Goal: Information Seeking & Learning: Learn about a topic

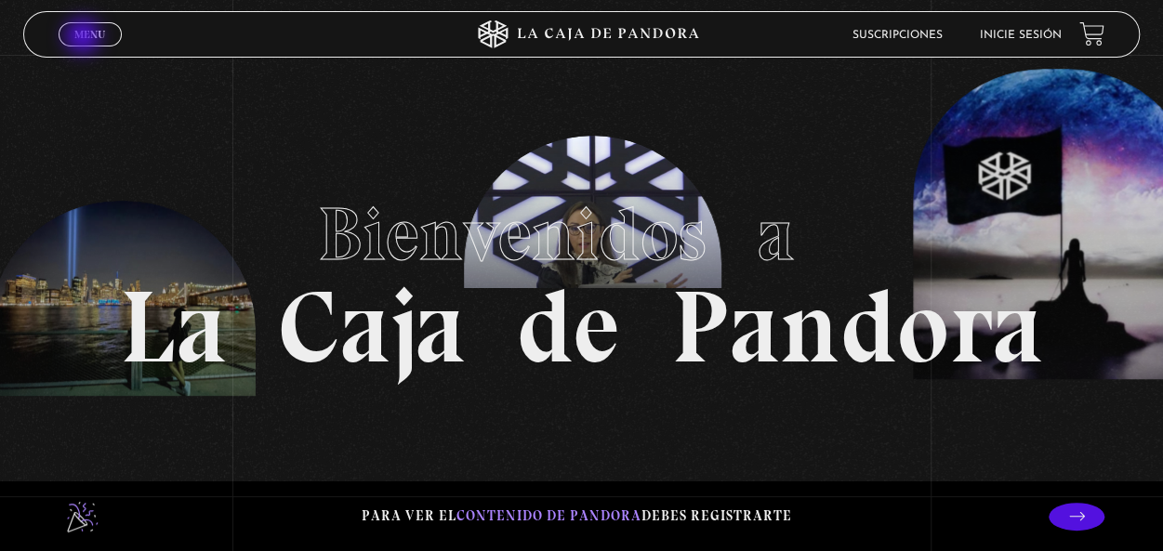
click at [85, 38] on span "Menu" at bounding box center [89, 34] width 31 height 11
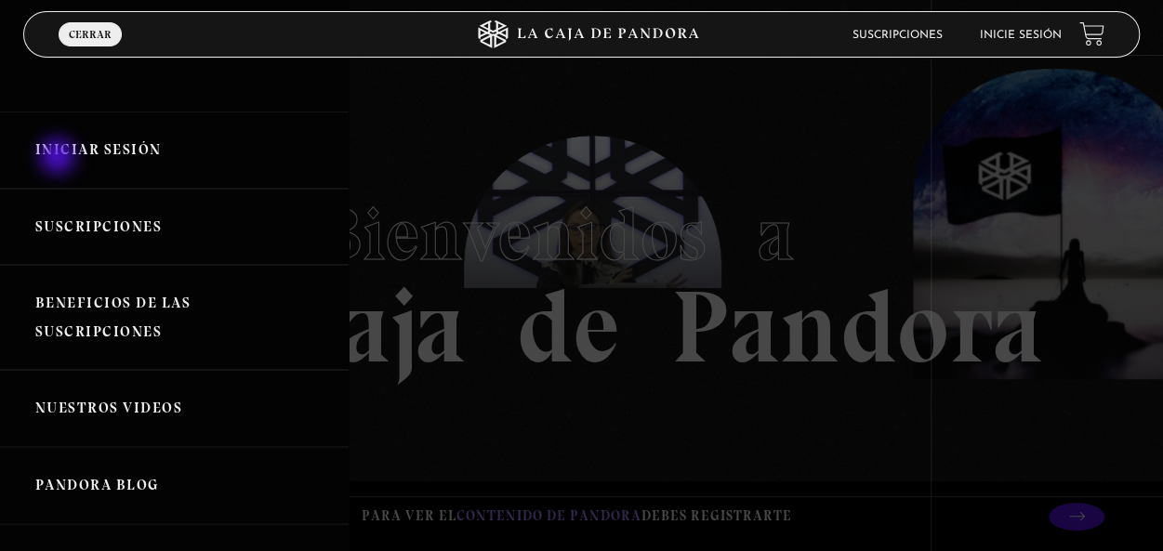
click at [60, 158] on link "Iniciar Sesión" at bounding box center [174, 150] width 349 height 77
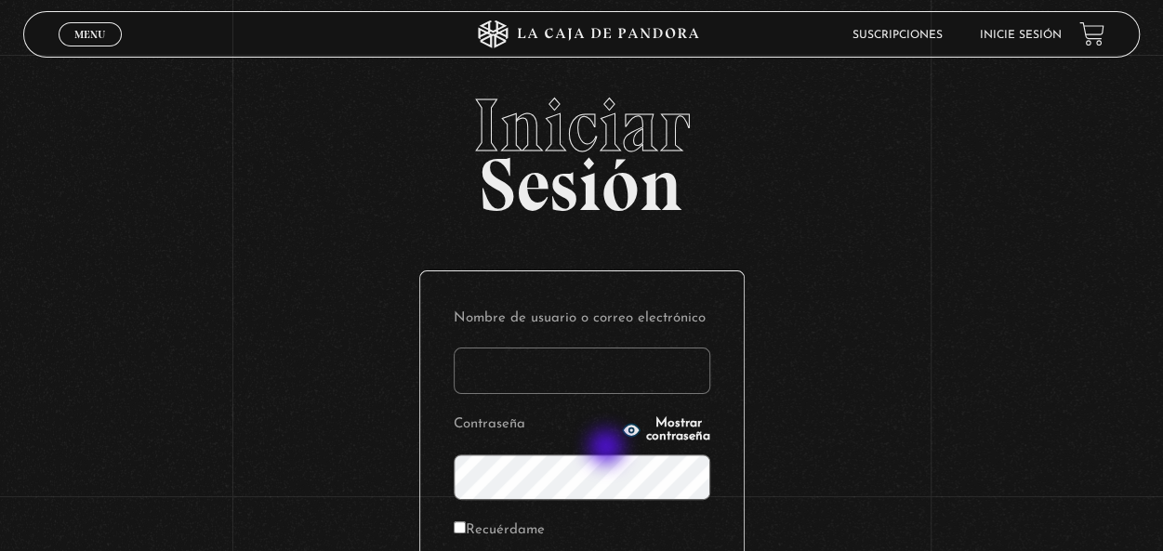
scroll to position [255, 0]
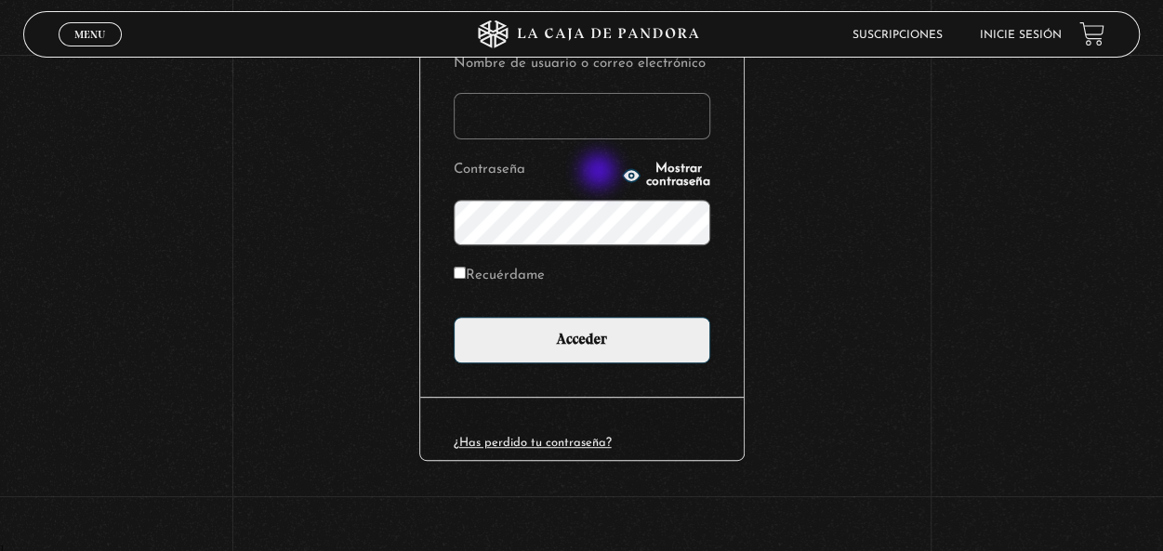
type input "glendasalazars31@gmail.com"
click at [622, 173] on button "Mostrar contraseña" at bounding box center [666, 176] width 88 height 26
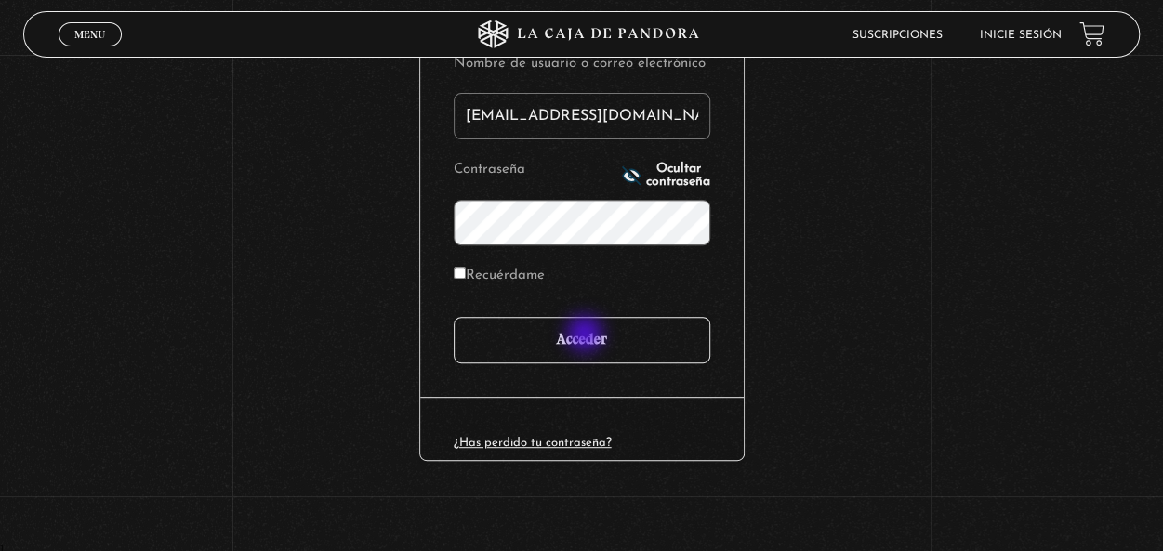
click at [587, 336] on input "Acceder" at bounding box center [582, 340] width 257 height 46
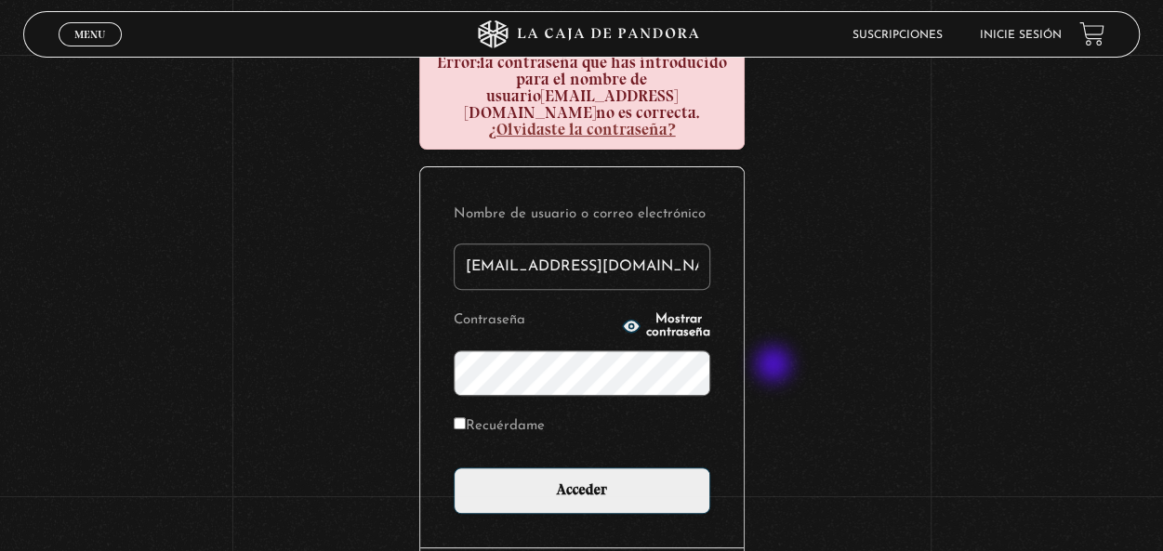
scroll to position [279, 0]
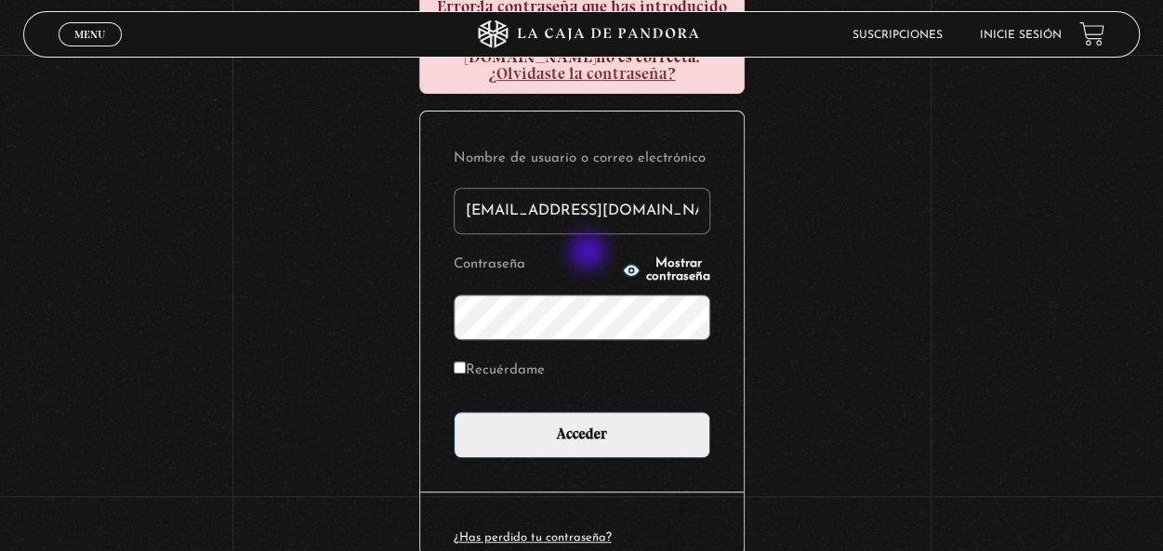
click at [623, 264] on icon "button" at bounding box center [631, 270] width 17 height 12
click at [427, 323] on div "Nombre de usuario o correo electrónico glendasalazars31@gmail.com Contraseña Oc…" at bounding box center [582, 302] width 324 height 380
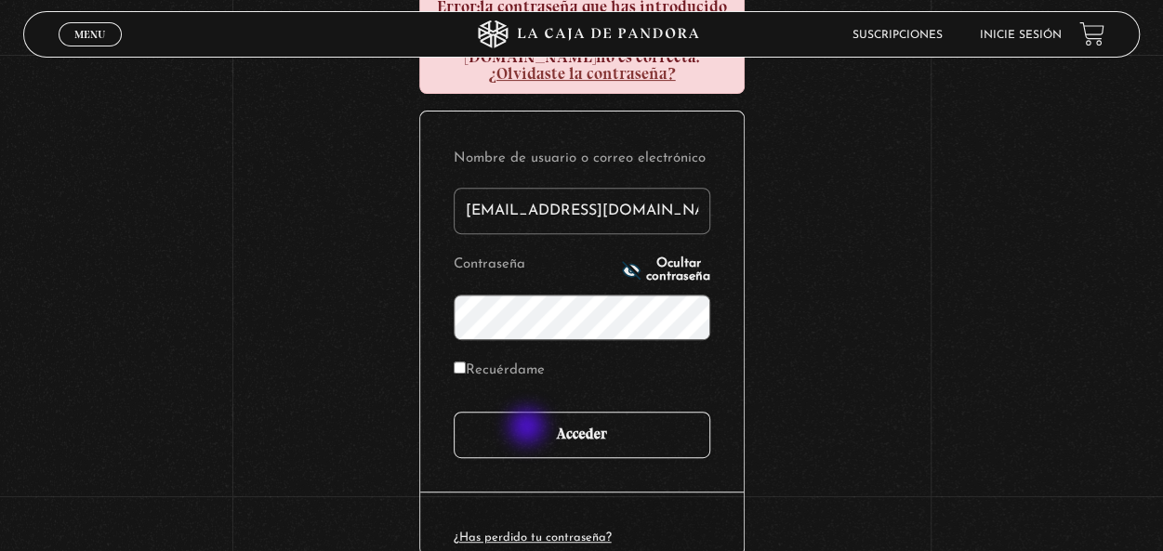
click at [529, 429] on input "Acceder" at bounding box center [582, 435] width 257 height 46
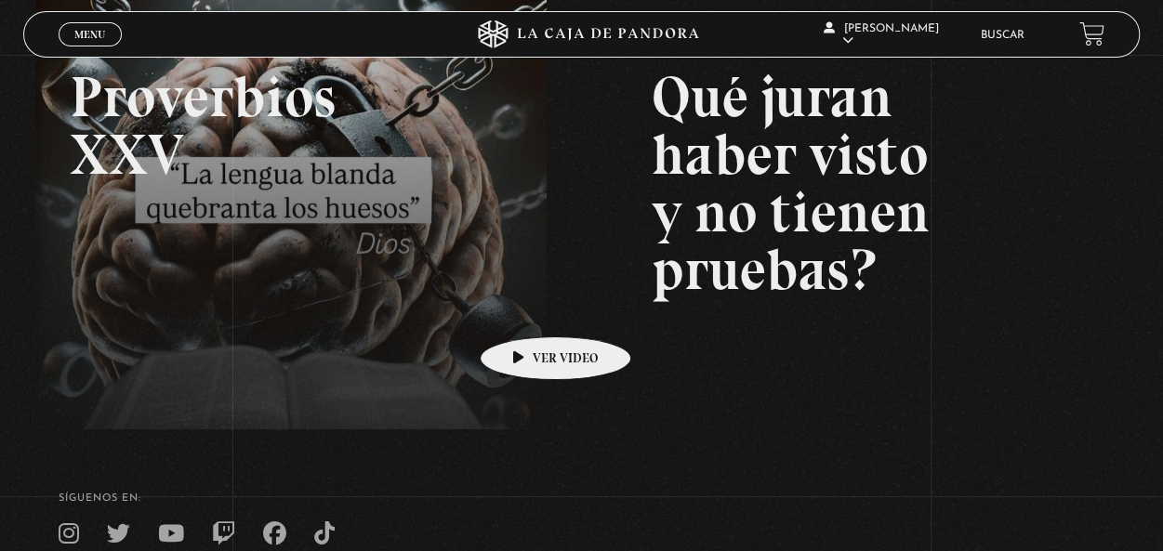
scroll to position [179, 0]
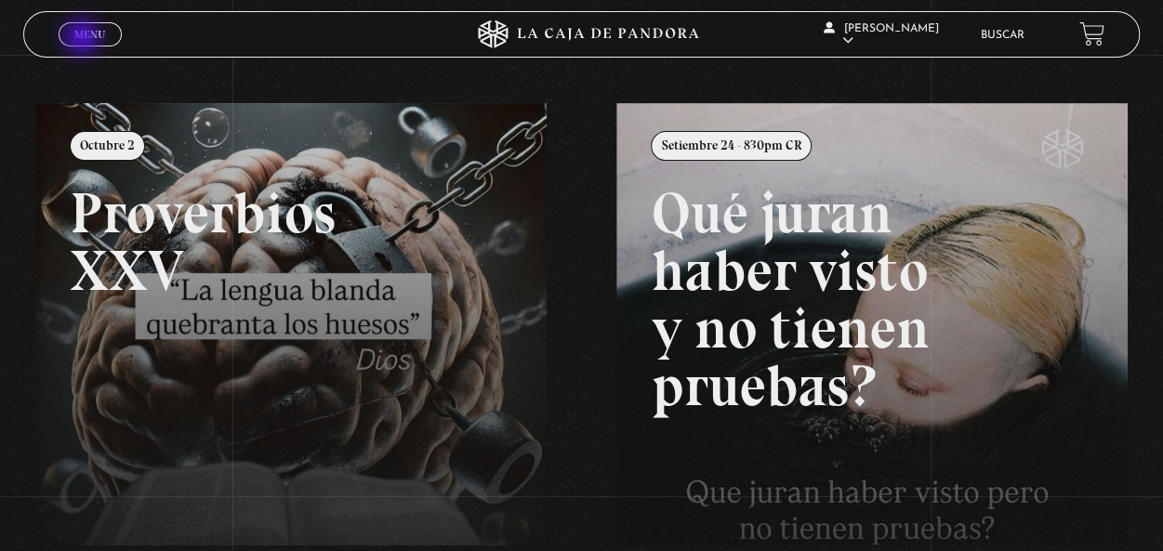
click at [87, 37] on span "Menu" at bounding box center [89, 34] width 31 height 11
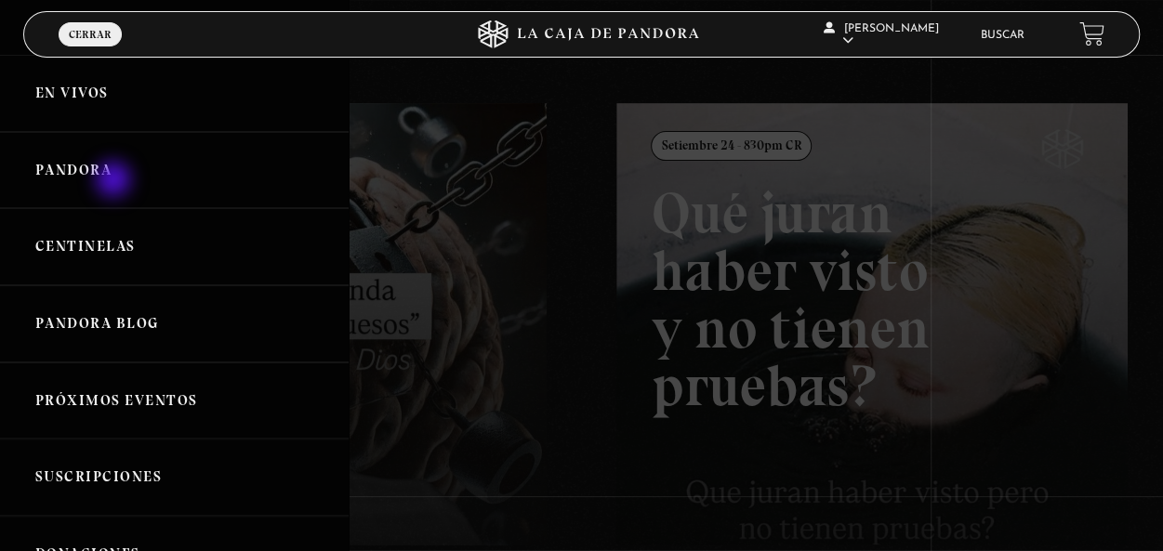
click at [115, 176] on link "Pandora" at bounding box center [174, 170] width 349 height 77
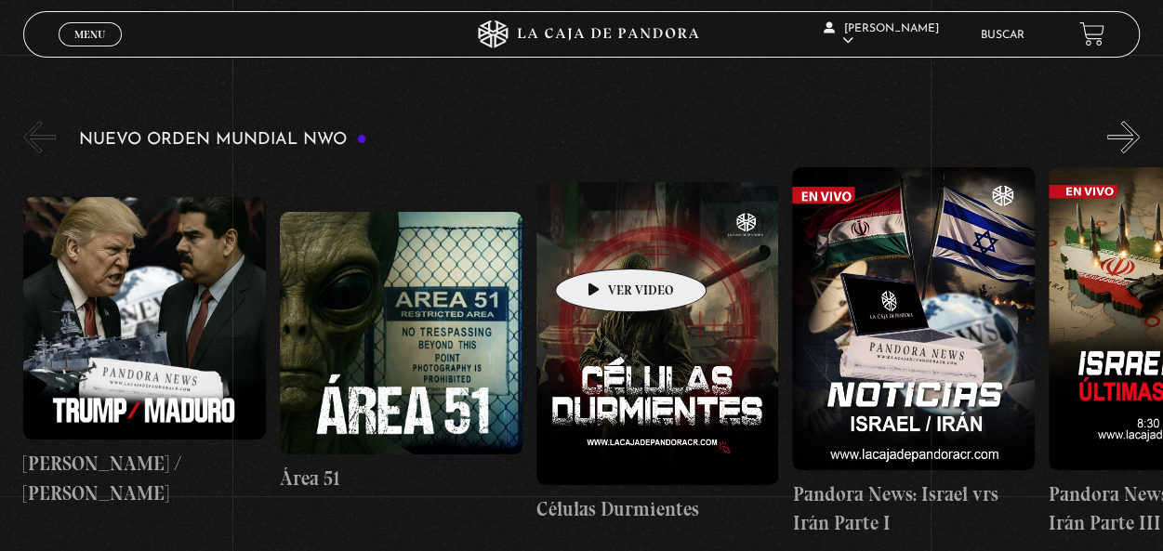
scroll to position [279, 0]
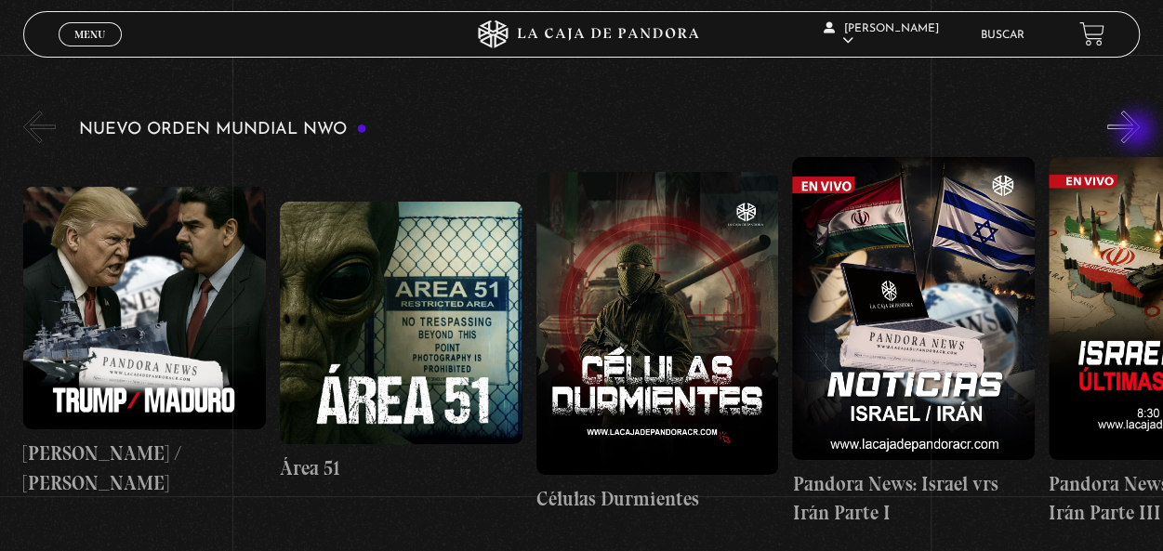
click at [1138, 132] on button "»" at bounding box center [1124, 127] width 33 height 33
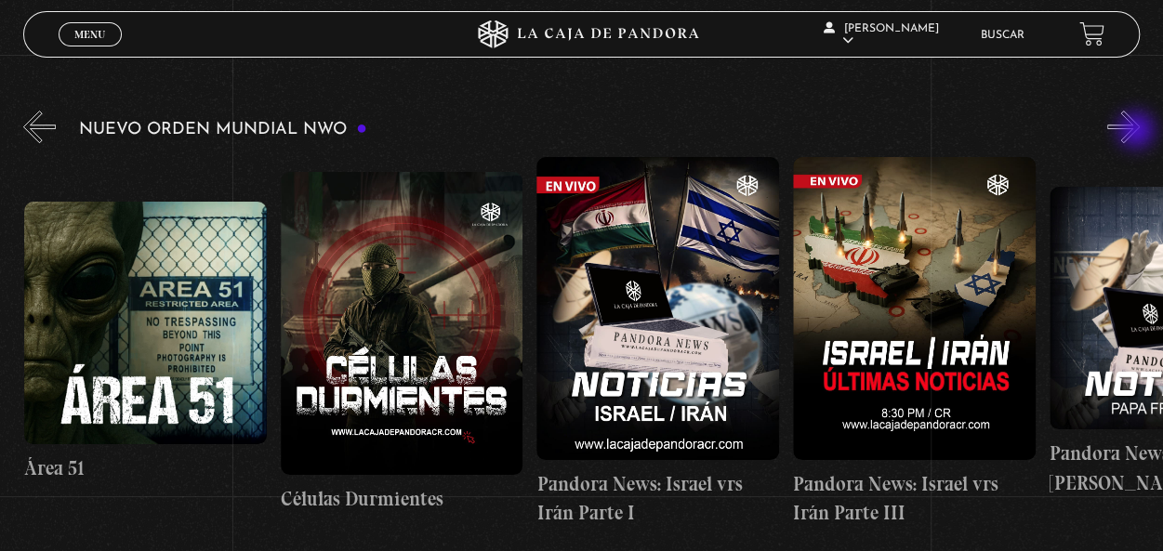
click at [1138, 132] on button "»" at bounding box center [1124, 127] width 33 height 33
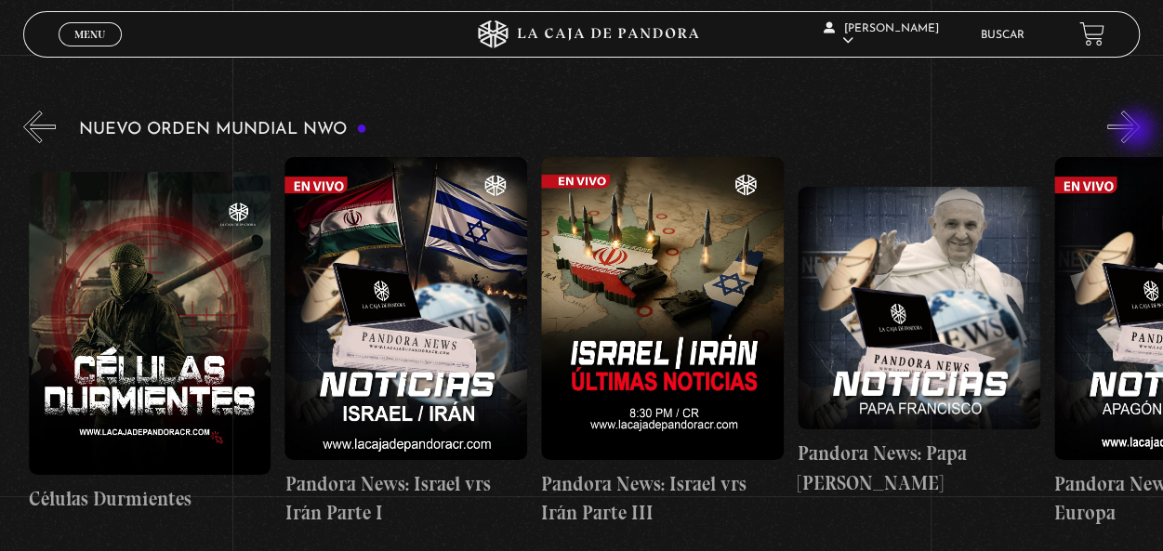
click at [1138, 132] on button "»" at bounding box center [1124, 127] width 33 height 33
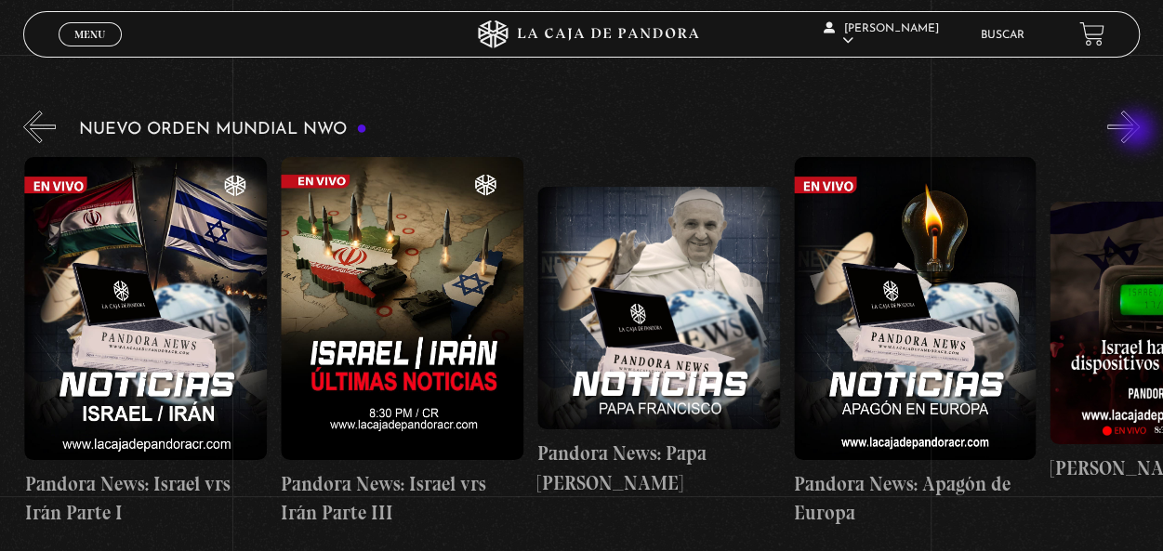
click at [1138, 132] on button "»" at bounding box center [1124, 127] width 33 height 33
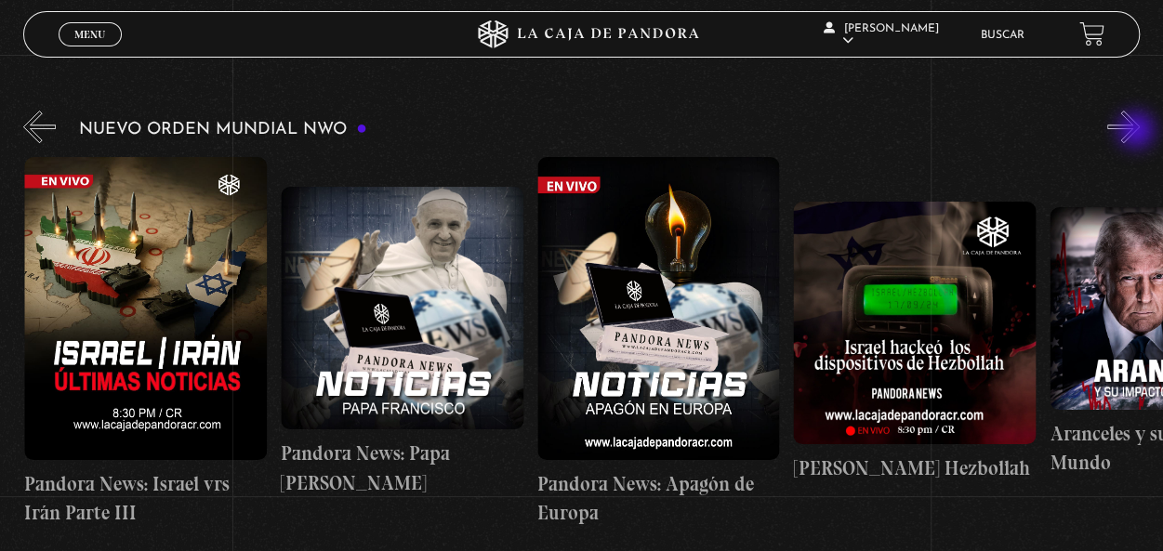
click at [1138, 132] on button "»" at bounding box center [1124, 127] width 33 height 33
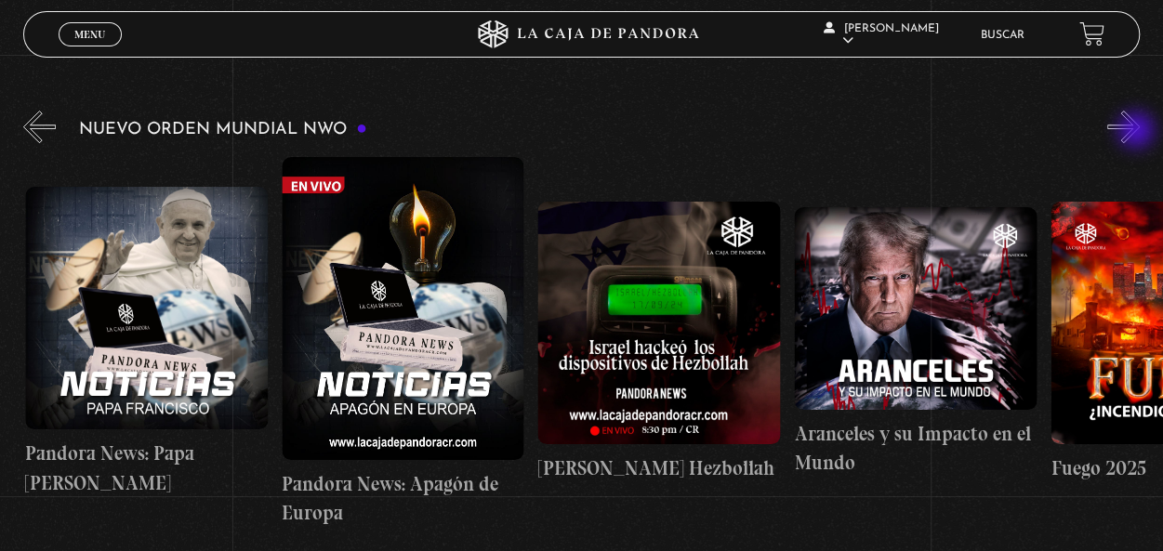
click at [1138, 132] on button "»" at bounding box center [1124, 127] width 33 height 33
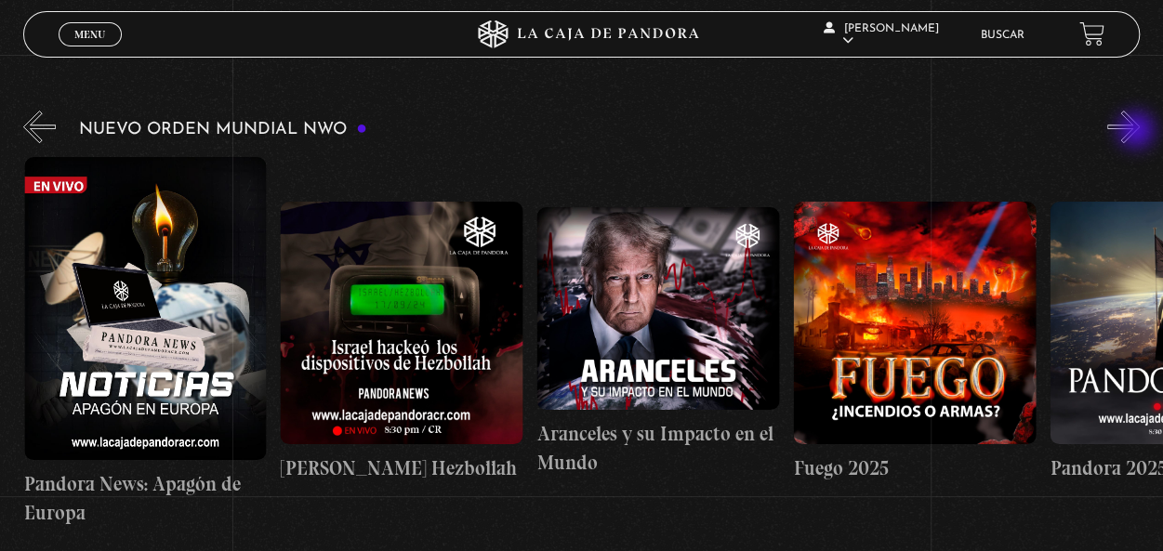
click at [1138, 132] on button "»" at bounding box center [1124, 127] width 33 height 33
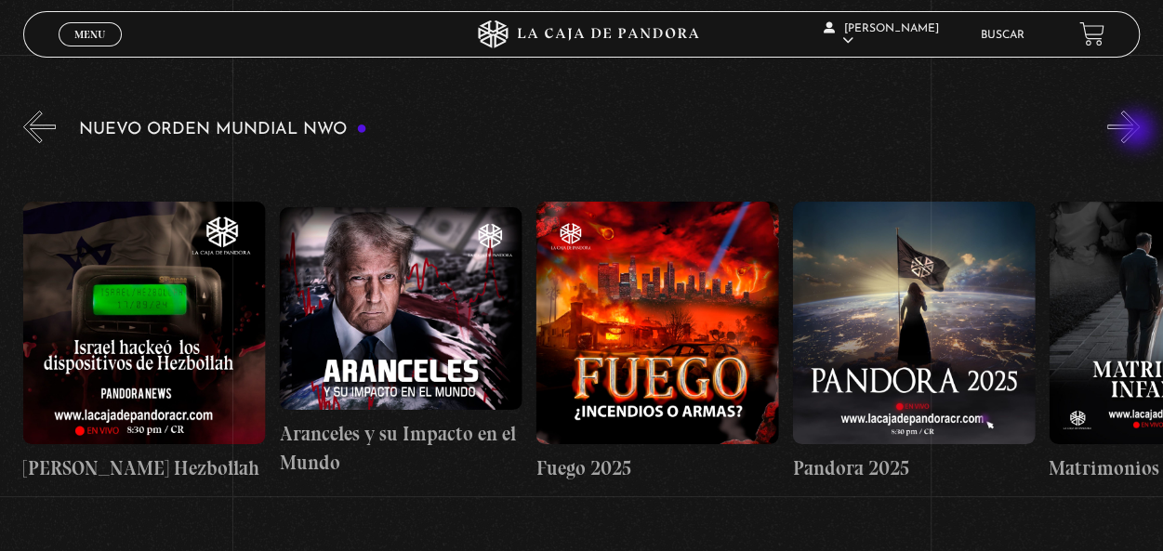
click at [1138, 132] on button "»" at bounding box center [1124, 127] width 33 height 33
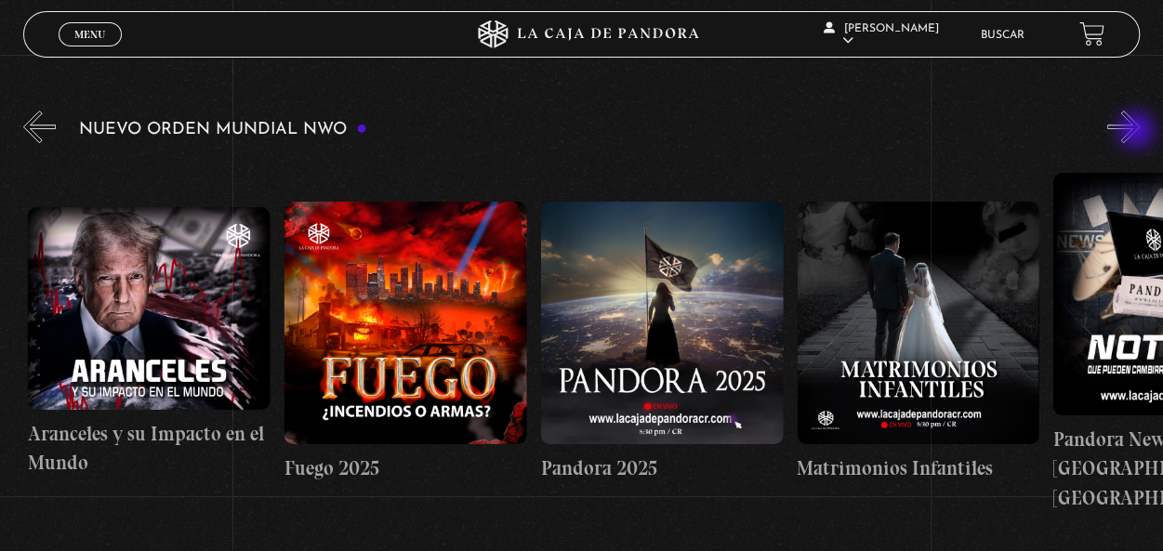
click at [1138, 132] on button "»" at bounding box center [1124, 127] width 33 height 33
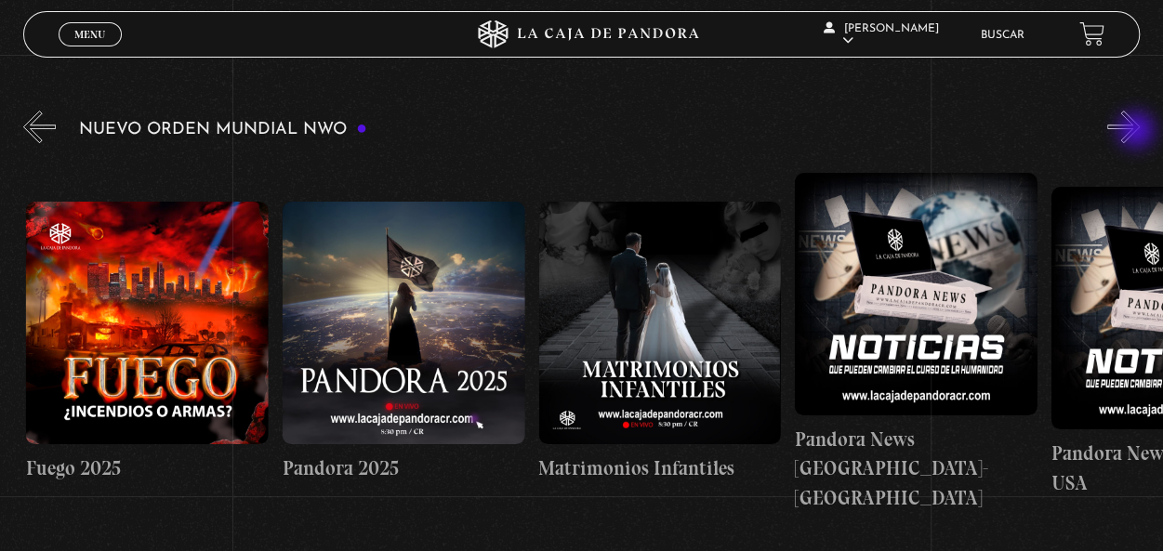
click at [1138, 132] on button "»" at bounding box center [1124, 127] width 33 height 33
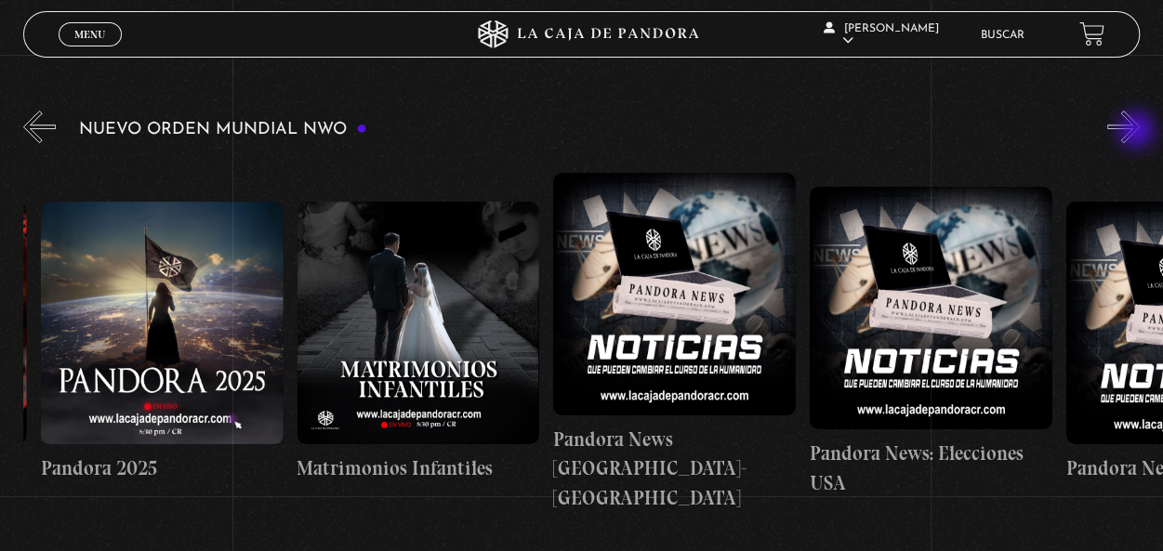
click at [1138, 132] on button "»" at bounding box center [1124, 127] width 33 height 33
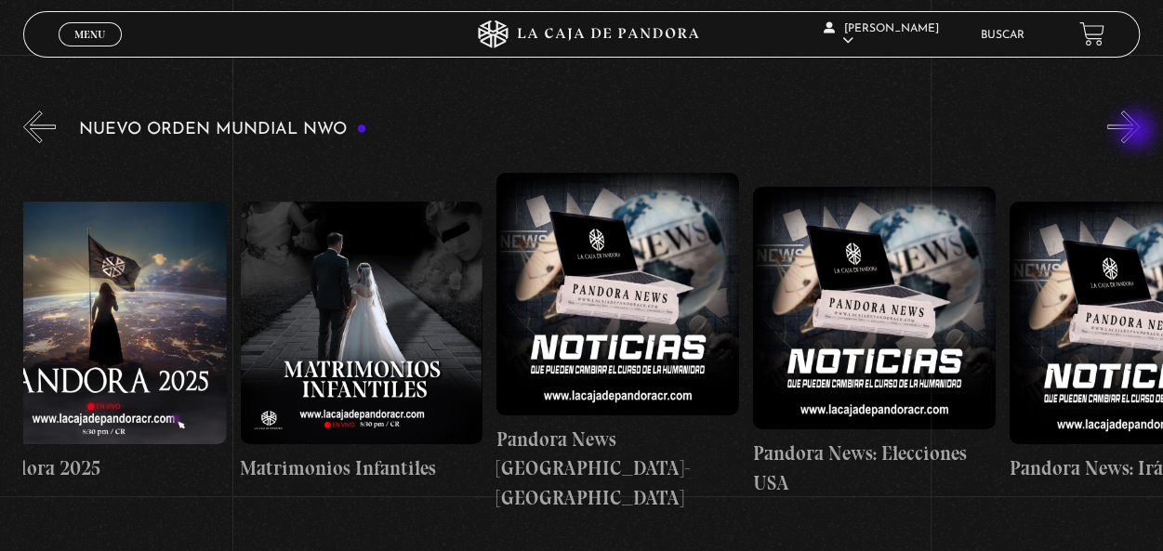
click at [1138, 132] on button "»" at bounding box center [1124, 127] width 33 height 33
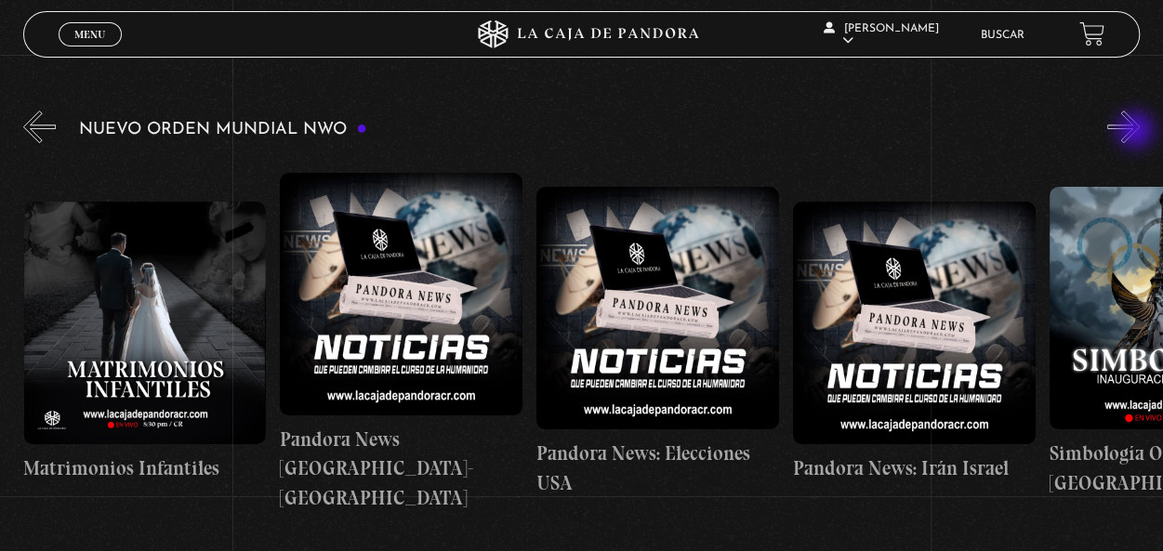
click at [1137, 132] on button "»" at bounding box center [1124, 127] width 33 height 33
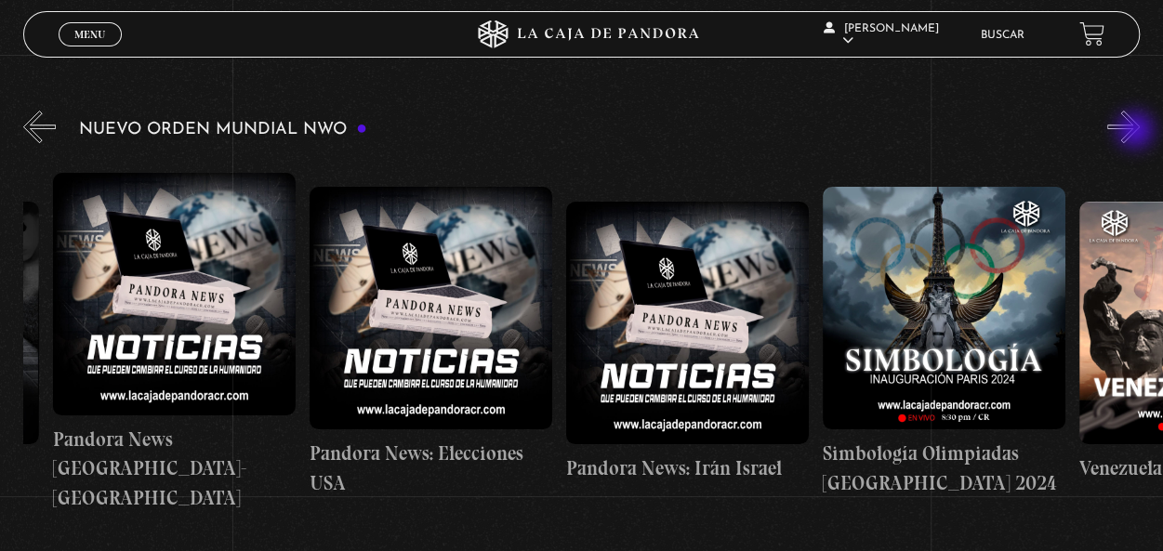
click at [1137, 132] on button "»" at bounding box center [1124, 127] width 33 height 33
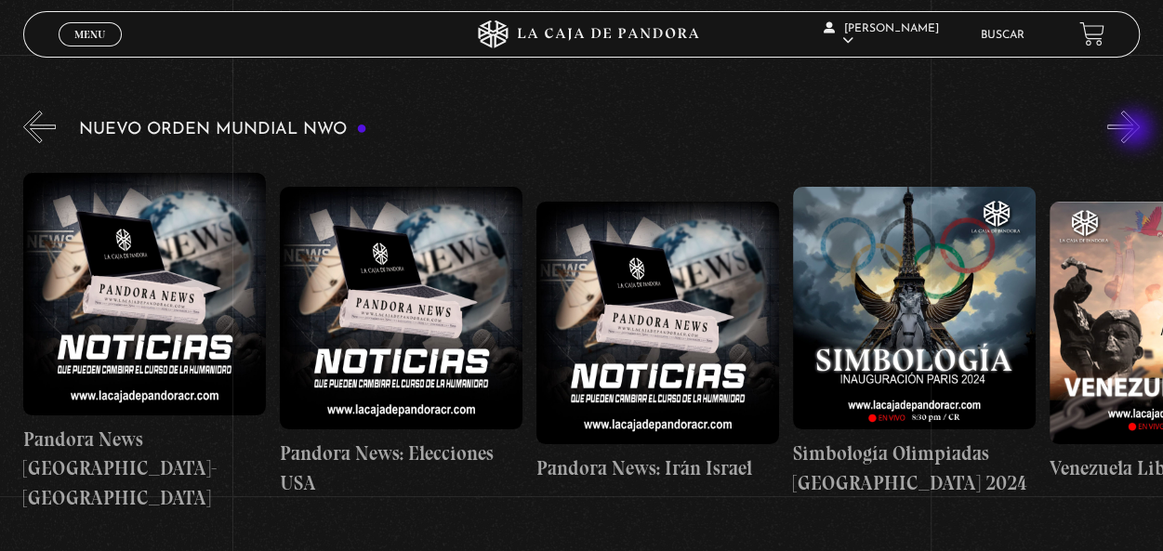
click at [1136, 131] on button "»" at bounding box center [1124, 127] width 33 height 33
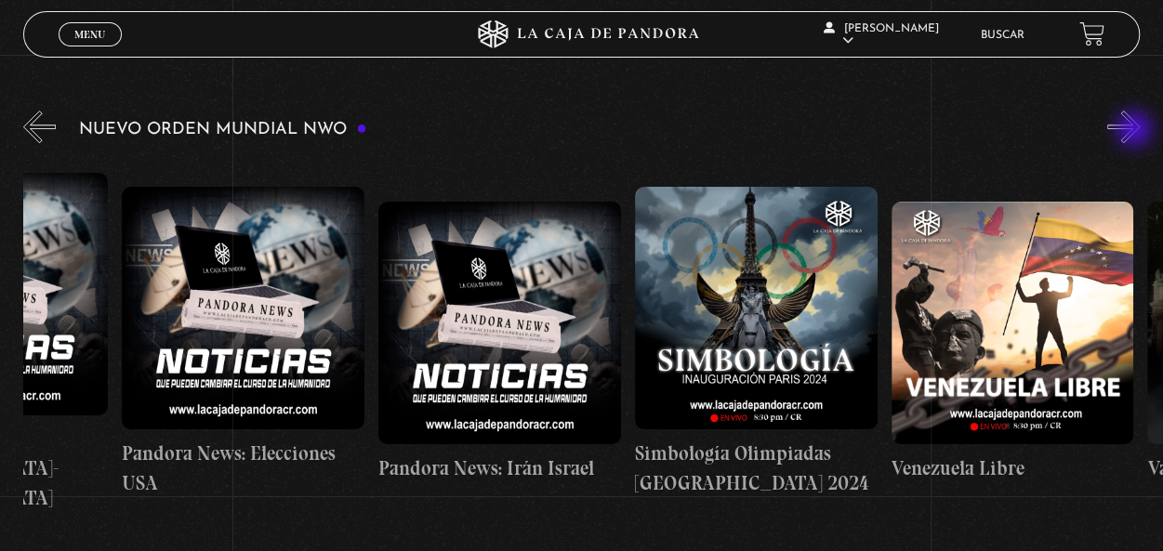
click at [1136, 131] on button "»" at bounding box center [1124, 127] width 33 height 33
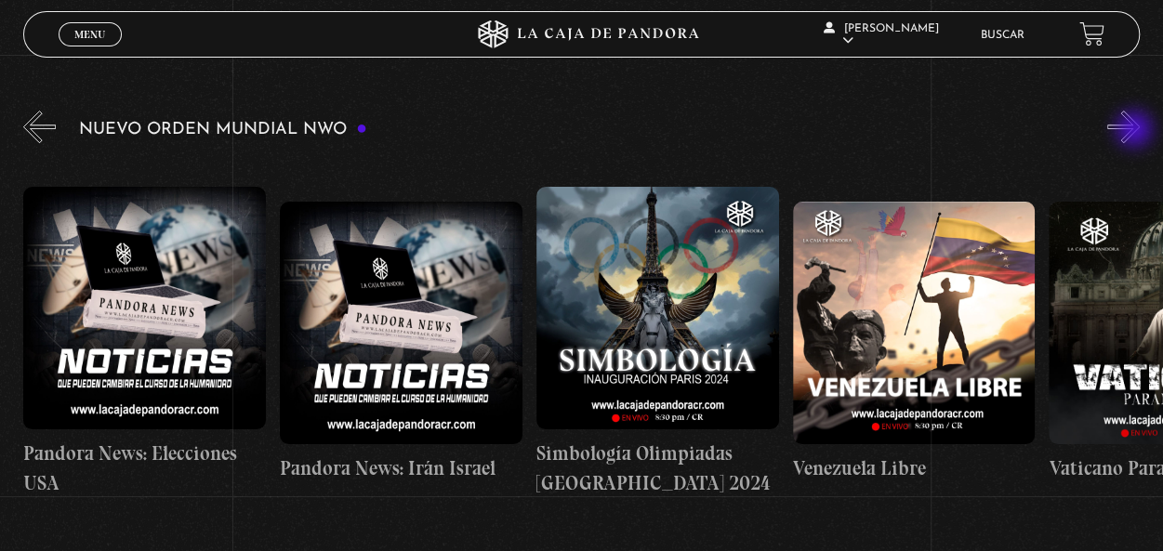
click at [1136, 131] on button "»" at bounding box center [1124, 127] width 33 height 33
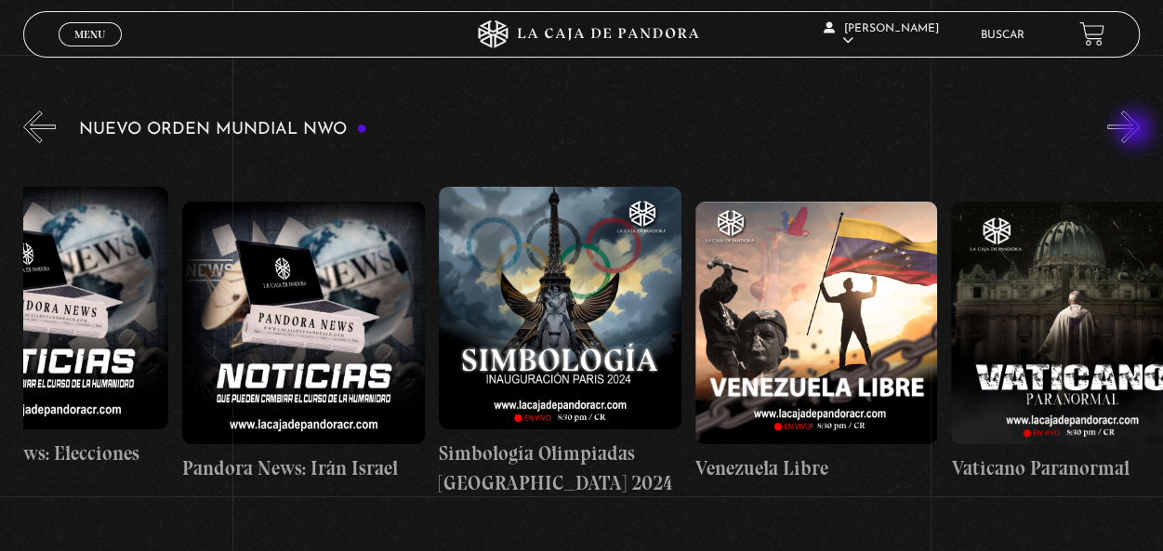
click at [1136, 131] on button "»" at bounding box center [1124, 127] width 33 height 33
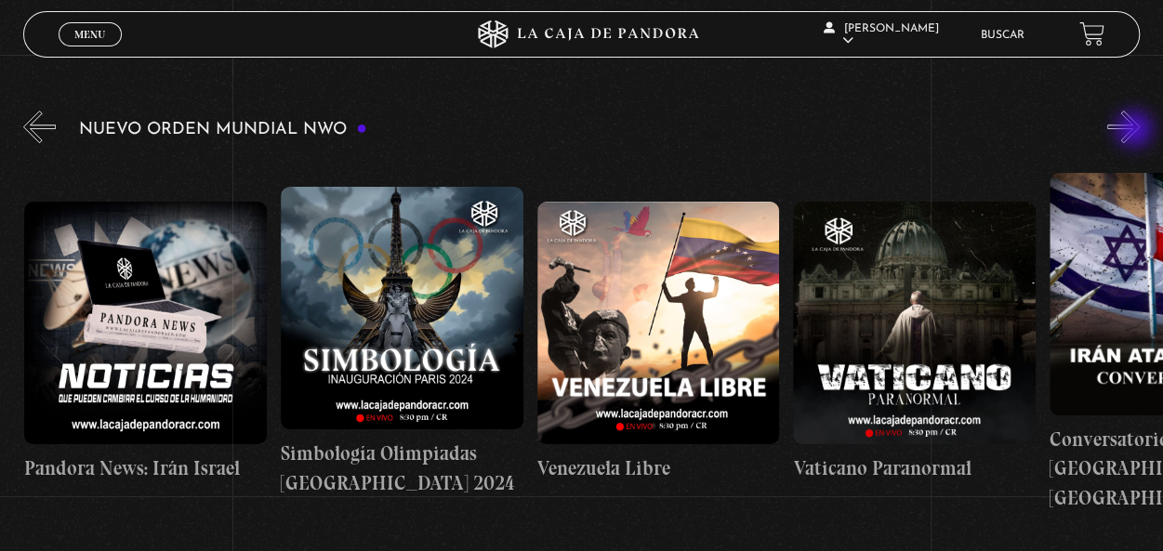
click at [1136, 131] on button "»" at bounding box center [1124, 127] width 33 height 33
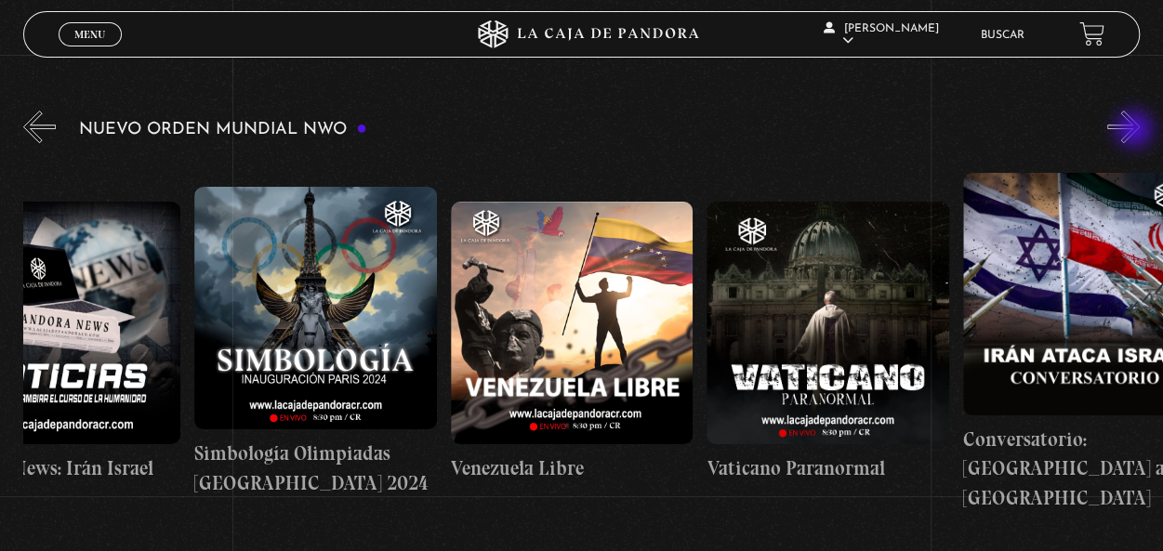
click at [1136, 131] on button "»" at bounding box center [1124, 127] width 33 height 33
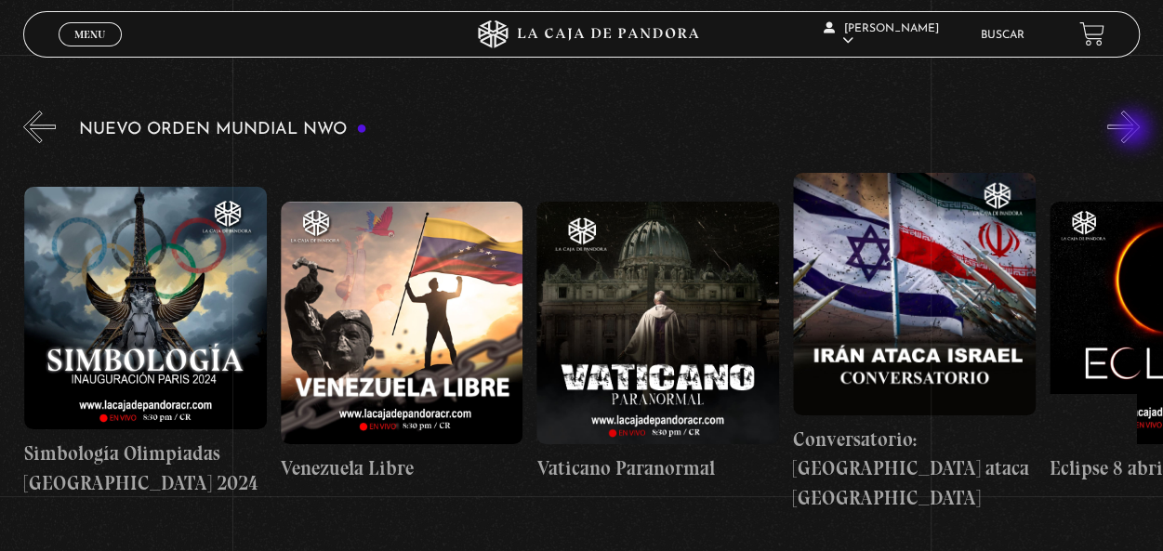
click at [1134, 131] on button "»" at bounding box center [1124, 127] width 33 height 33
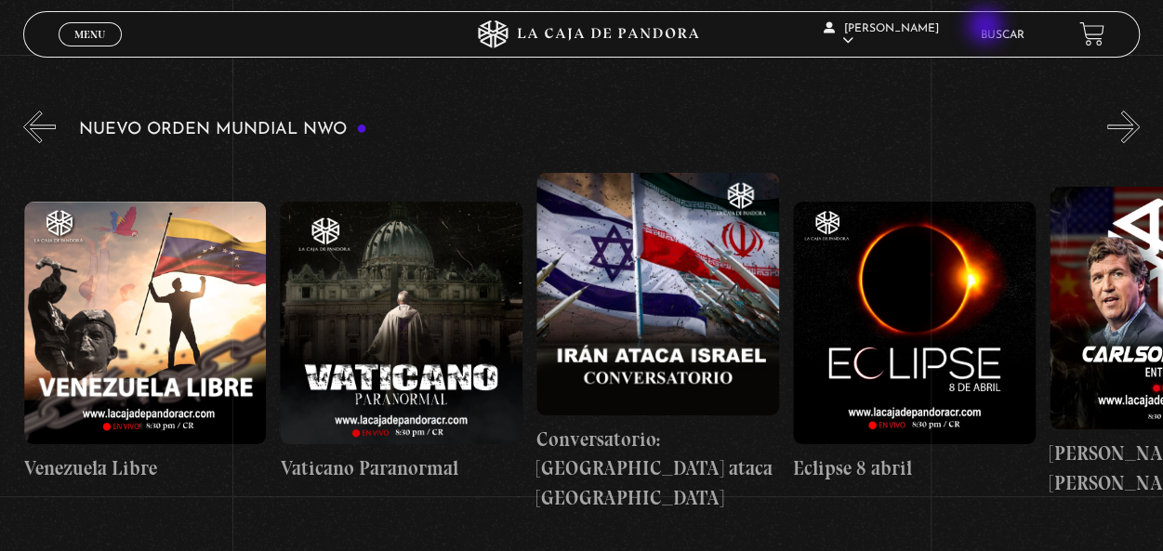
scroll to position [0, 4103]
click at [1008, 38] on link "Buscar" at bounding box center [1002, 35] width 44 height 11
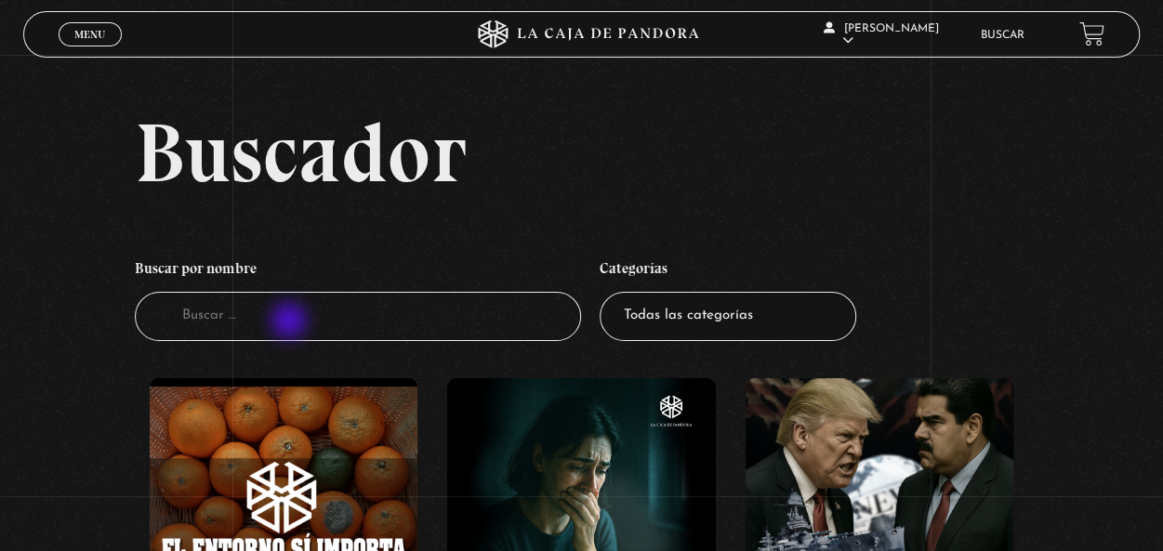
click at [294, 318] on input "Buscador" at bounding box center [358, 316] width 446 height 49
type input "ovnis"
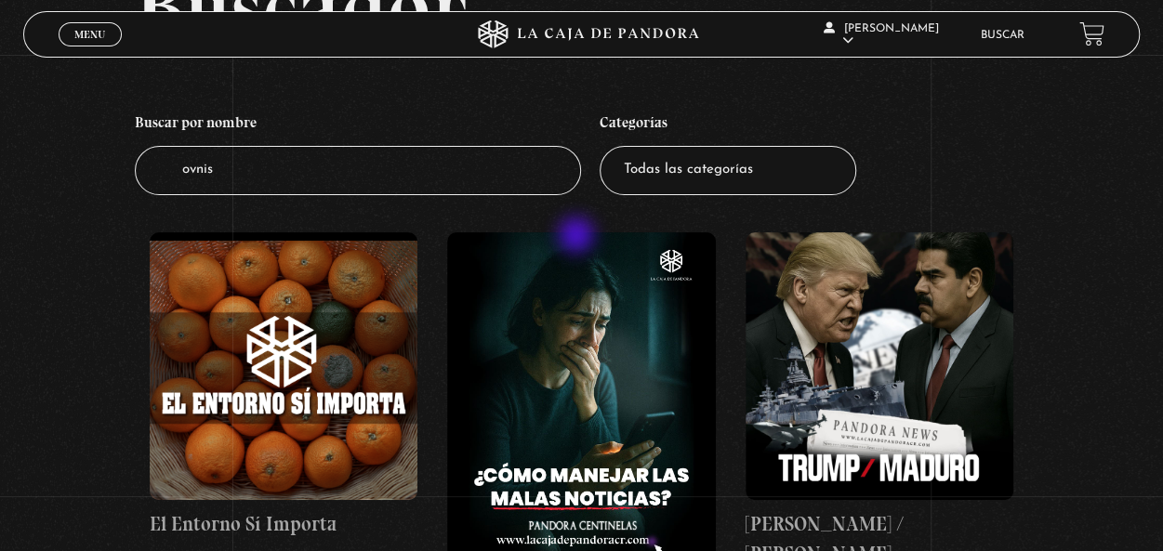
scroll to position [186, 0]
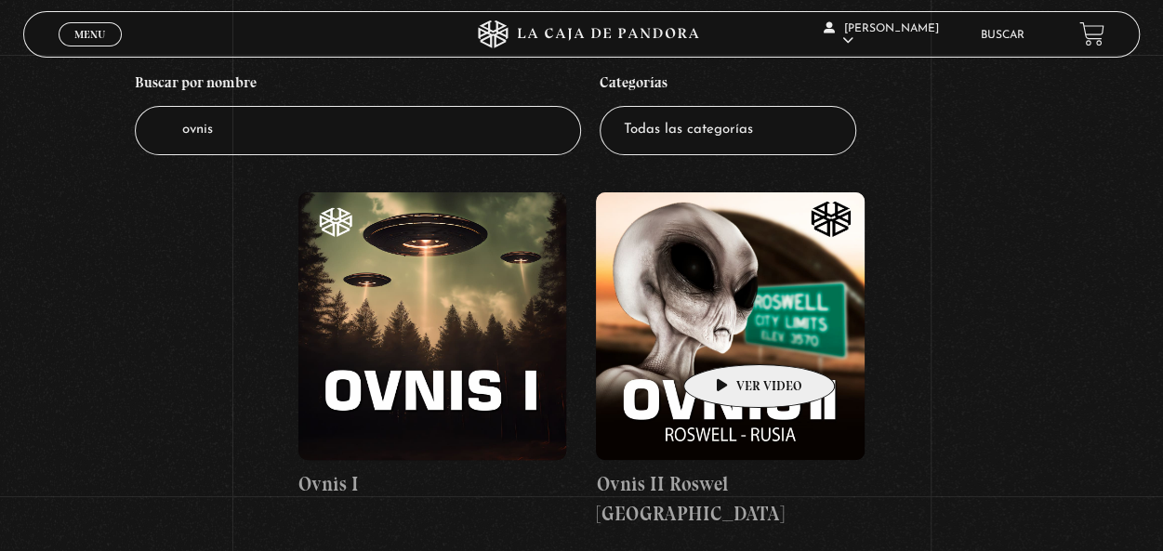
scroll to position [279, 0]
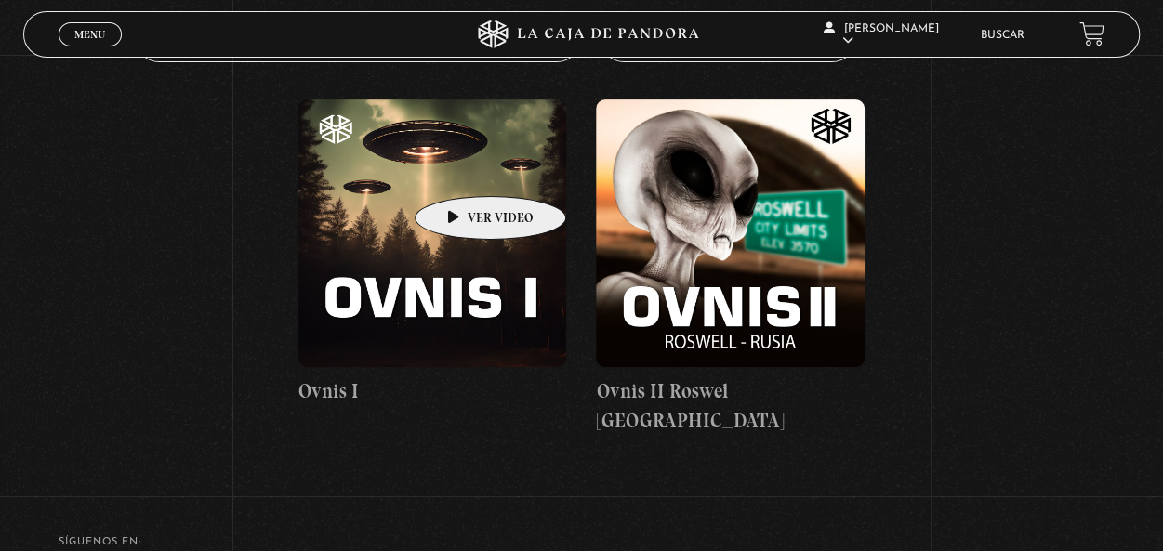
click at [461, 168] on figure at bounding box center [433, 234] width 268 height 268
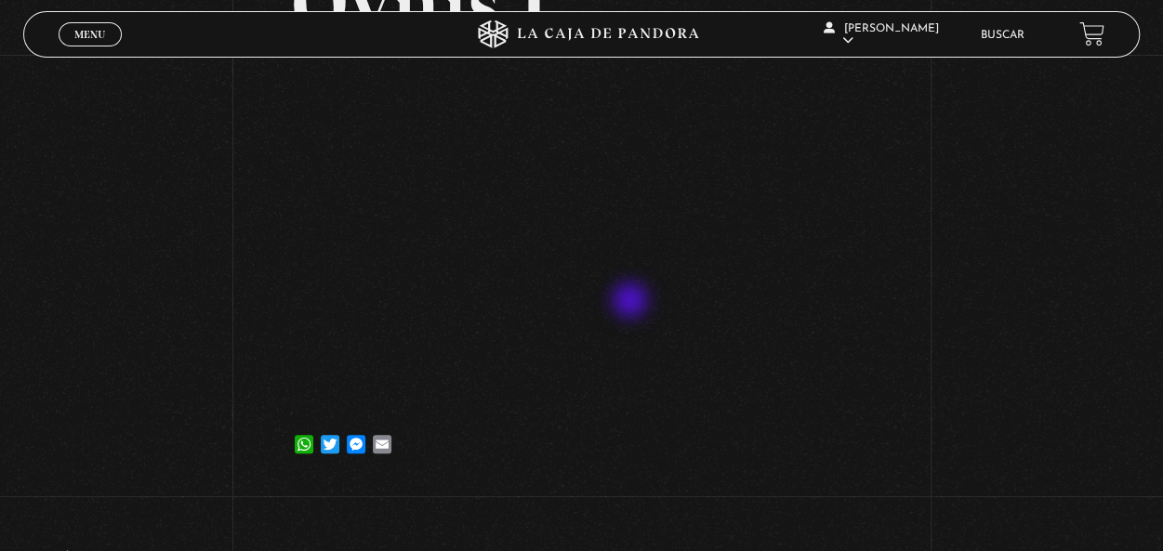
scroll to position [93, 0]
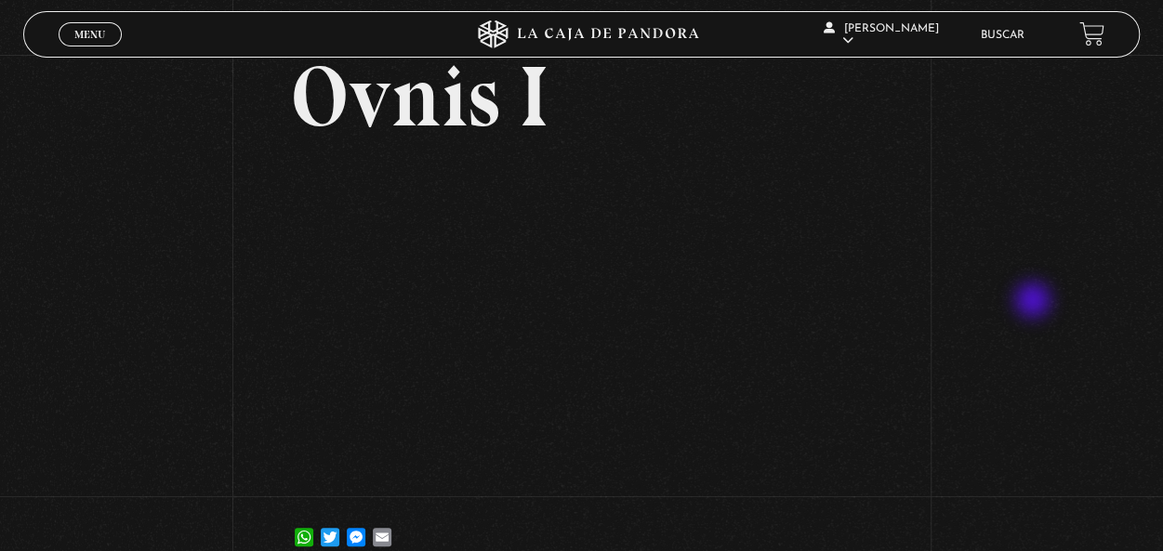
click at [1035, 302] on div "Volver 9 octubre, 2021 Ovnis I WhatsApp Twitter Messenger Email" at bounding box center [581, 270] width 1163 height 617
click at [102, 30] on span "Menu" at bounding box center [89, 34] width 31 height 11
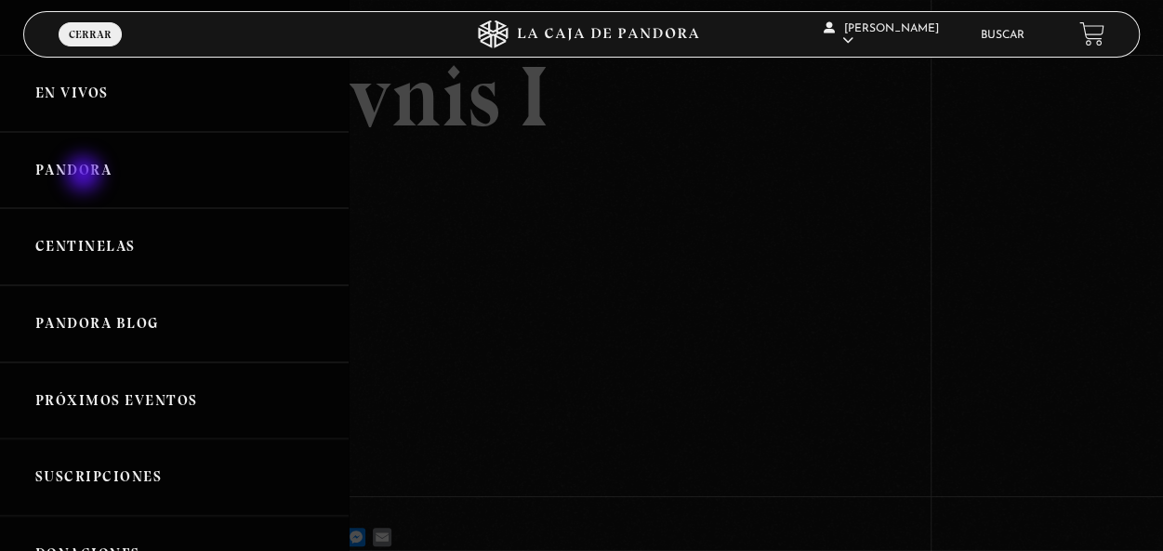
click at [86, 176] on link "Pandora" at bounding box center [174, 170] width 349 height 77
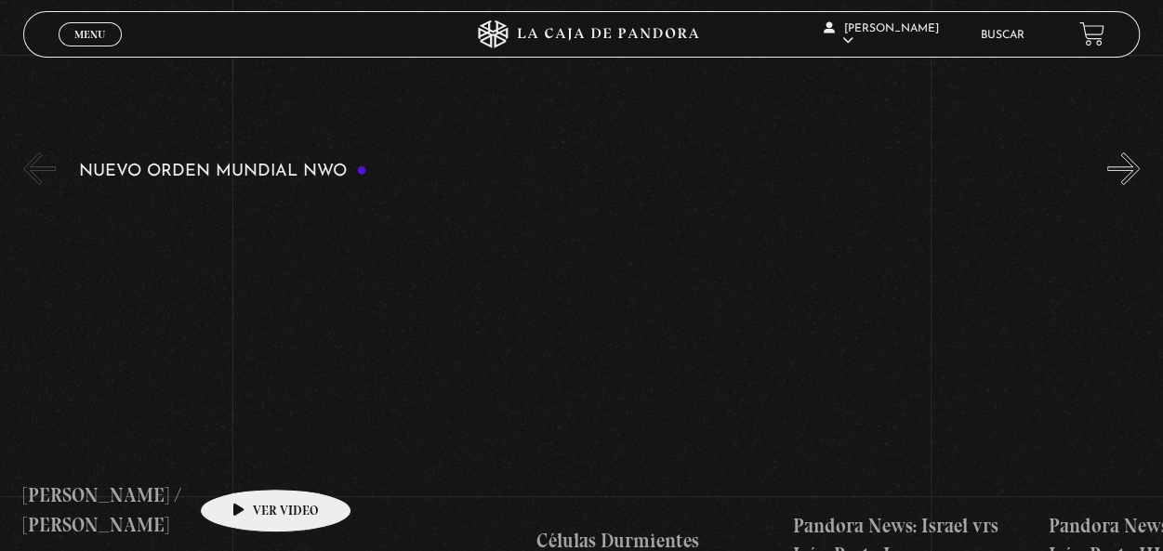
scroll to position [279, 0]
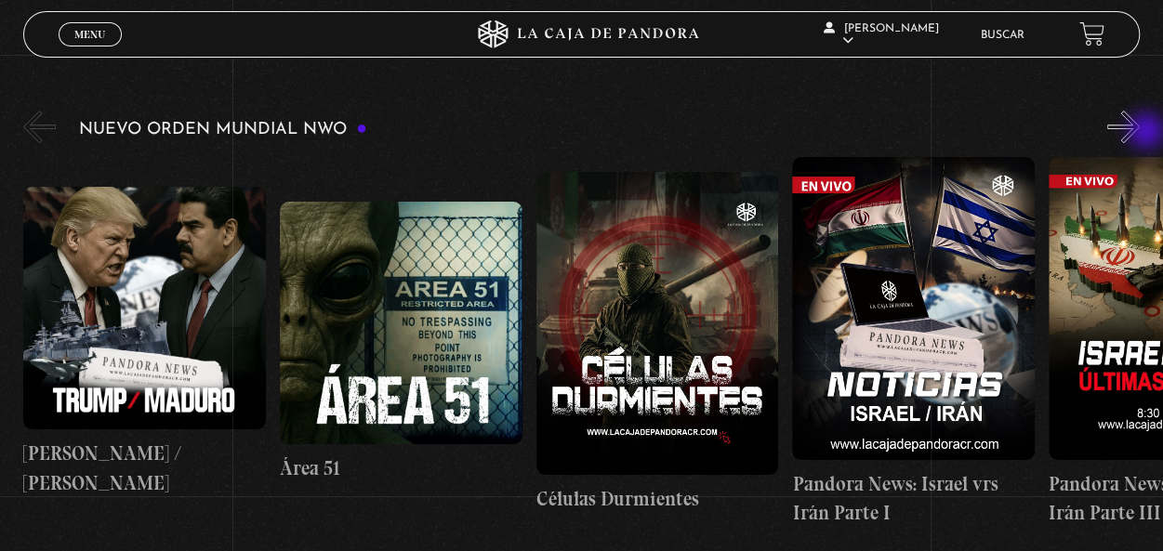
click at [1140, 133] on button "»" at bounding box center [1124, 127] width 33 height 33
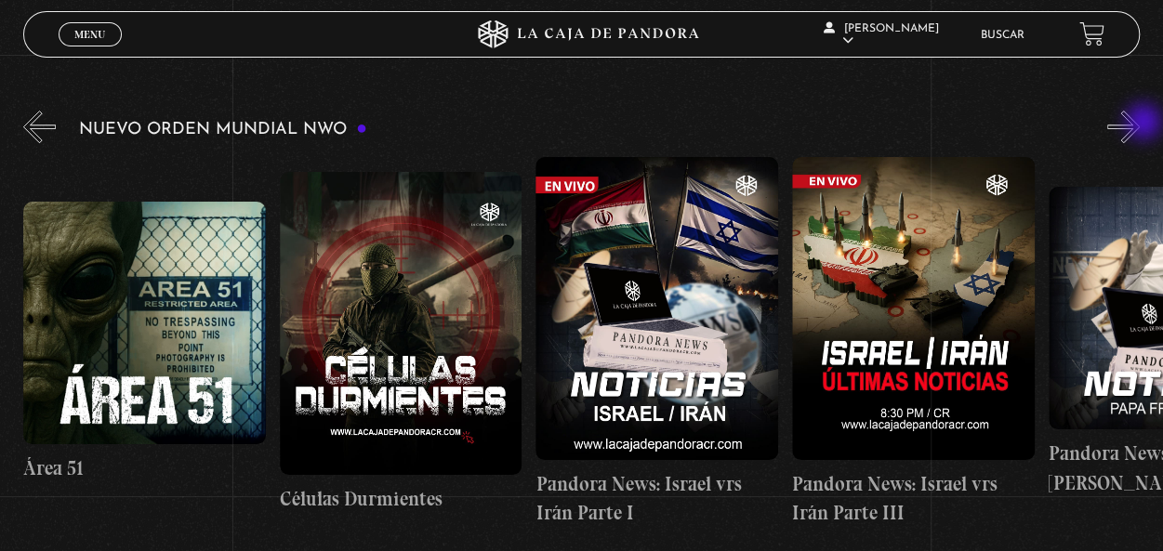
click at [1140, 124] on button "»" at bounding box center [1124, 127] width 33 height 33
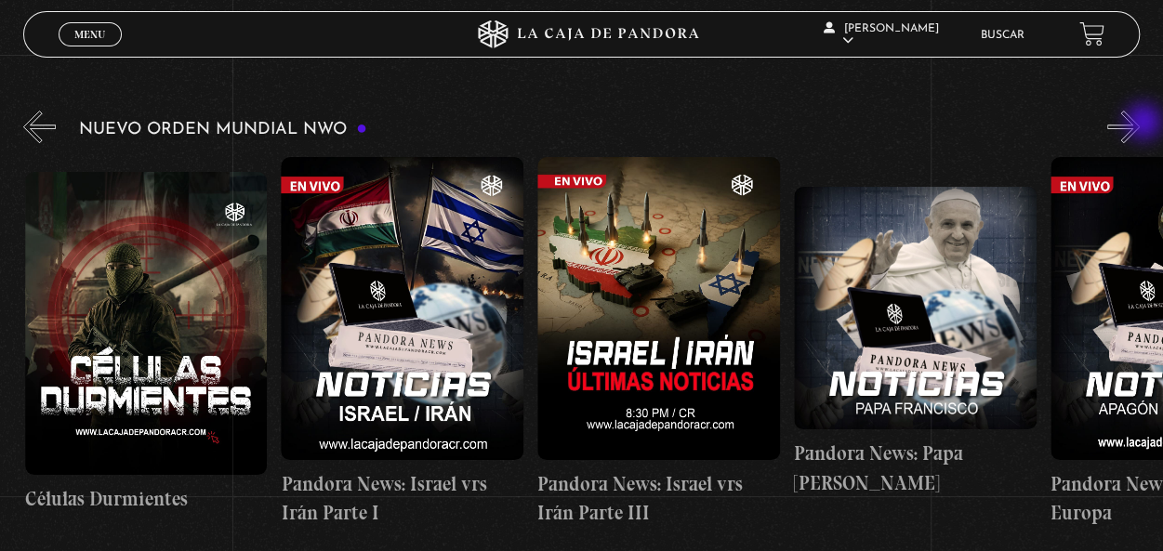
scroll to position [0, 512]
click at [1140, 124] on button "»" at bounding box center [1124, 127] width 33 height 33
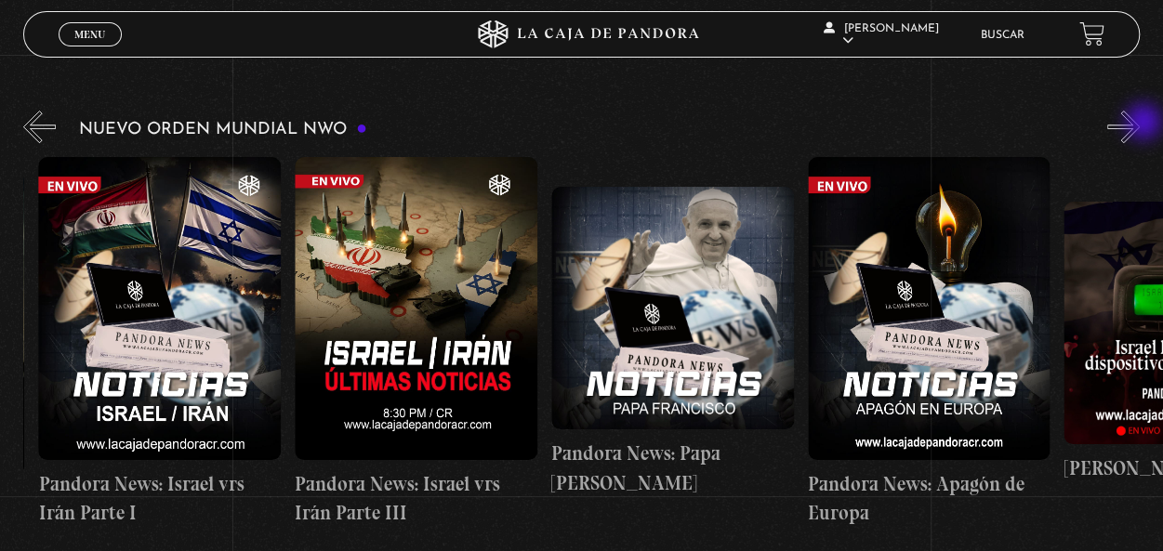
click at [1140, 124] on button "»" at bounding box center [1124, 127] width 33 height 33
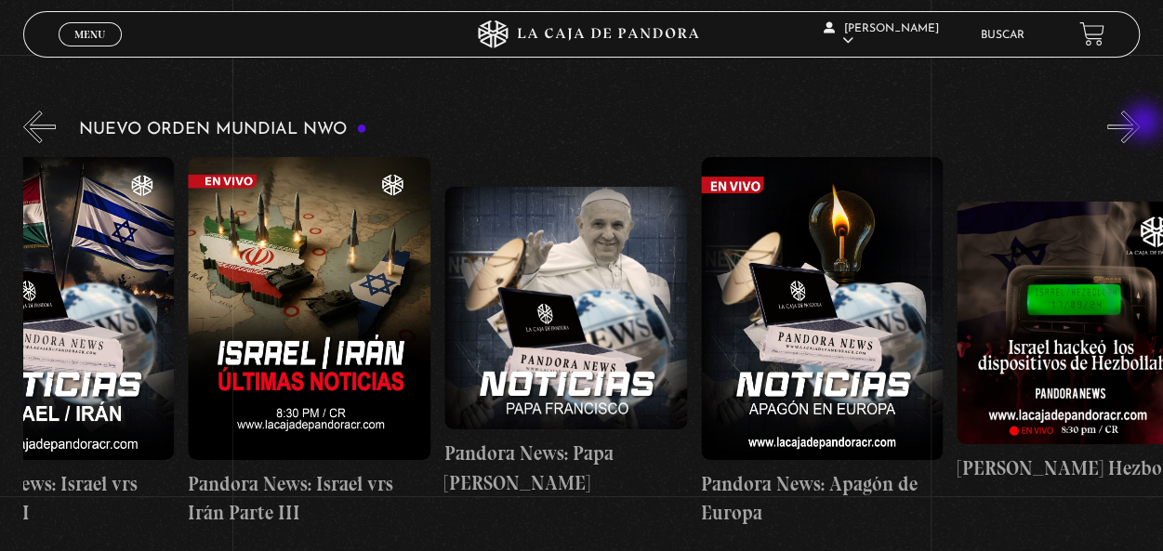
click at [1140, 124] on button "»" at bounding box center [1124, 127] width 33 height 33
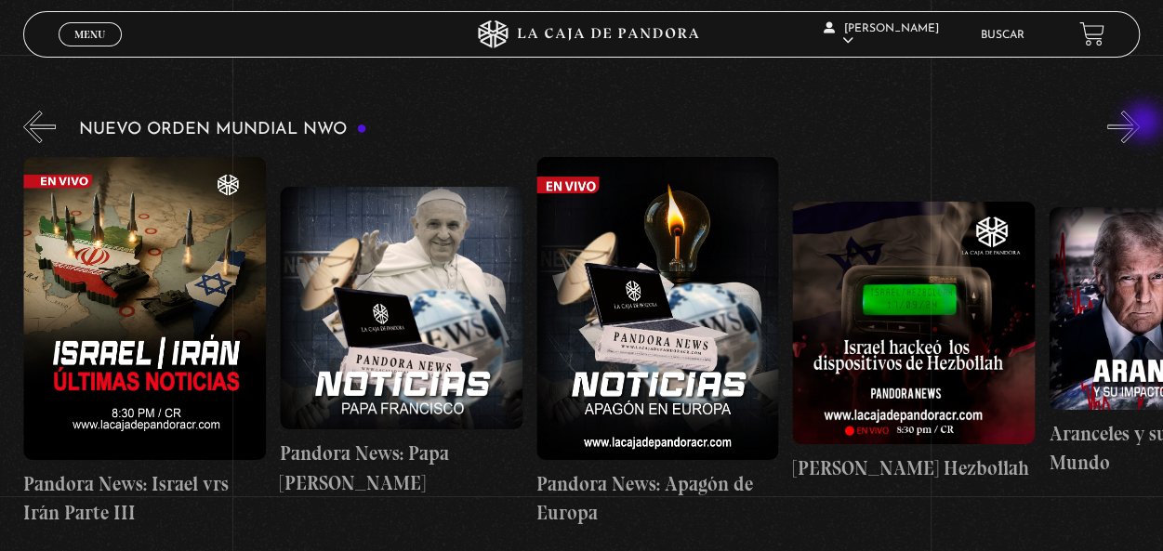
click at [1140, 124] on button "»" at bounding box center [1124, 127] width 33 height 33
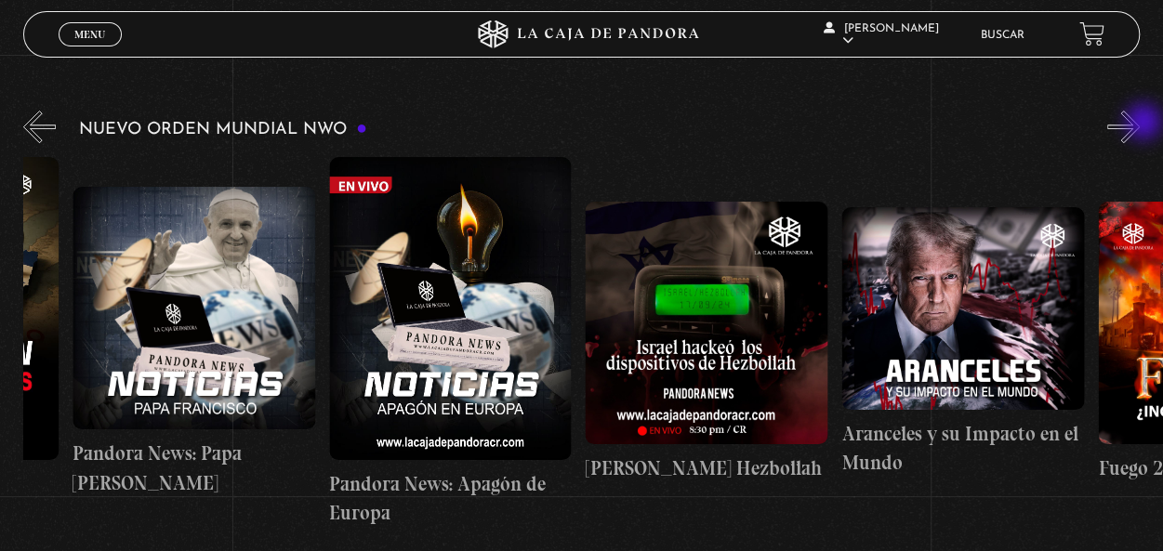
click at [1140, 124] on button "»" at bounding box center [1124, 127] width 33 height 33
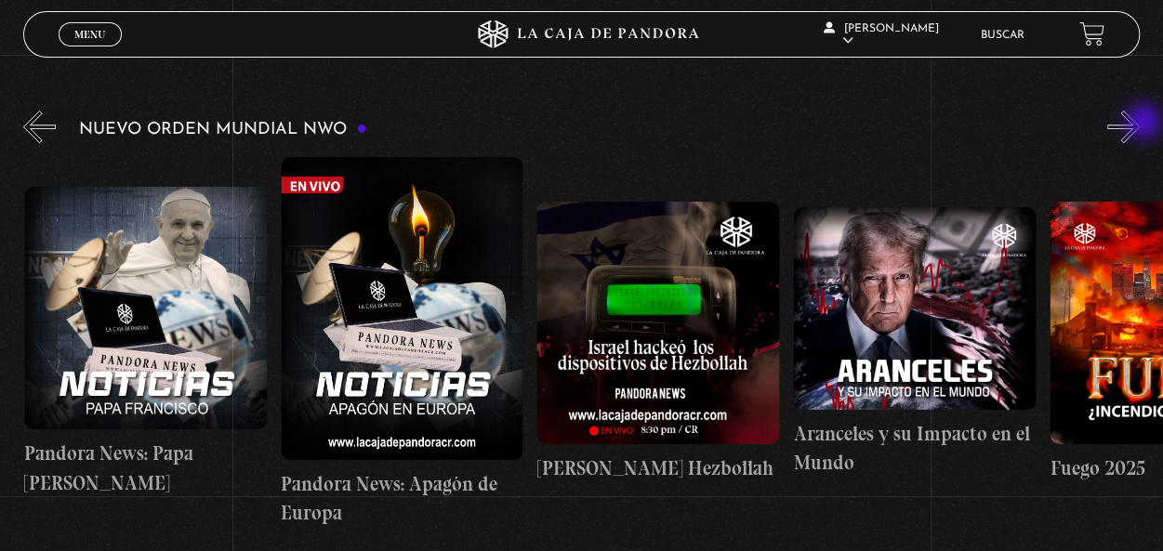
click at [1140, 124] on button "»" at bounding box center [1124, 127] width 33 height 33
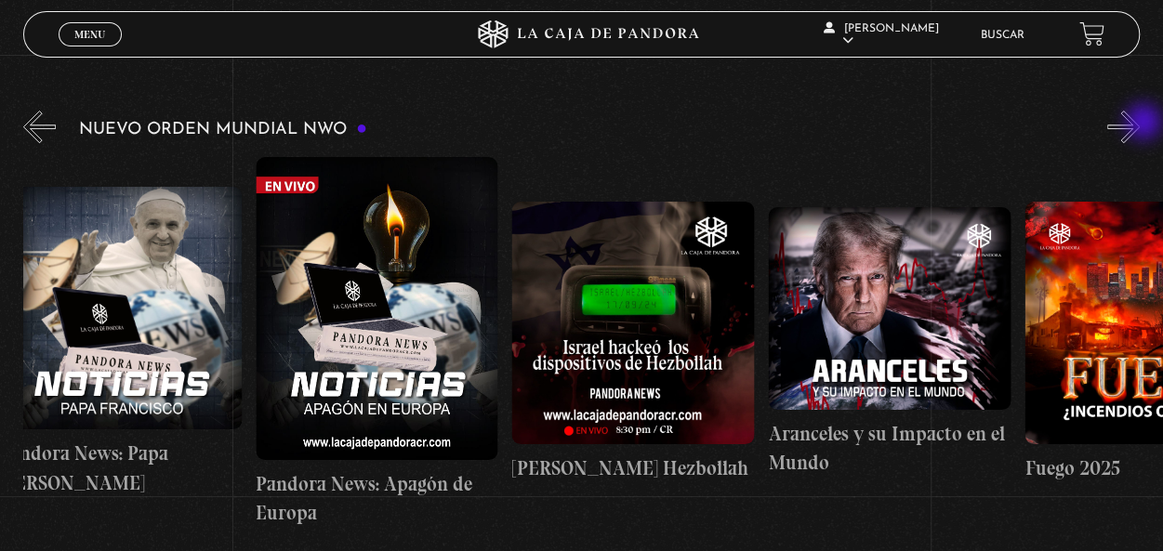
click at [1140, 124] on button "»" at bounding box center [1124, 127] width 33 height 33
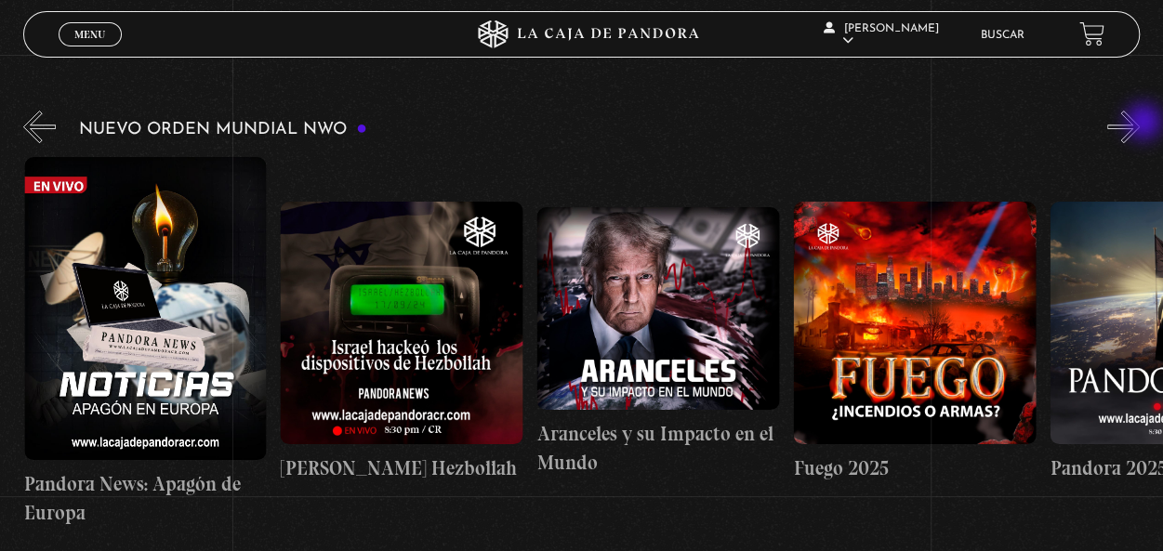
click at [1140, 124] on button "»" at bounding box center [1124, 127] width 33 height 33
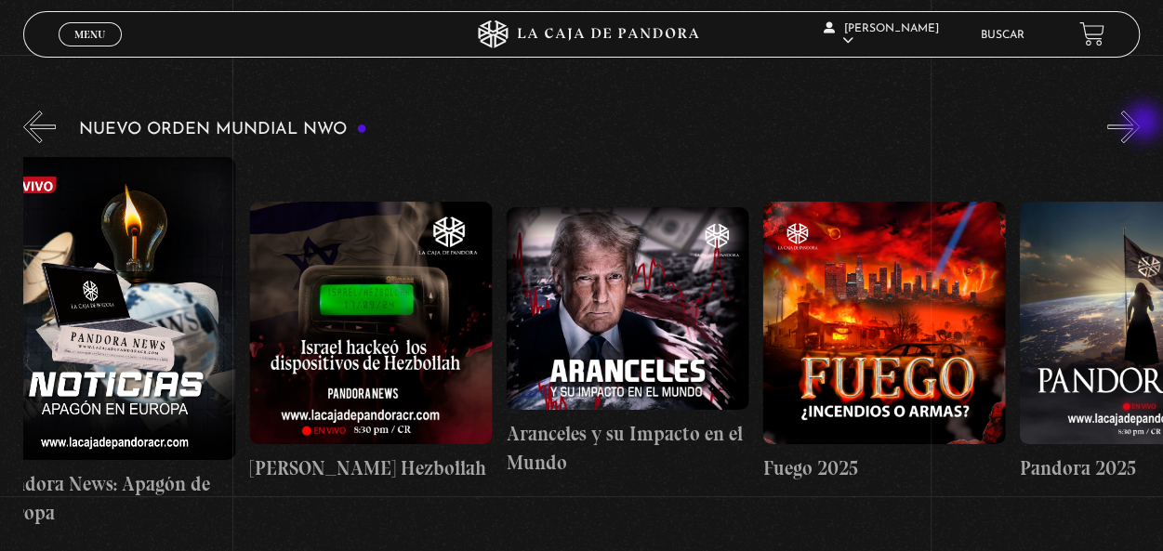
click at [1140, 124] on button "»" at bounding box center [1124, 127] width 33 height 33
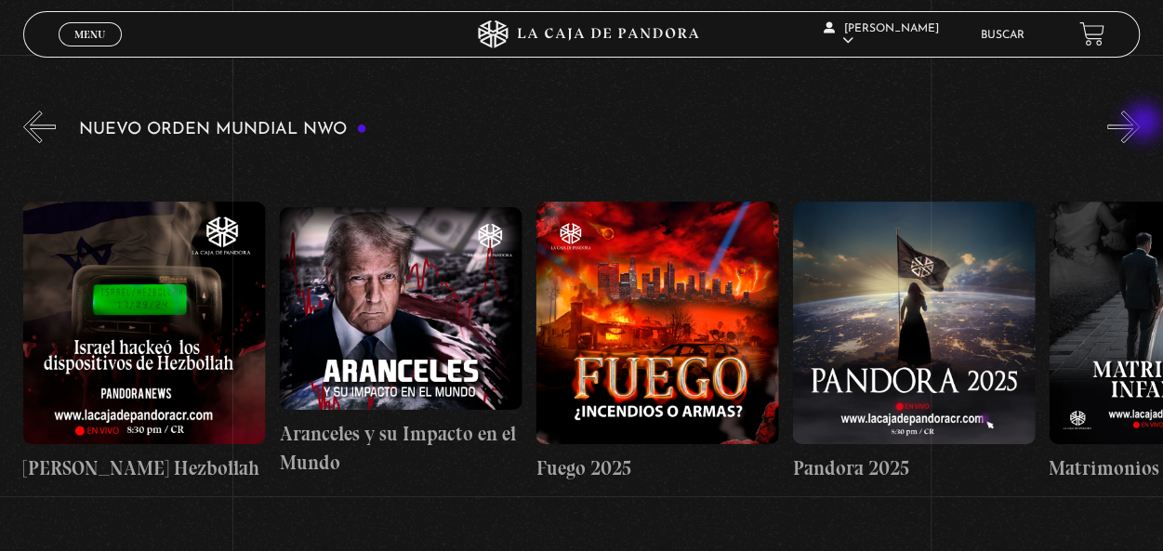
click at [1140, 124] on button "»" at bounding box center [1124, 127] width 33 height 33
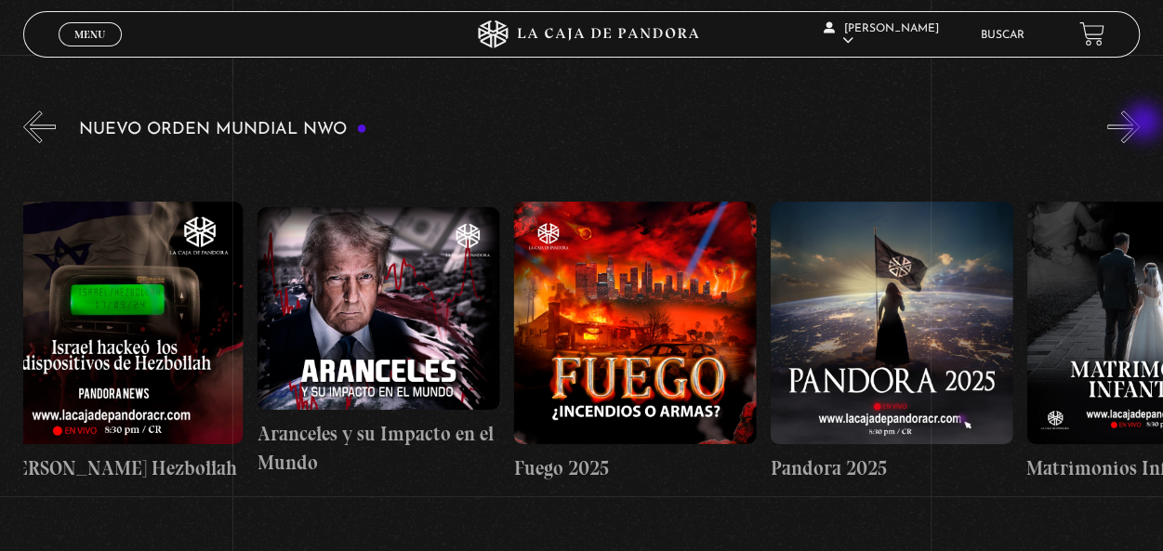
click at [1140, 124] on button "»" at bounding box center [1124, 127] width 33 height 33
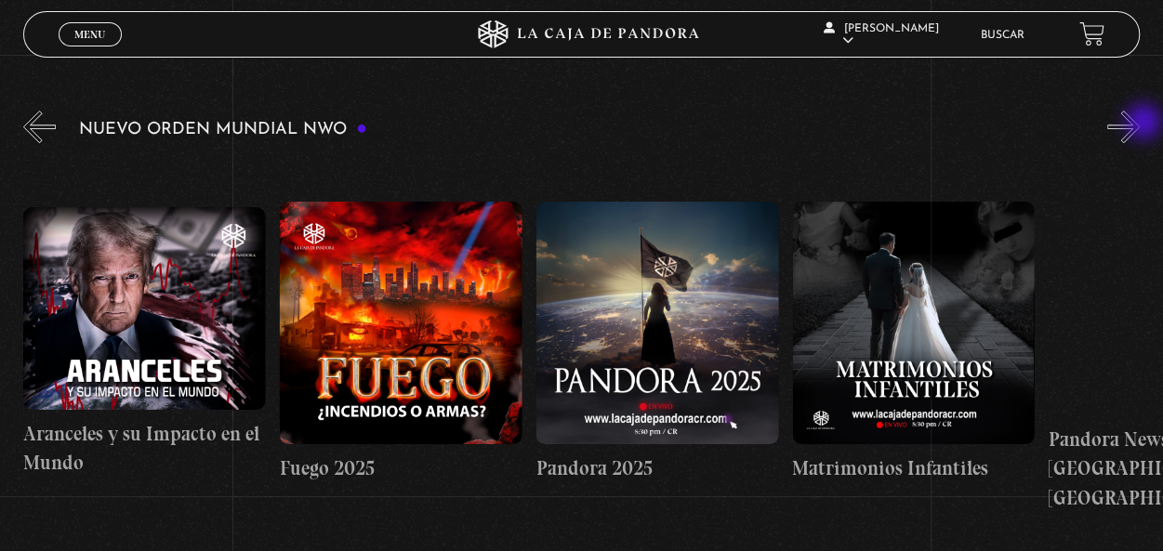
click at [1140, 124] on button "»" at bounding box center [1124, 127] width 33 height 33
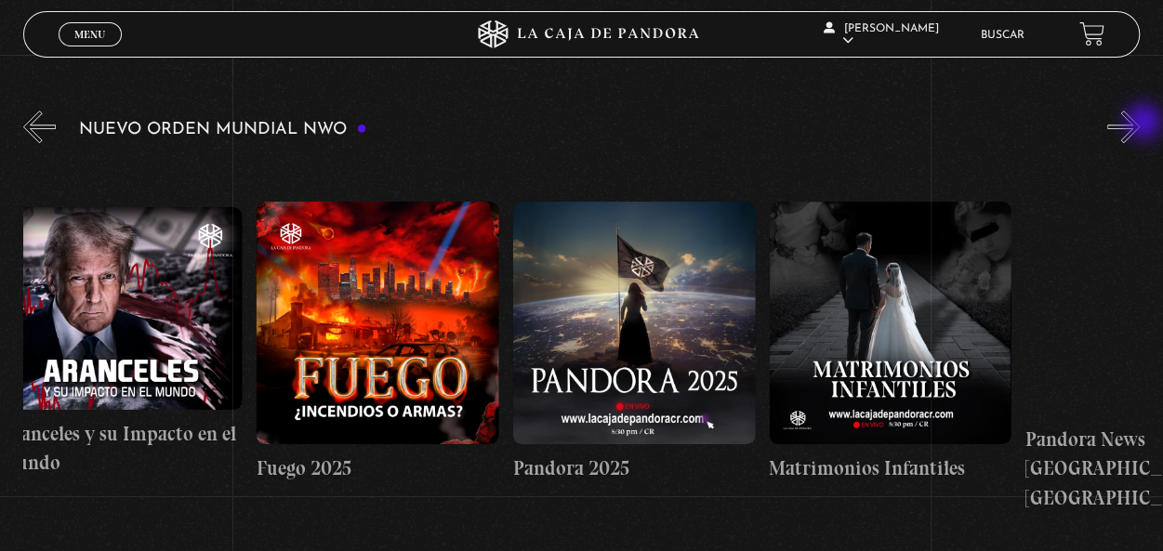
click at [1140, 124] on button "»" at bounding box center [1124, 127] width 33 height 33
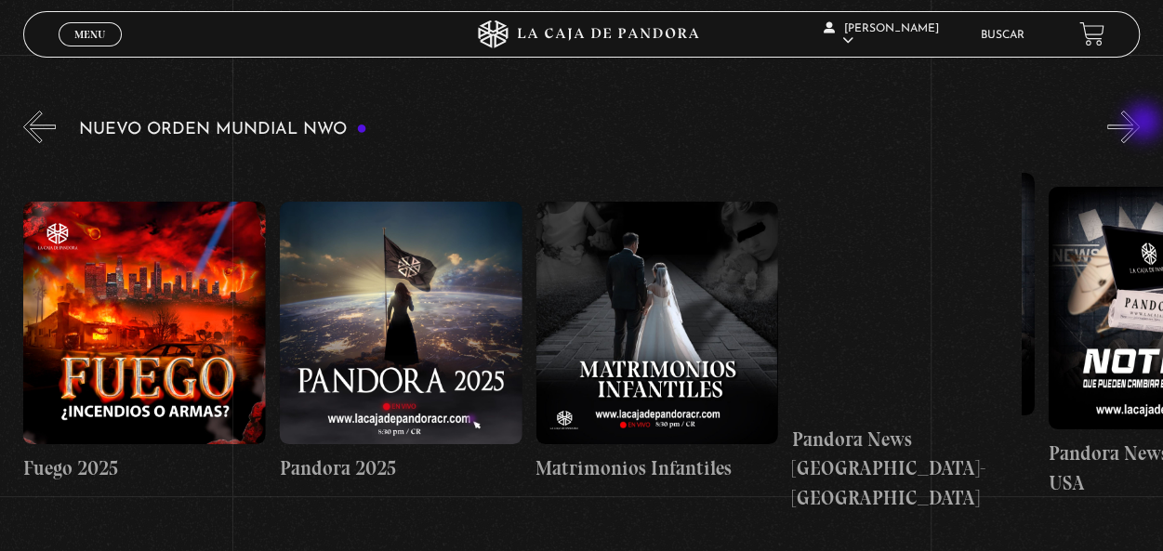
click at [1140, 124] on button "»" at bounding box center [1124, 127] width 33 height 33
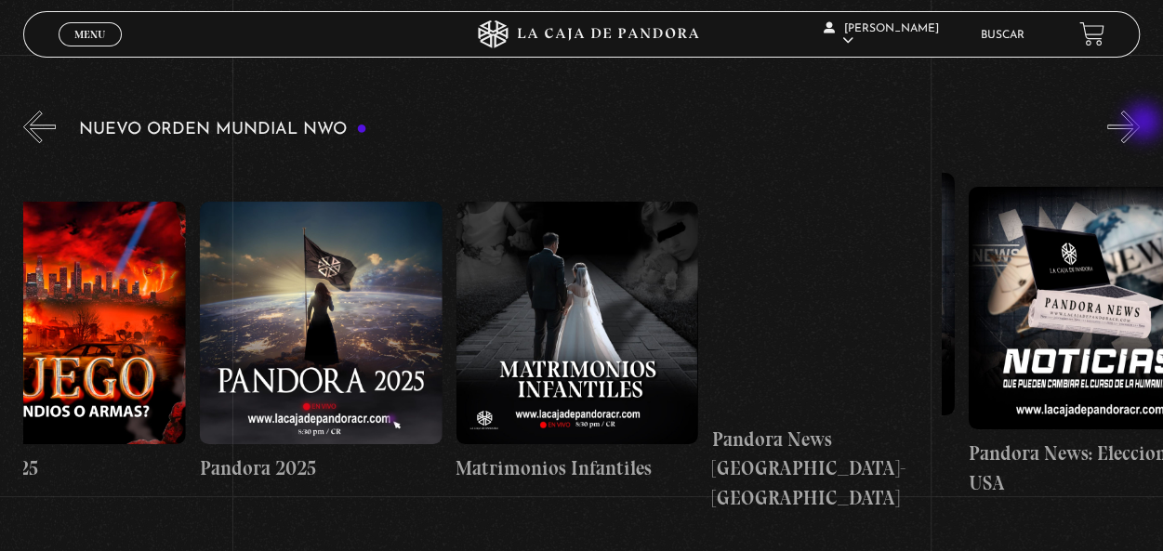
click at [1140, 124] on button "»" at bounding box center [1124, 127] width 33 height 33
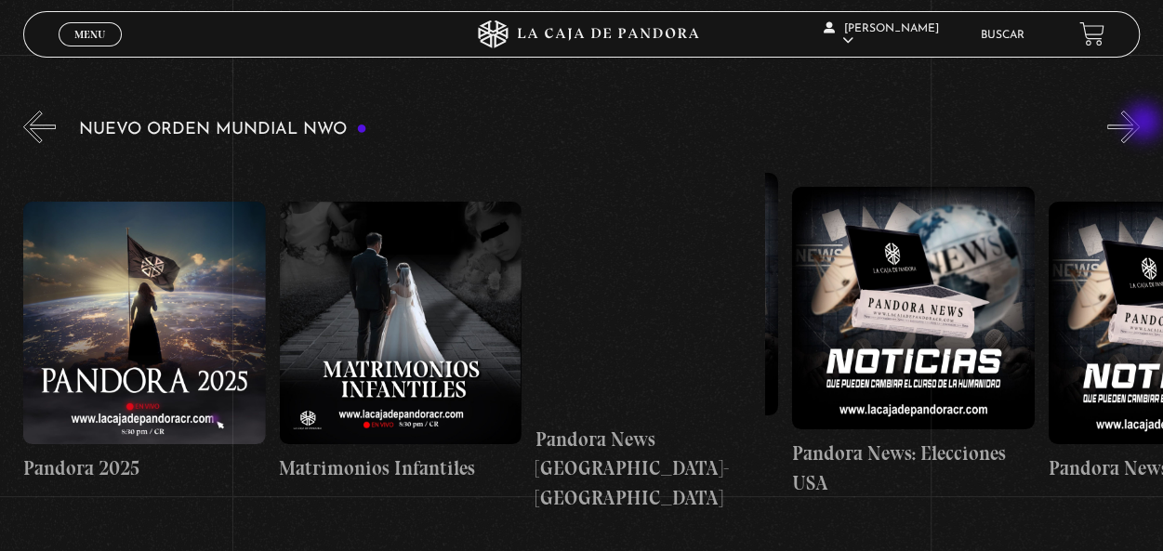
click at [1140, 124] on button "»" at bounding box center [1124, 127] width 33 height 33
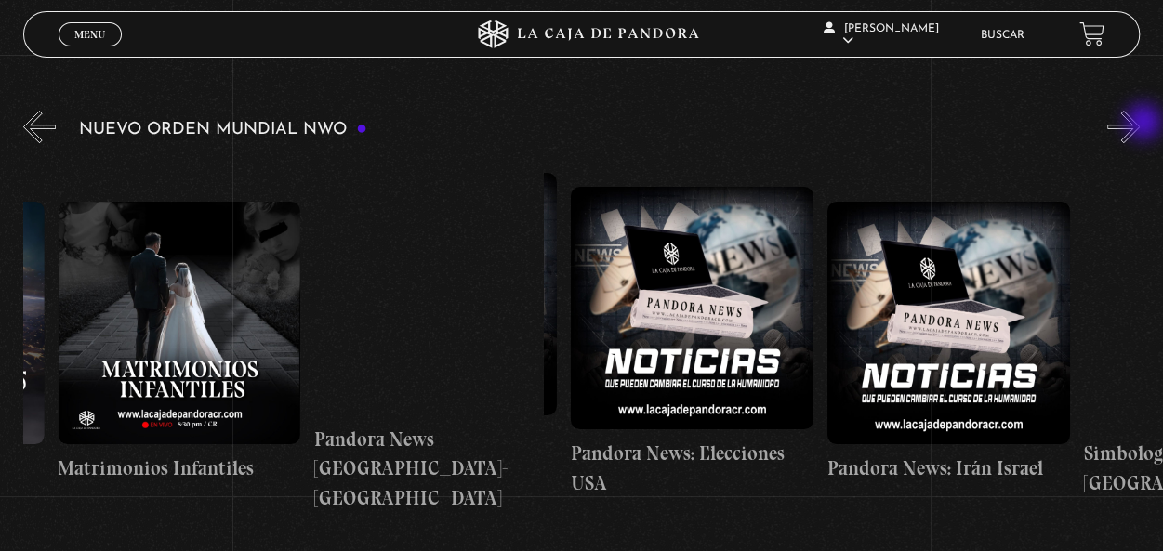
click at [1140, 124] on button "»" at bounding box center [1124, 127] width 33 height 33
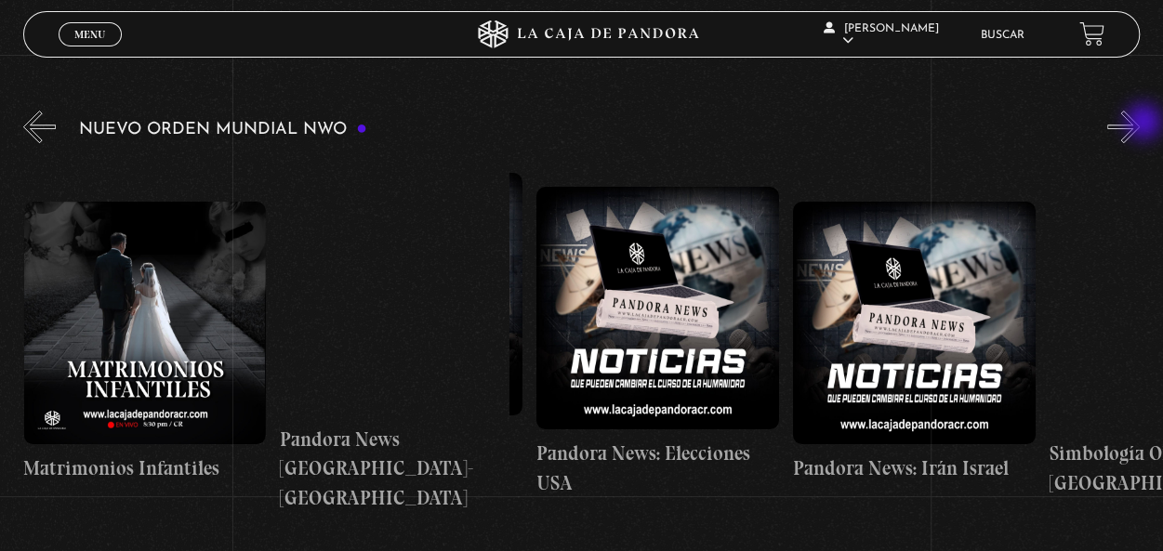
click at [1140, 124] on button "»" at bounding box center [1124, 127] width 33 height 33
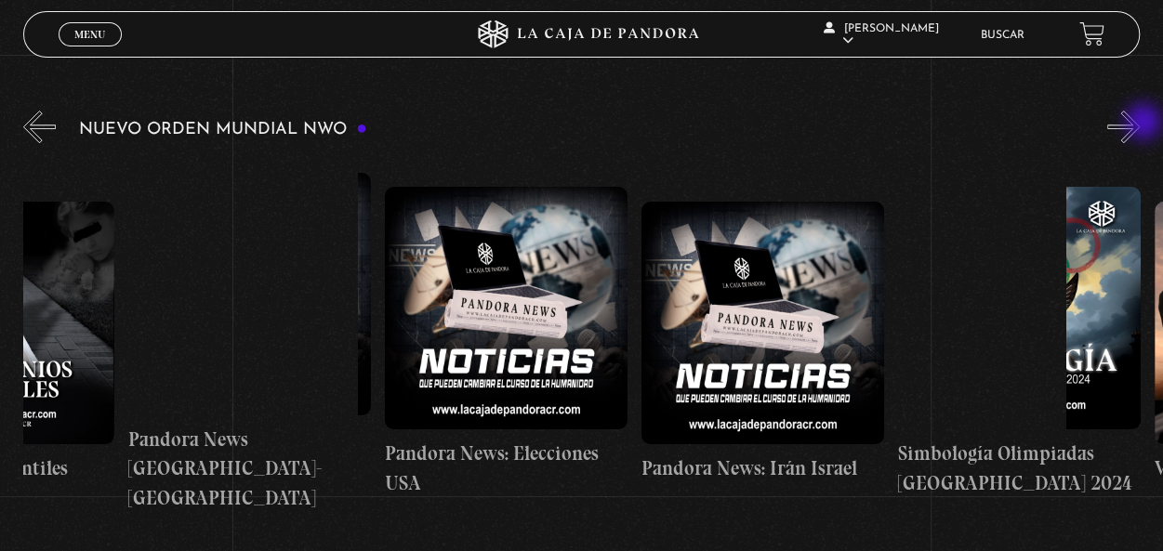
click at [1140, 124] on button "»" at bounding box center [1124, 127] width 33 height 33
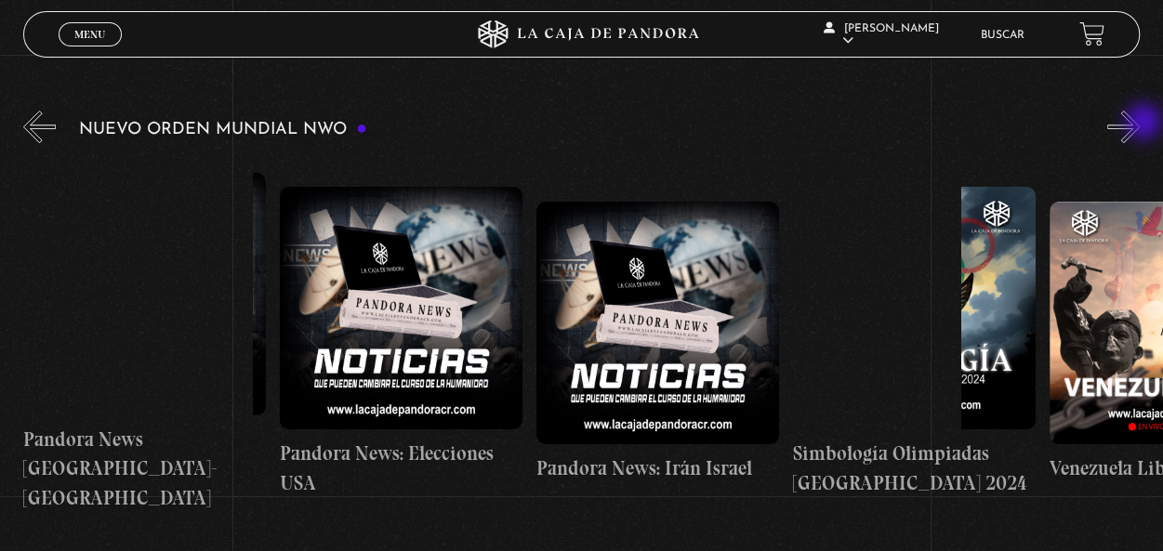
click at [1140, 124] on button "»" at bounding box center [1124, 127] width 33 height 33
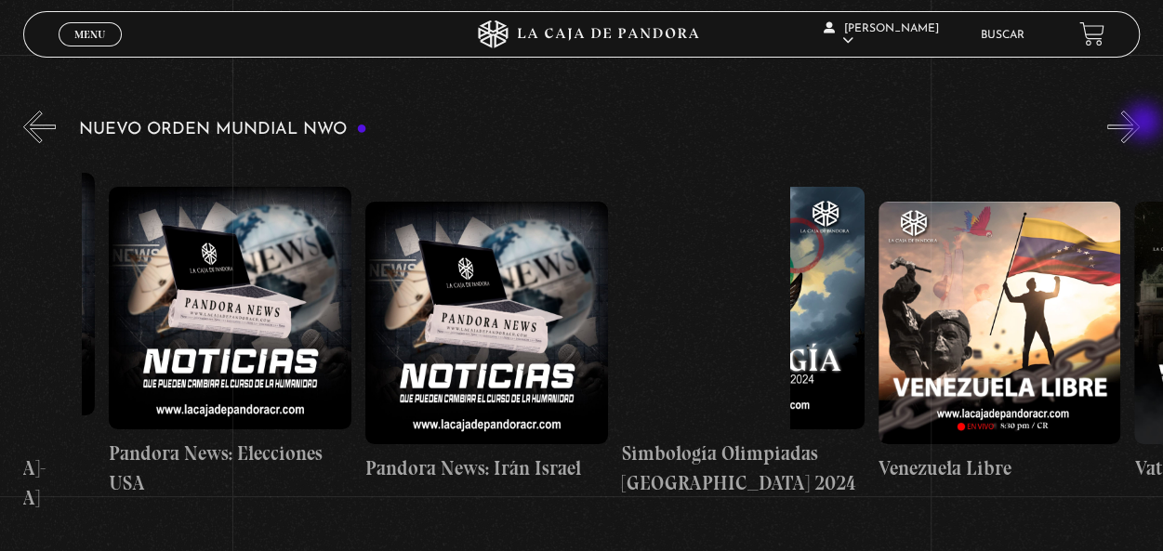
click at [1140, 124] on button "»" at bounding box center [1124, 127] width 33 height 33
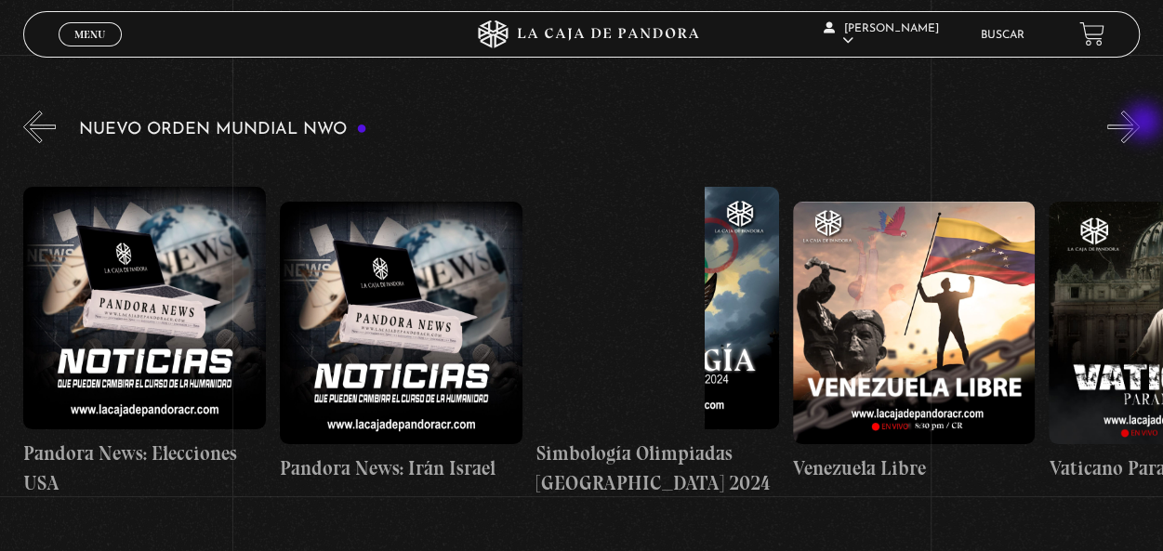
click at [1140, 124] on button "»" at bounding box center [1124, 127] width 33 height 33
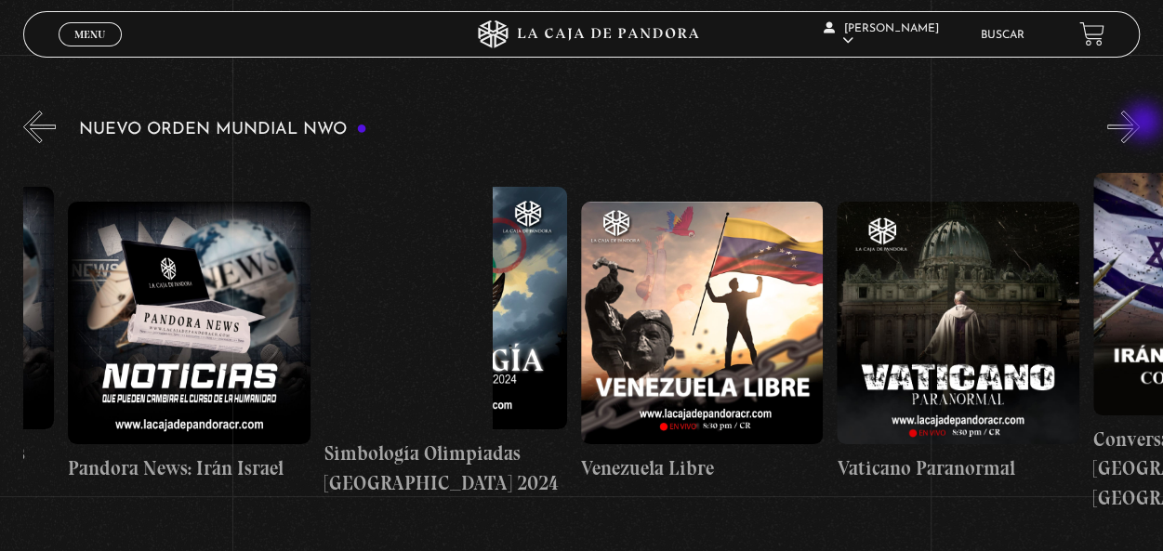
click at [1140, 124] on button "»" at bounding box center [1124, 127] width 33 height 33
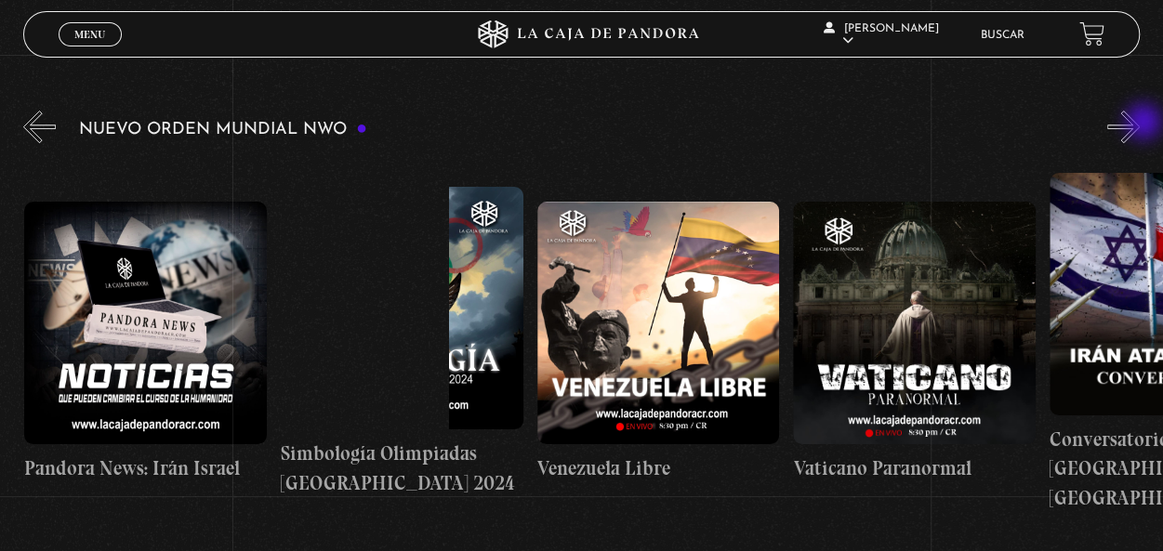
click at [1140, 124] on button "»" at bounding box center [1124, 127] width 33 height 33
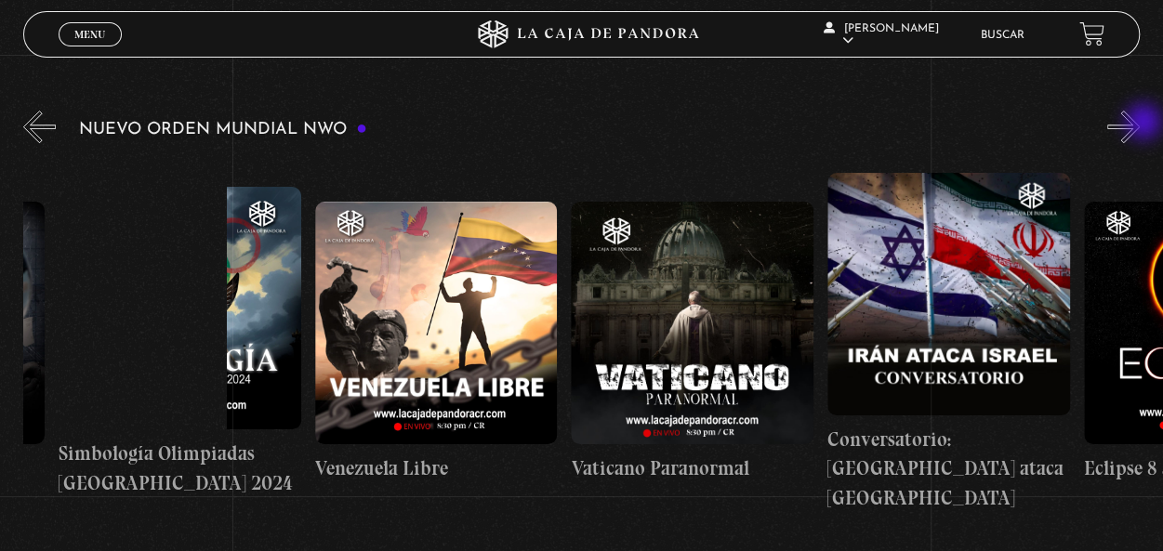
click at [1140, 124] on button "»" at bounding box center [1124, 127] width 33 height 33
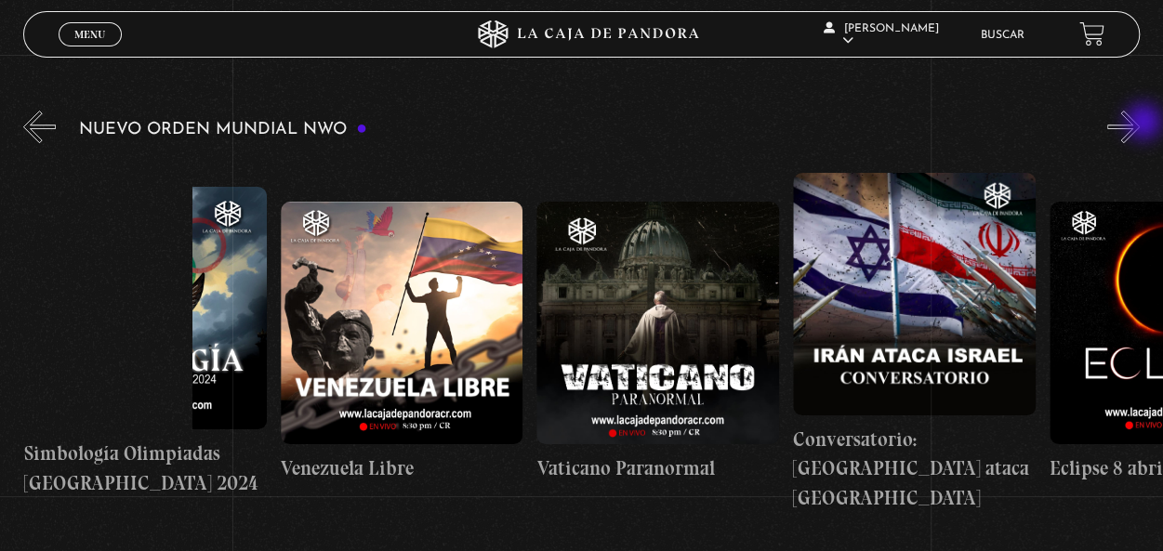
click at [1140, 124] on button "»" at bounding box center [1124, 127] width 33 height 33
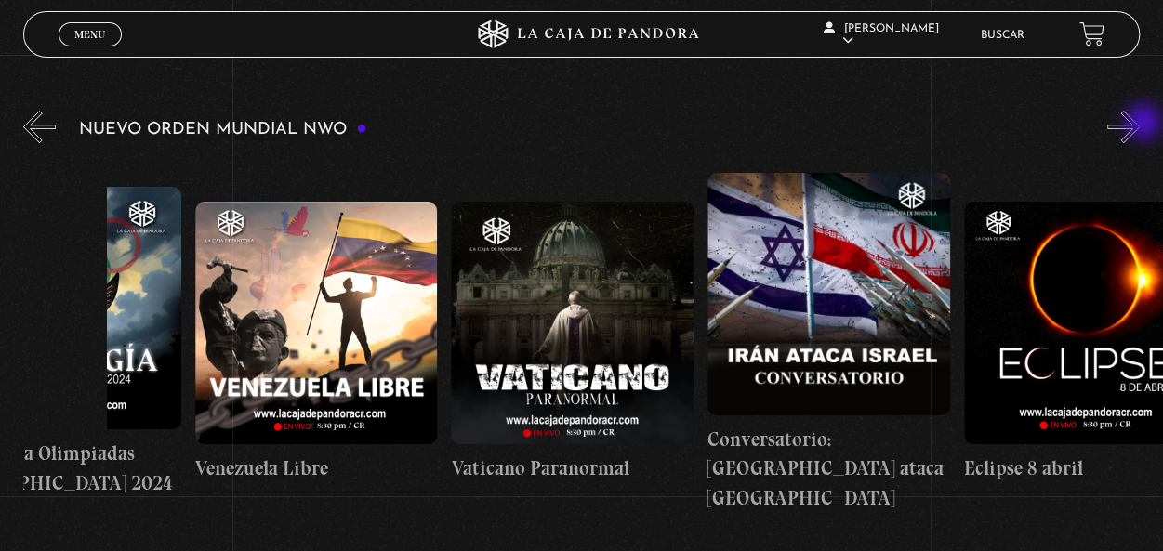
click at [1140, 124] on button "»" at bounding box center [1124, 127] width 33 height 33
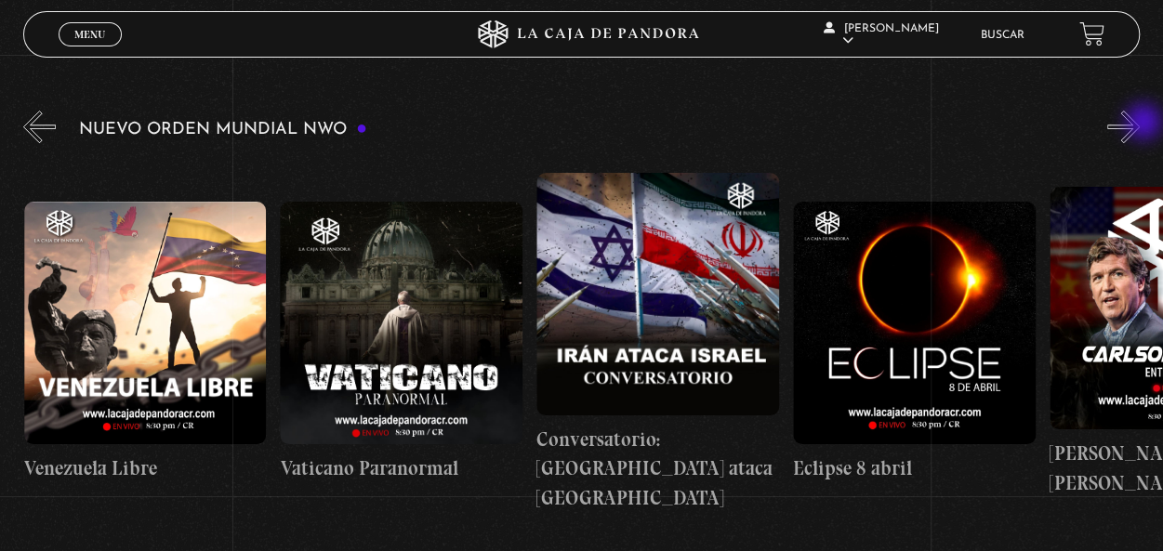
click at [1140, 124] on button "»" at bounding box center [1124, 127] width 33 height 33
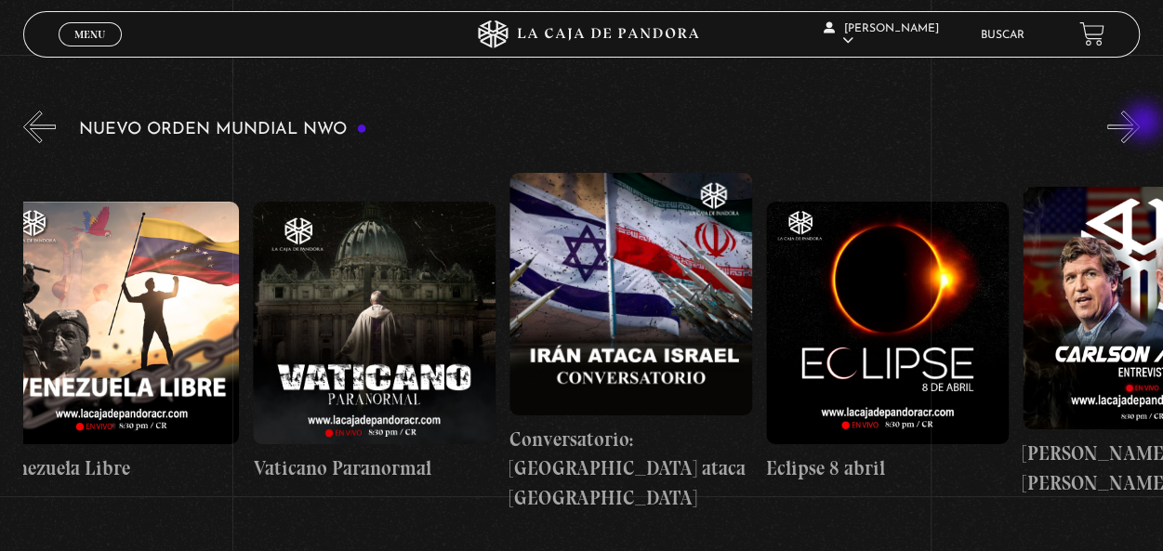
click at [1140, 124] on button "»" at bounding box center [1124, 127] width 33 height 33
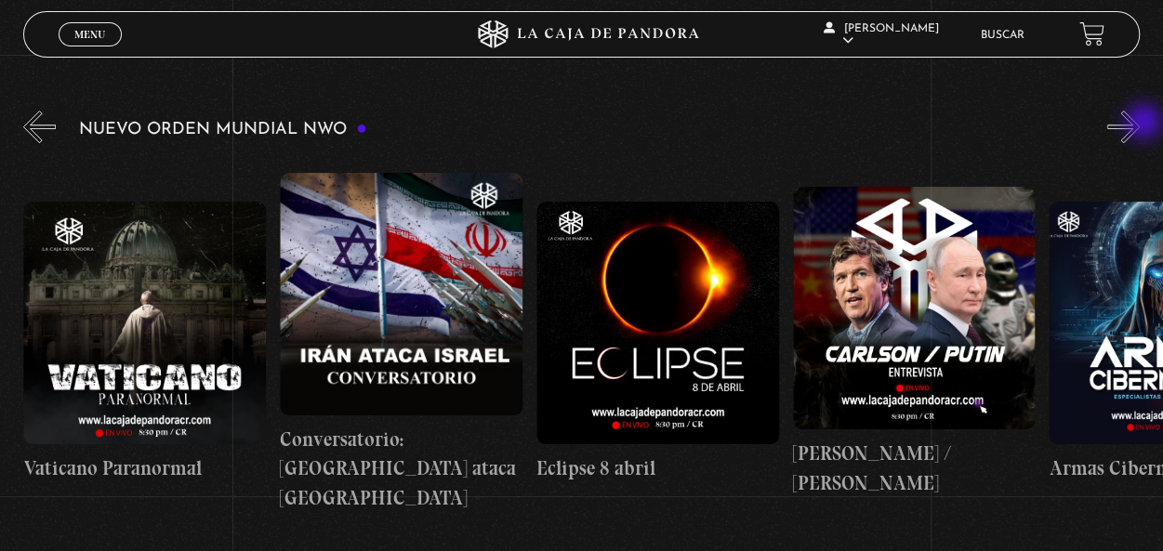
click at [1140, 124] on button "»" at bounding box center [1124, 127] width 33 height 33
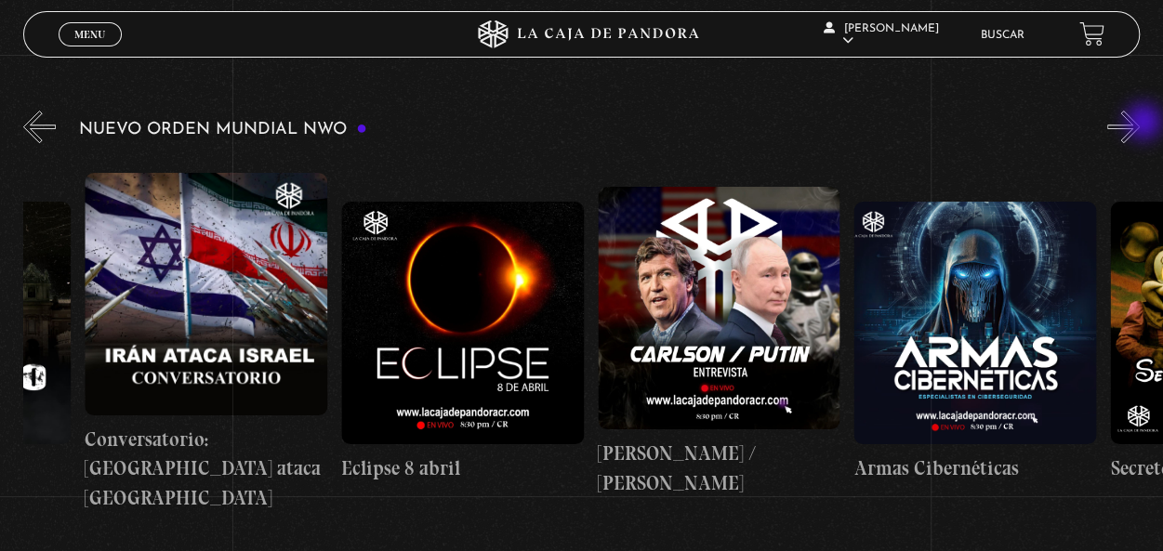
click at [1140, 124] on button "»" at bounding box center [1124, 127] width 33 height 33
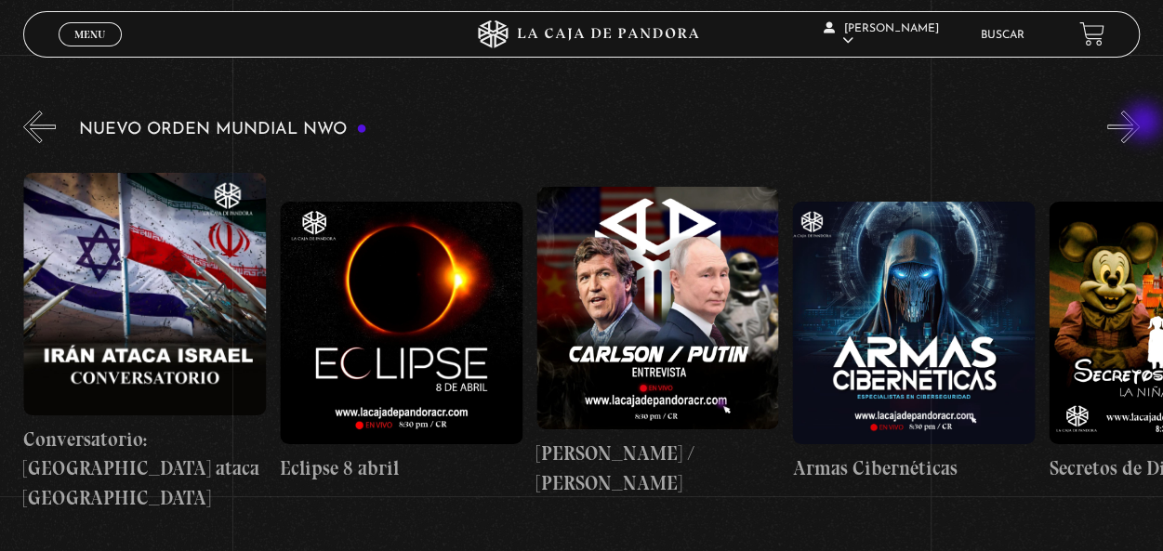
click at [1140, 124] on button "»" at bounding box center [1124, 127] width 33 height 33
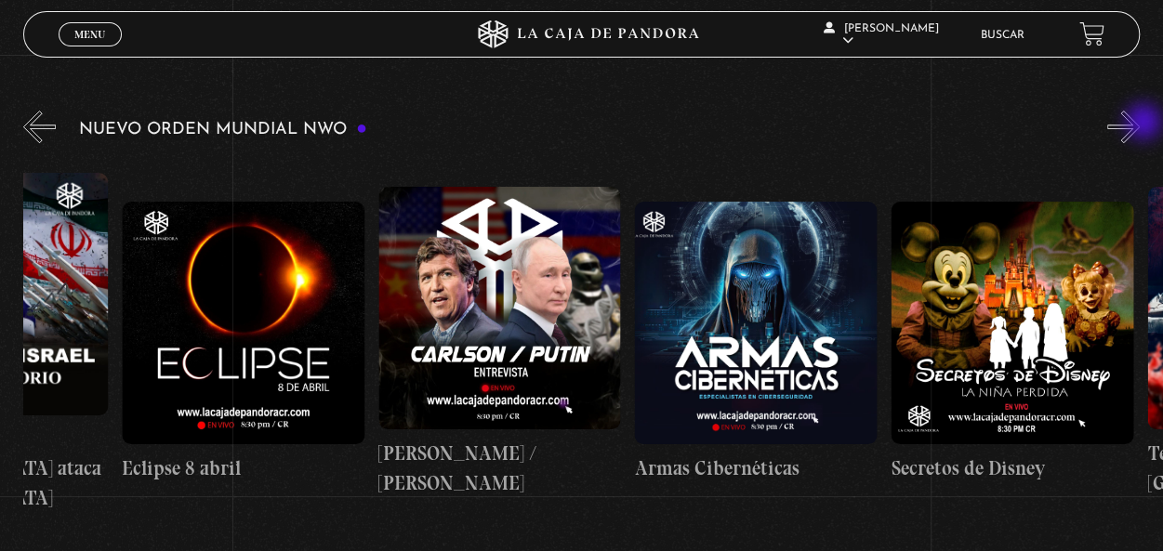
click at [1140, 124] on button "»" at bounding box center [1124, 127] width 33 height 33
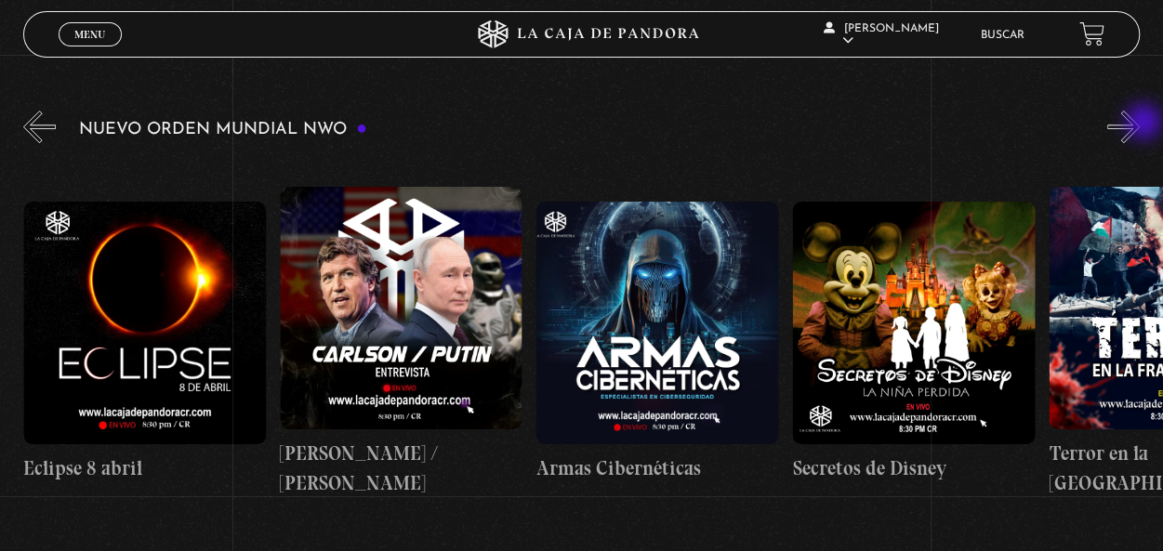
click at [1140, 124] on button "»" at bounding box center [1124, 127] width 33 height 33
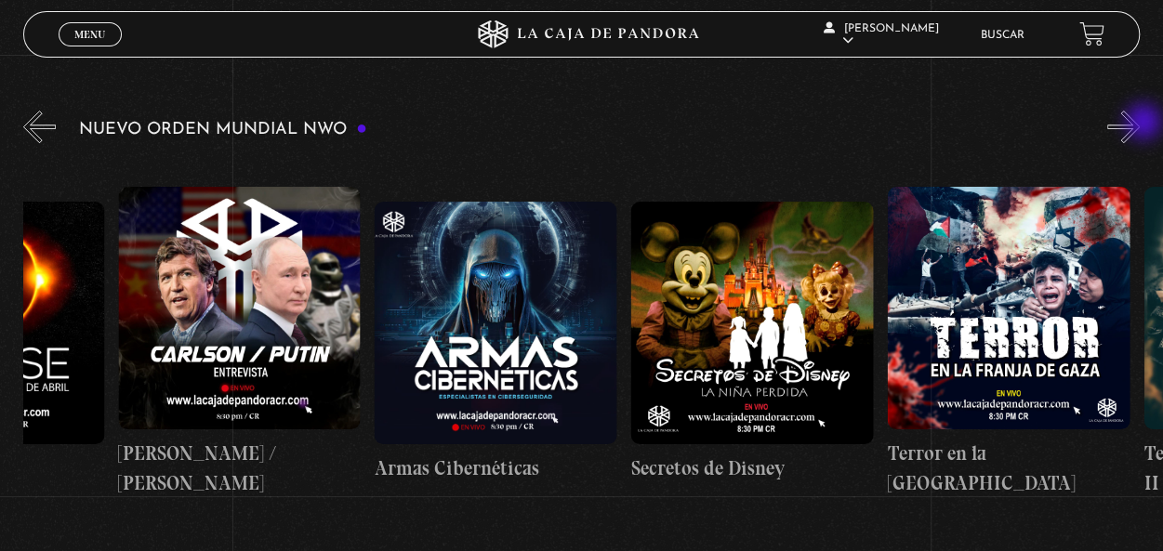
click at [1140, 124] on button "»" at bounding box center [1124, 127] width 33 height 33
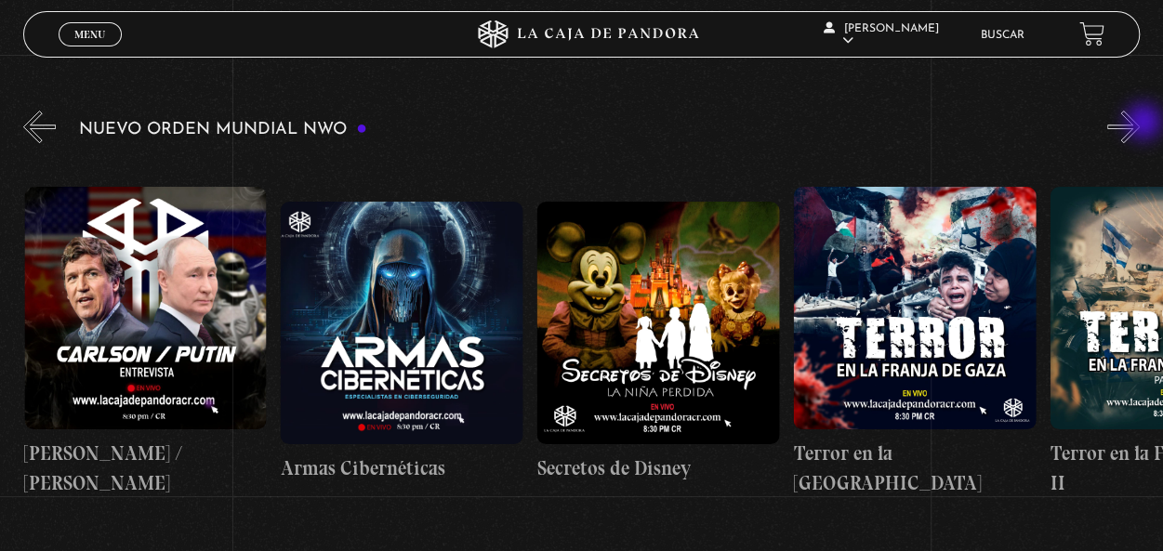
click at [1140, 124] on button "»" at bounding box center [1124, 127] width 33 height 33
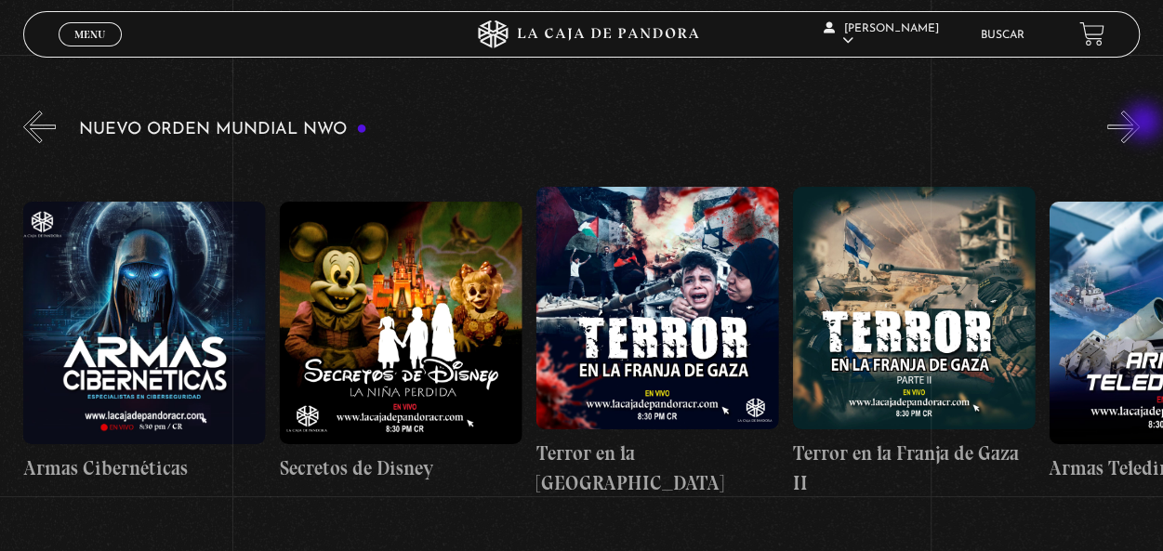
click at [1140, 124] on button "»" at bounding box center [1124, 127] width 33 height 33
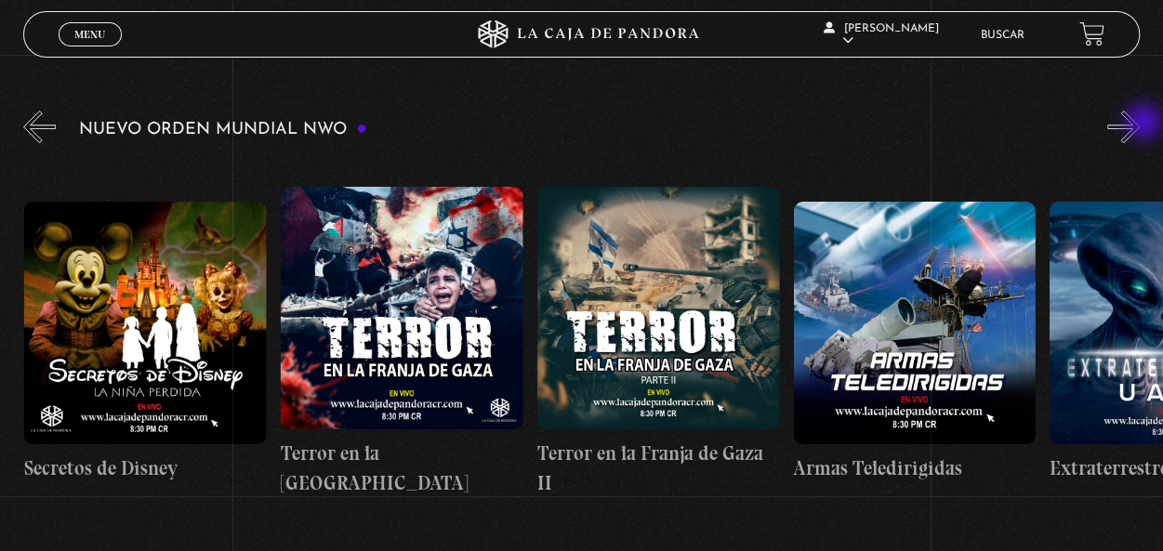
click at [1140, 124] on button "»" at bounding box center [1124, 127] width 33 height 33
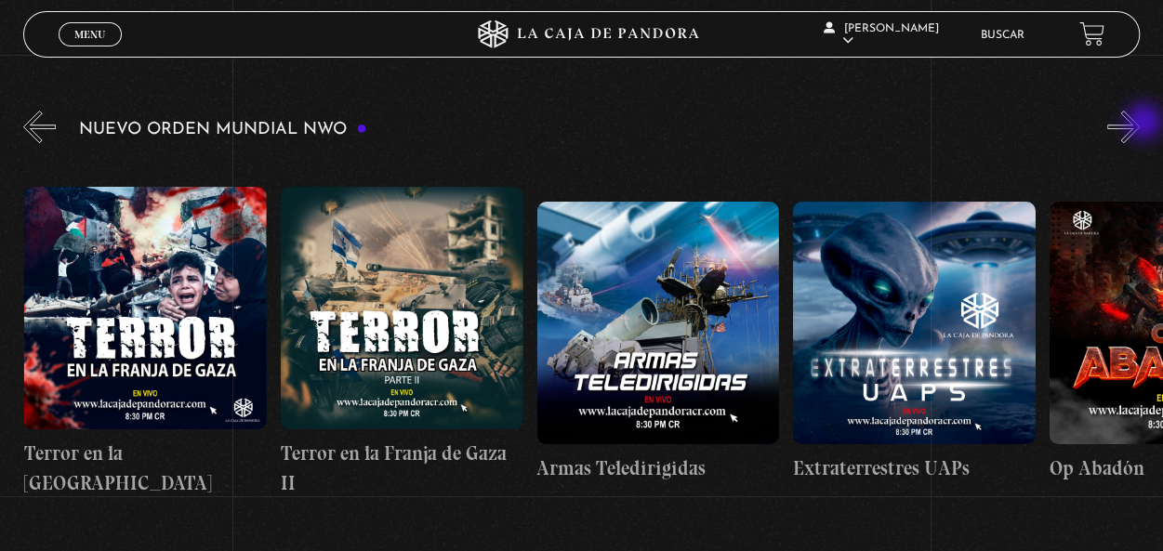
click at [1140, 124] on button "»" at bounding box center [1124, 127] width 33 height 33
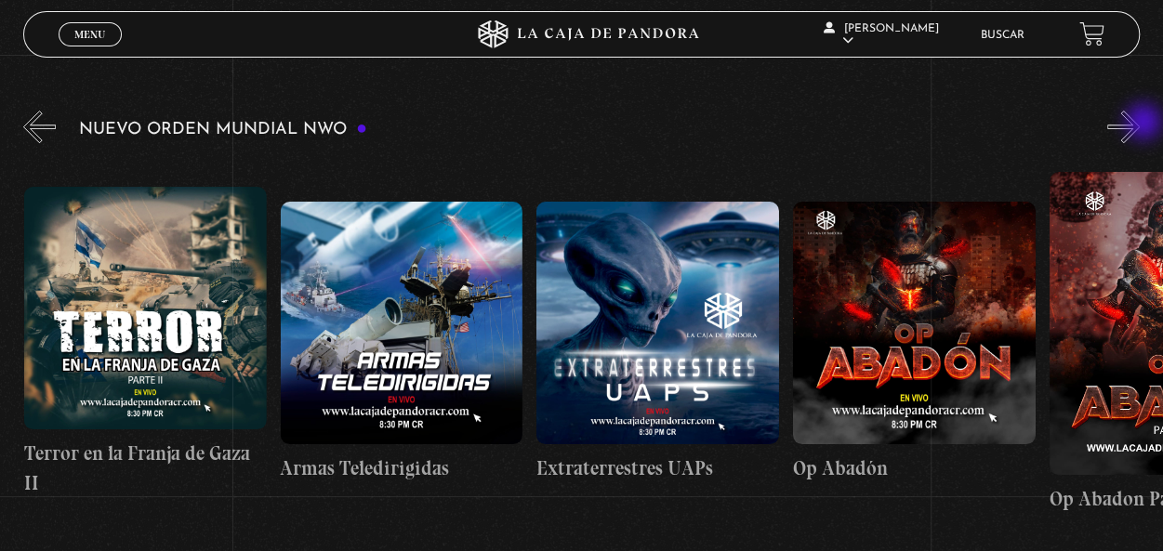
click at [1140, 124] on button "»" at bounding box center [1124, 127] width 33 height 33
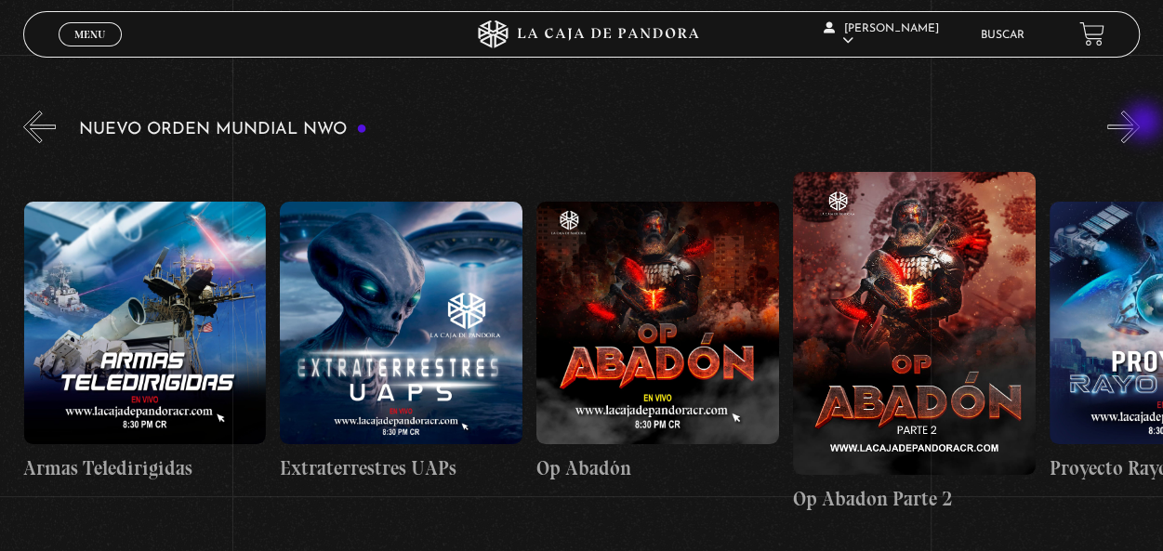
click at [1140, 124] on button "»" at bounding box center [1124, 127] width 33 height 33
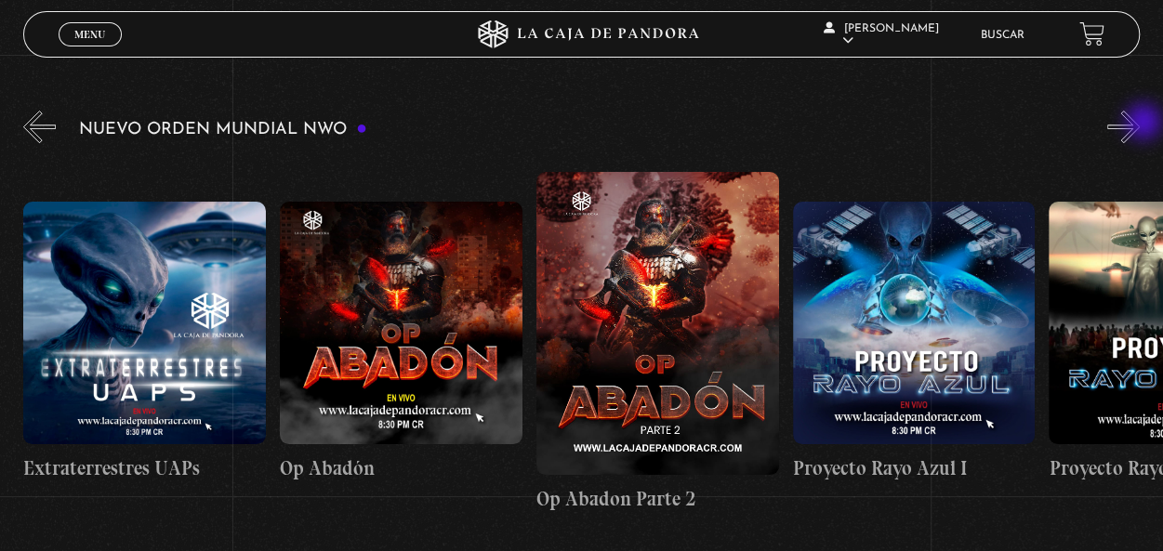
click at [1140, 124] on button "»" at bounding box center [1124, 127] width 33 height 33
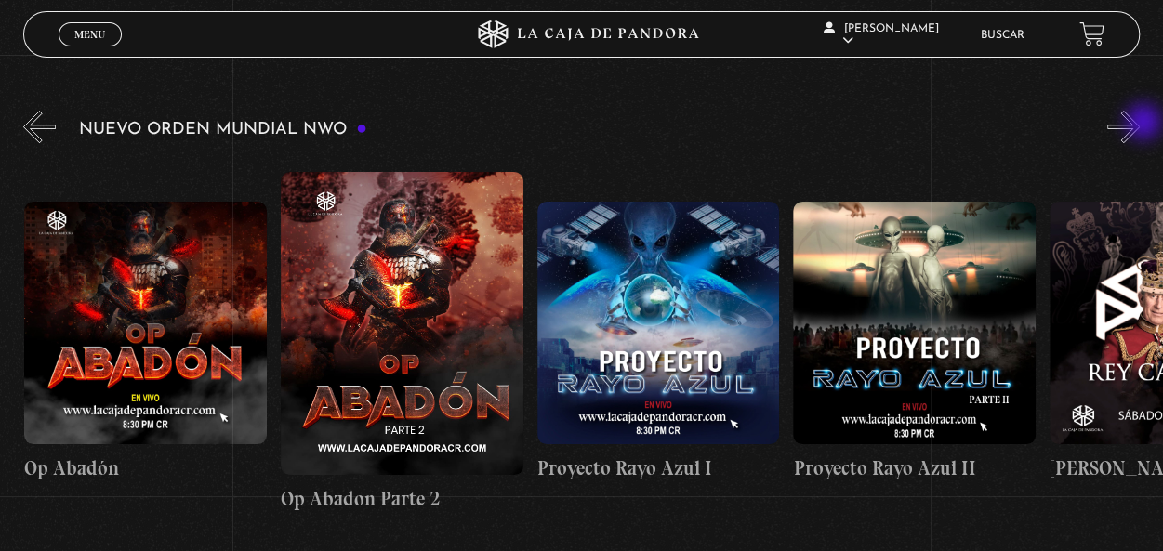
click at [1140, 124] on button "»" at bounding box center [1124, 127] width 33 height 33
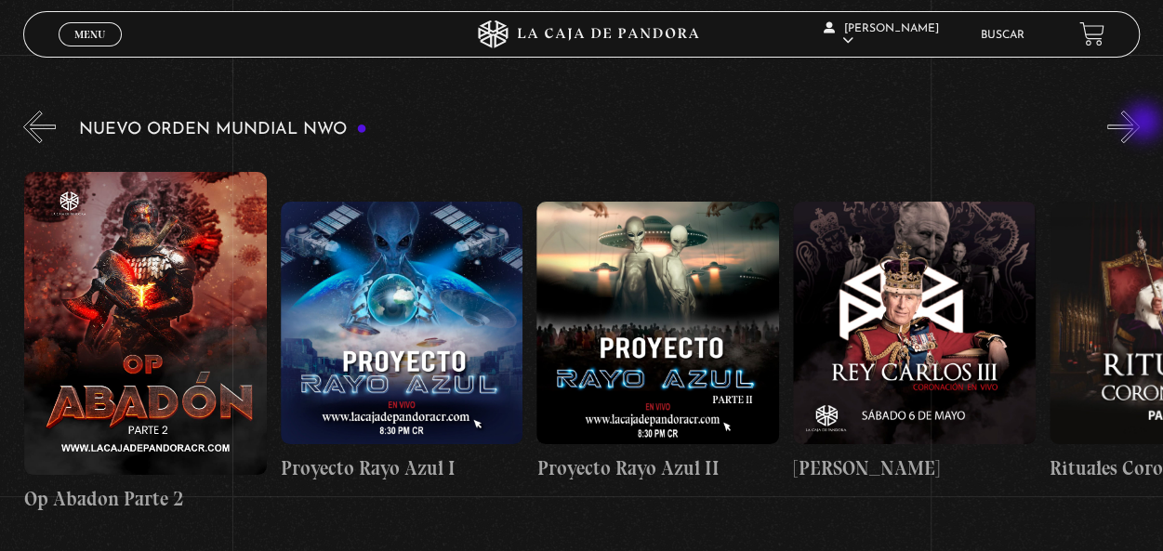
scroll to position [0, 7181]
click at [1140, 124] on button "»" at bounding box center [1124, 127] width 33 height 33
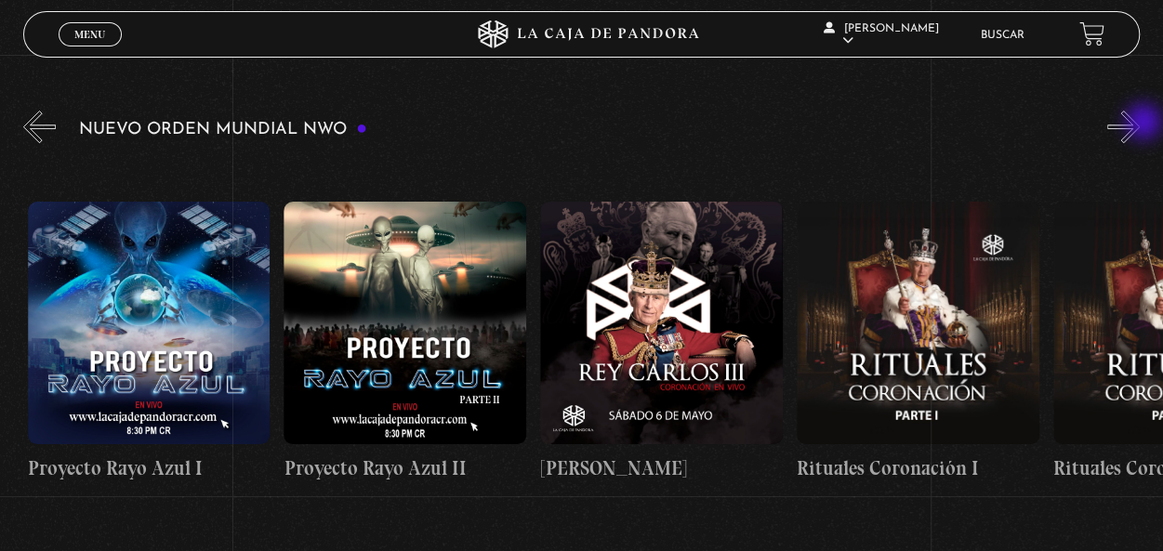
scroll to position [0, 7437]
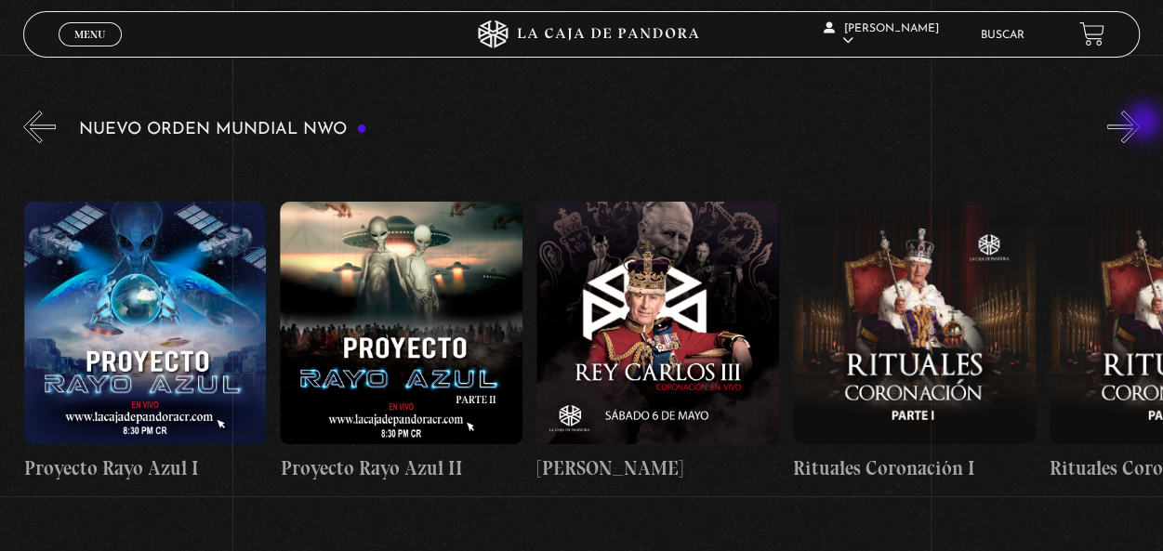
click at [1140, 124] on button "»" at bounding box center [1124, 127] width 33 height 33
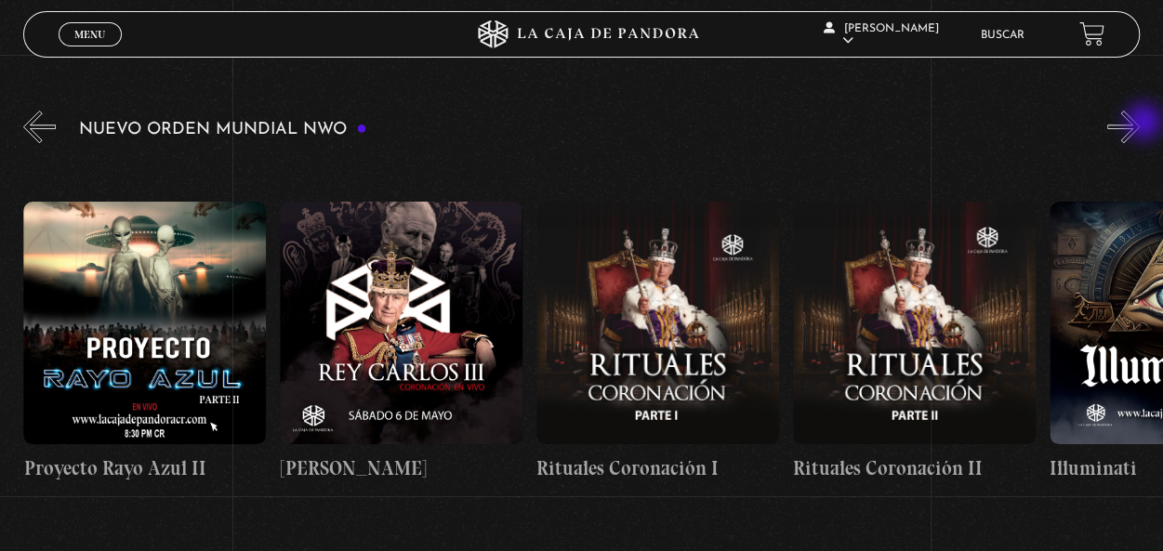
click at [1140, 124] on button "»" at bounding box center [1124, 127] width 33 height 33
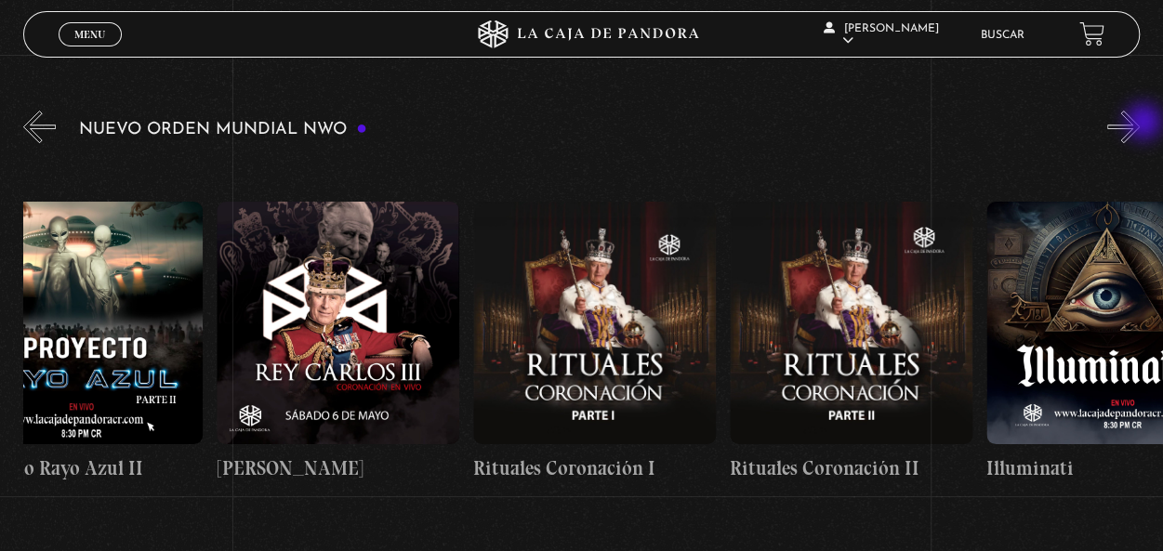
click at [1140, 124] on button "»" at bounding box center [1124, 127] width 33 height 33
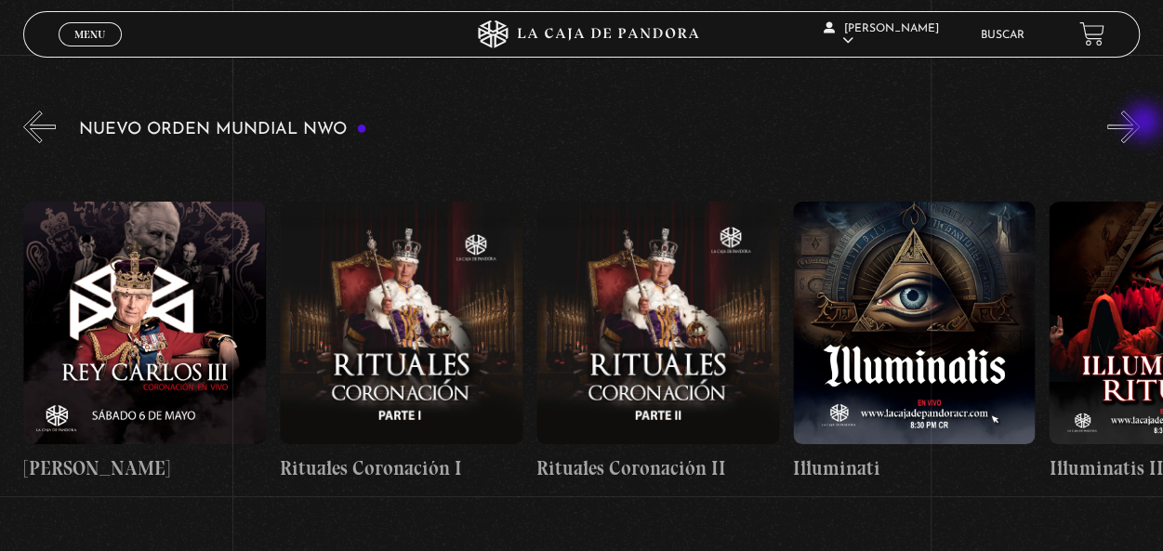
click at [1140, 124] on button "»" at bounding box center [1124, 127] width 33 height 33
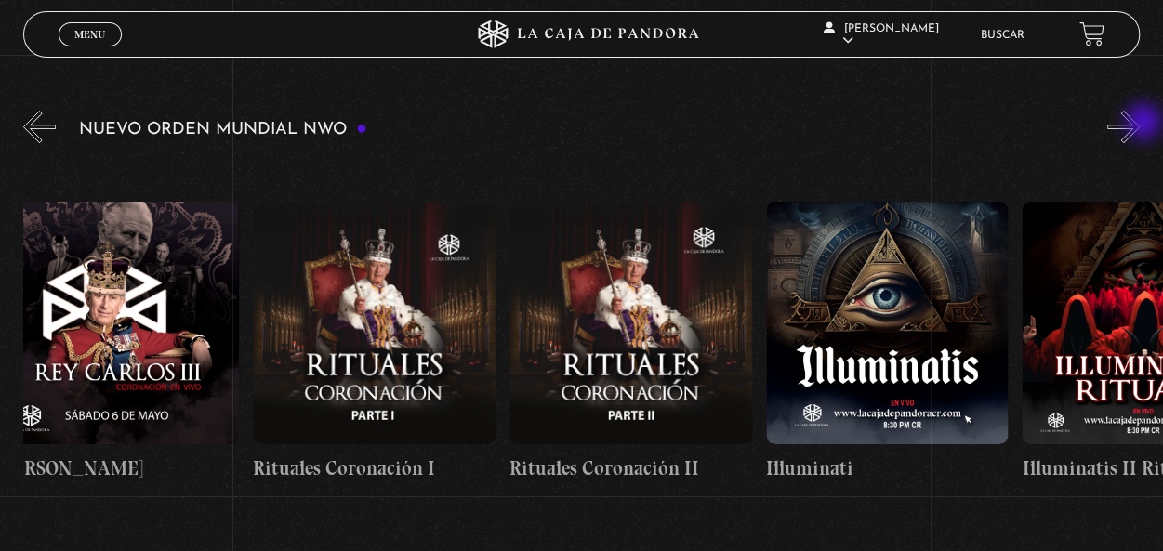
click at [1140, 124] on button "»" at bounding box center [1124, 127] width 33 height 33
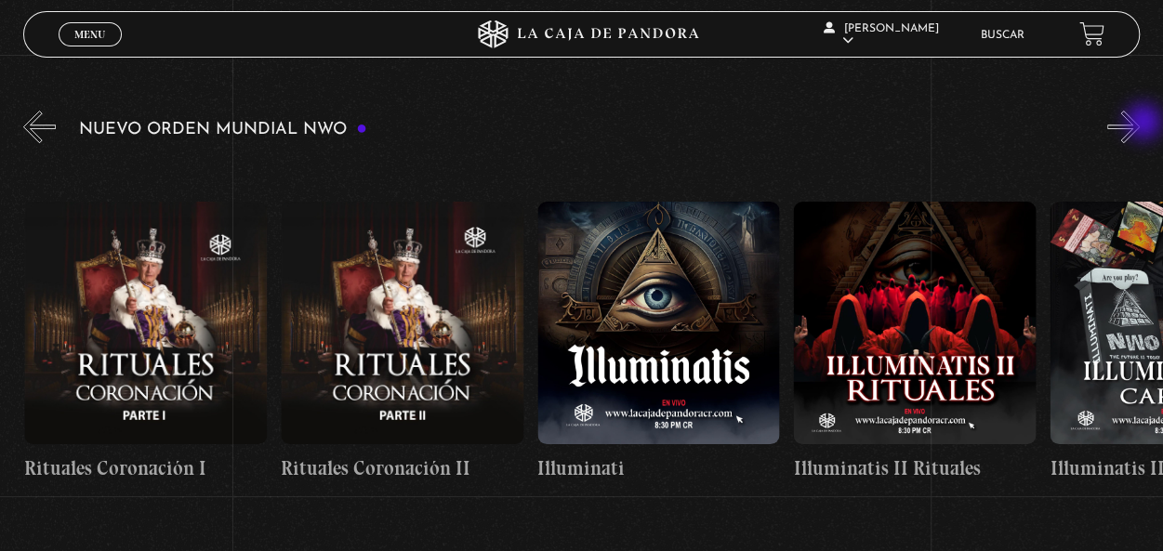
click at [1140, 124] on button "»" at bounding box center [1124, 127] width 33 height 33
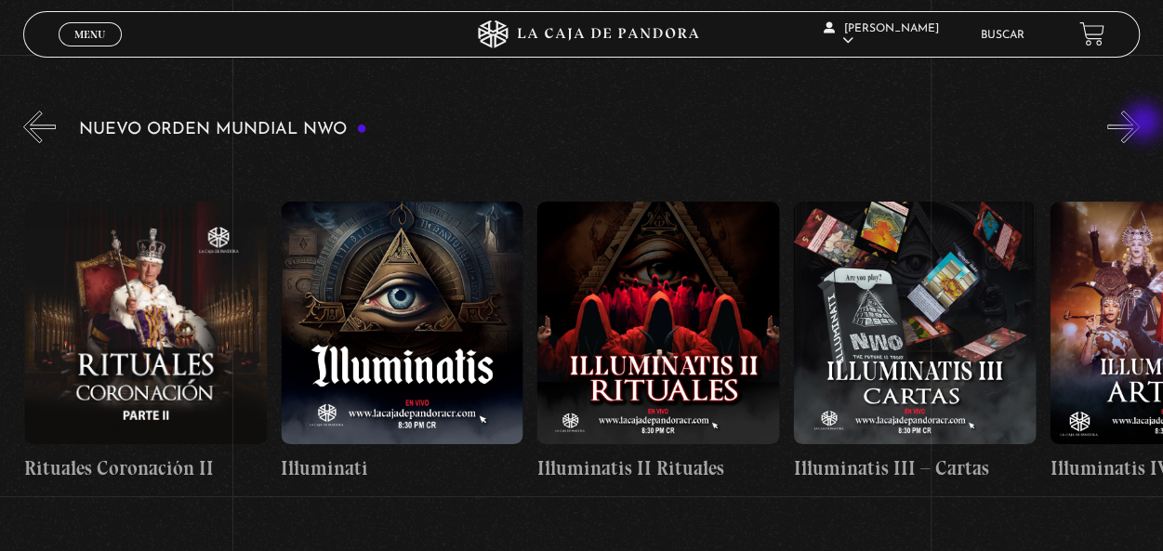
click at [1140, 124] on button "»" at bounding box center [1124, 127] width 33 height 33
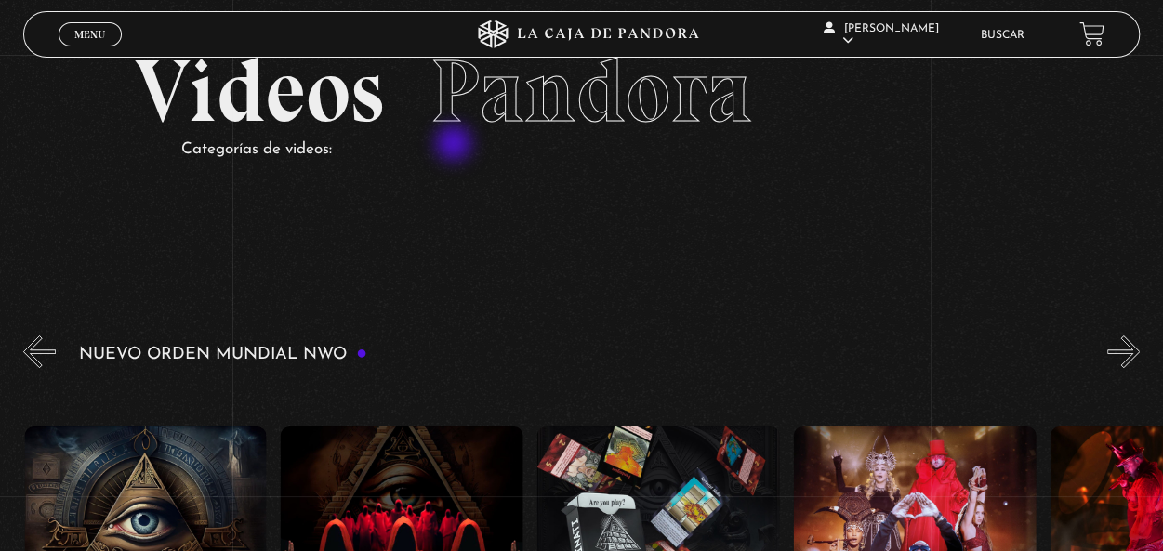
scroll to position [0, 0]
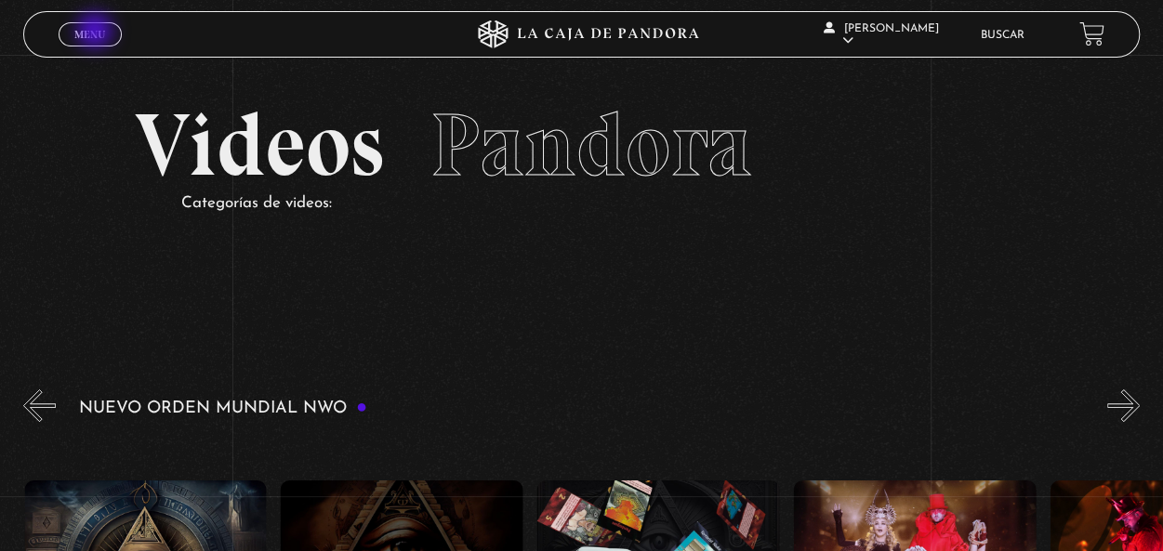
click at [97, 33] on span "Menu" at bounding box center [89, 34] width 31 height 11
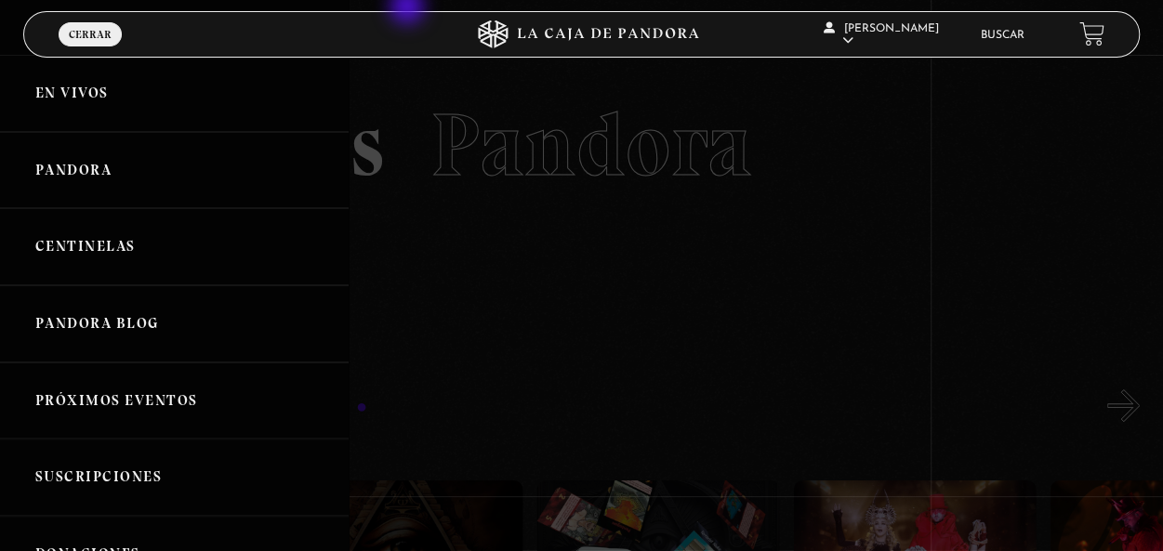
click at [409, 8] on div at bounding box center [581, 275] width 1163 height 551
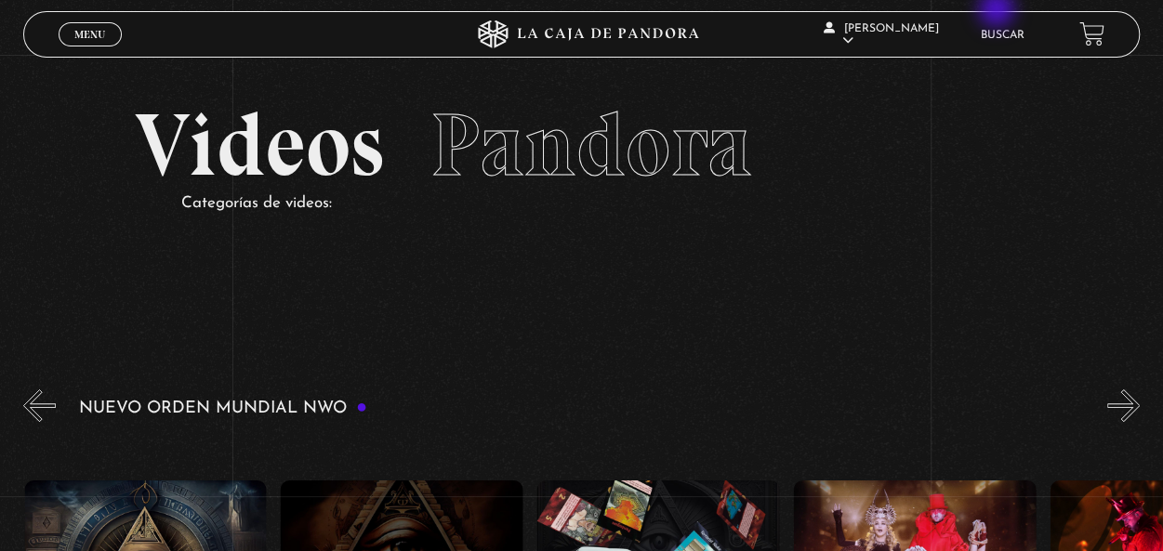
click at [999, 11] on div "Glenda María Salazar Salas En vivos Pandora Centinelas Mi cuenta Salir Buscar" at bounding box center [930, 35] width 349 height 56
click at [1003, 27] on li "Buscar" at bounding box center [1002, 34] width 44 height 29
click at [1014, 33] on link "Buscar" at bounding box center [1002, 35] width 44 height 11
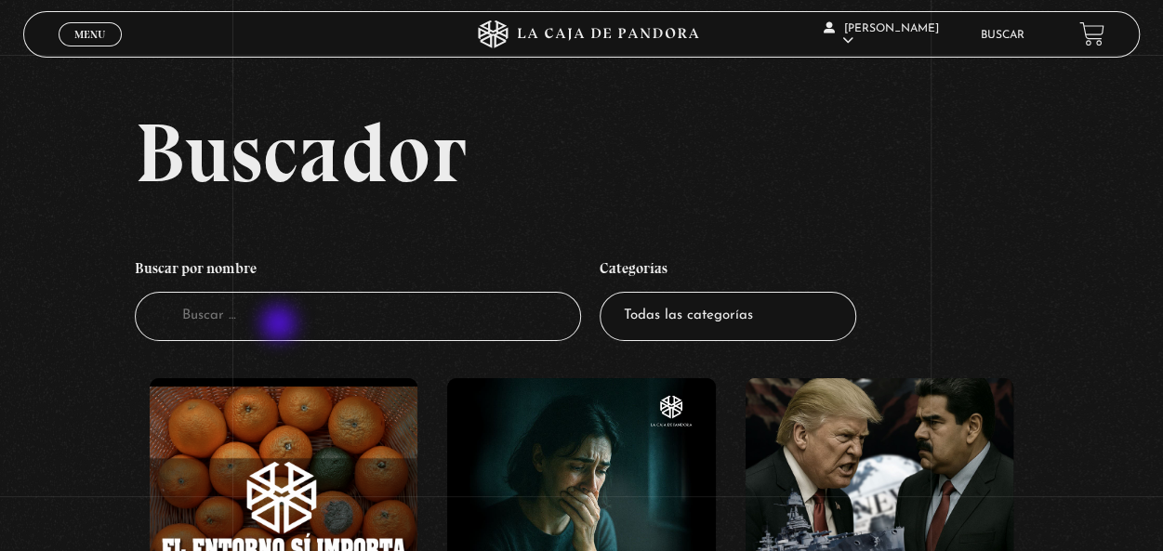
click at [279, 325] on input "Buscador" at bounding box center [358, 316] width 446 height 49
type input "exraerres"
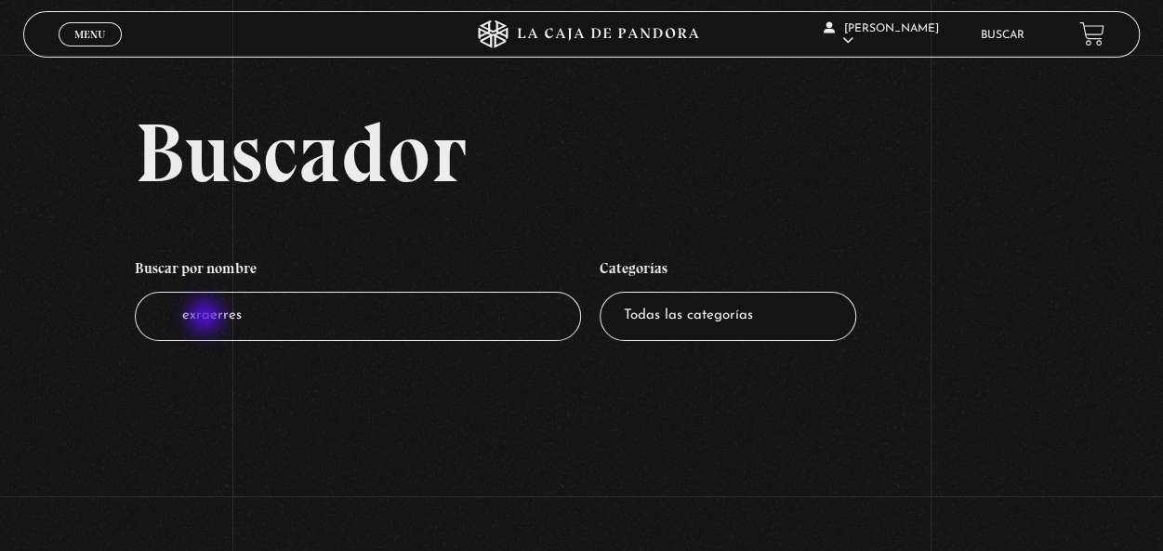
click at [206, 318] on input "exraerres" at bounding box center [358, 316] width 446 height 49
click at [195, 319] on input "exraerres" at bounding box center [358, 316] width 446 height 49
click at [193, 321] on input "exraerres" at bounding box center [358, 316] width 446 height 49
type input "ex"
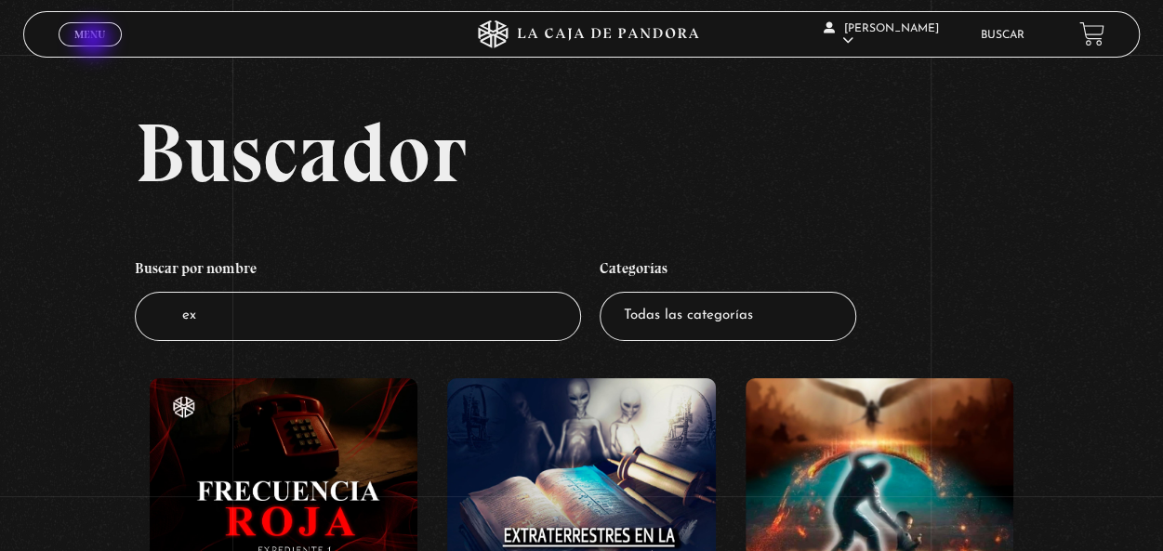
click at [95, 41] on link "Menu Cerrar" at bounding box center [90, 34] width 63 height 24
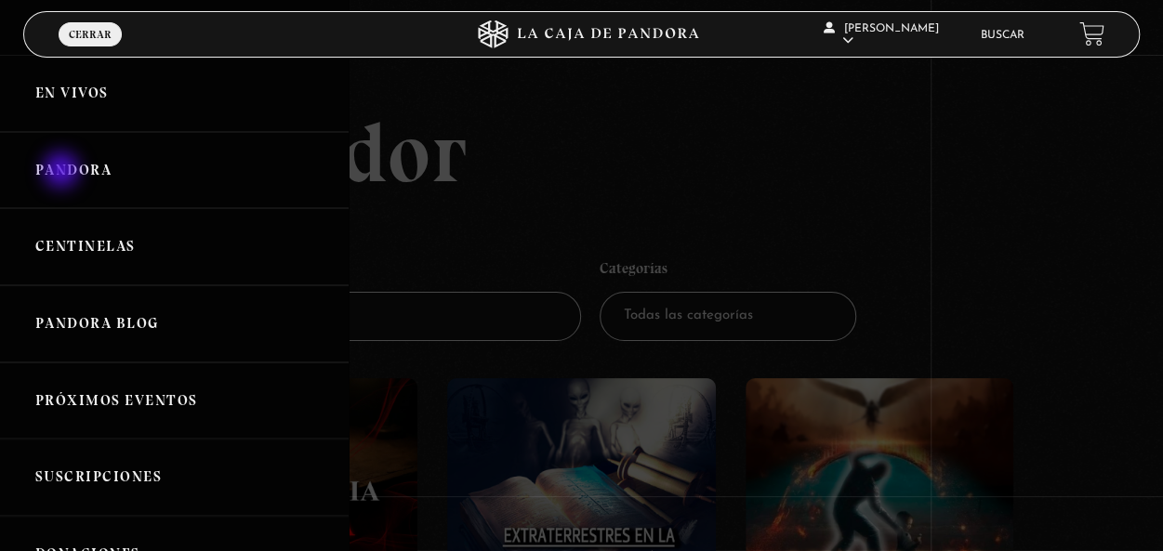
click at [63, 172] on link "Pandora" at bounding box center [174, 170] width 349 height 77
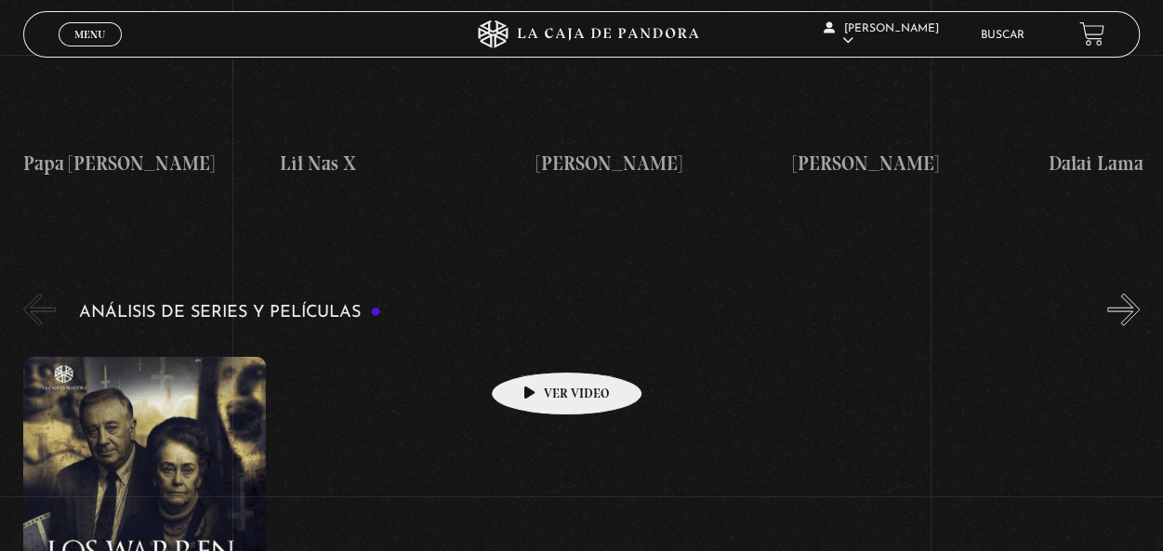
scroll to position [2046, 0]
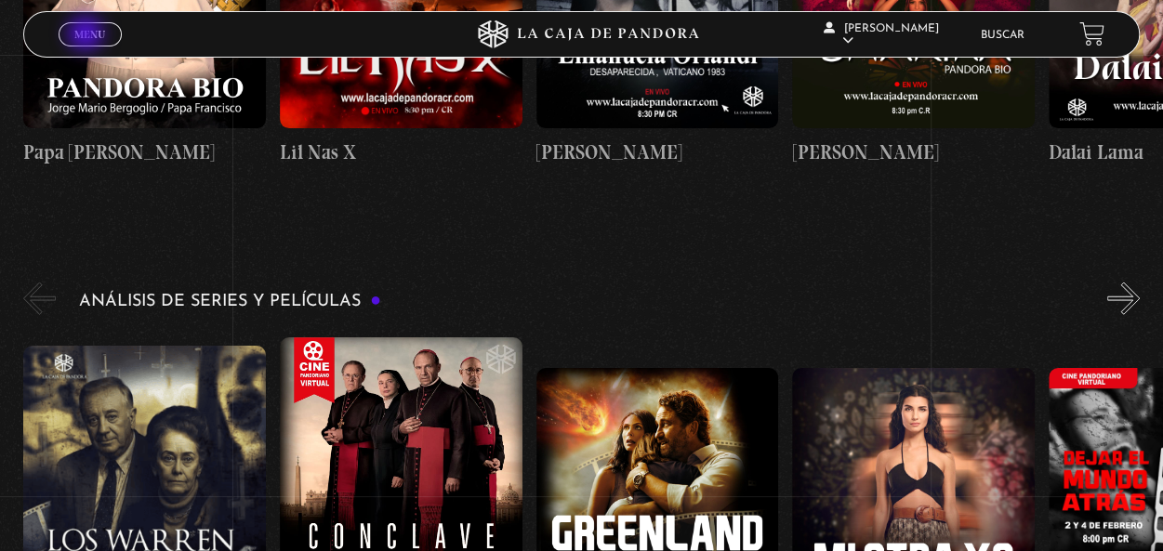
click at [91, 31] on span "Menu" at bounding box center [89, 34] width 31 height 11
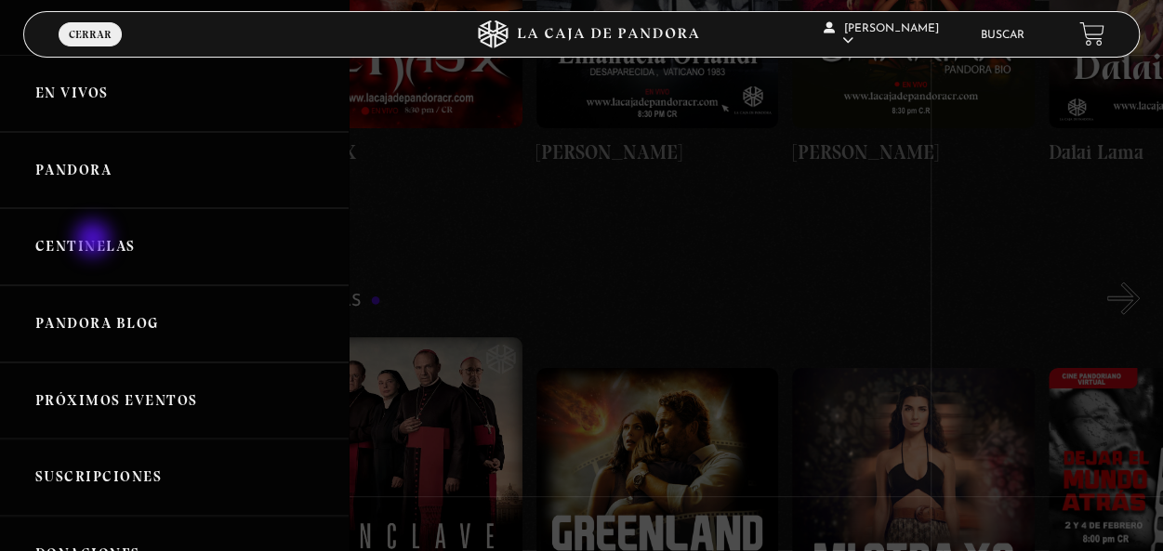
click at [95, 241] on link "Centinelas" at bounding box center [174, 246] width 349 height 77
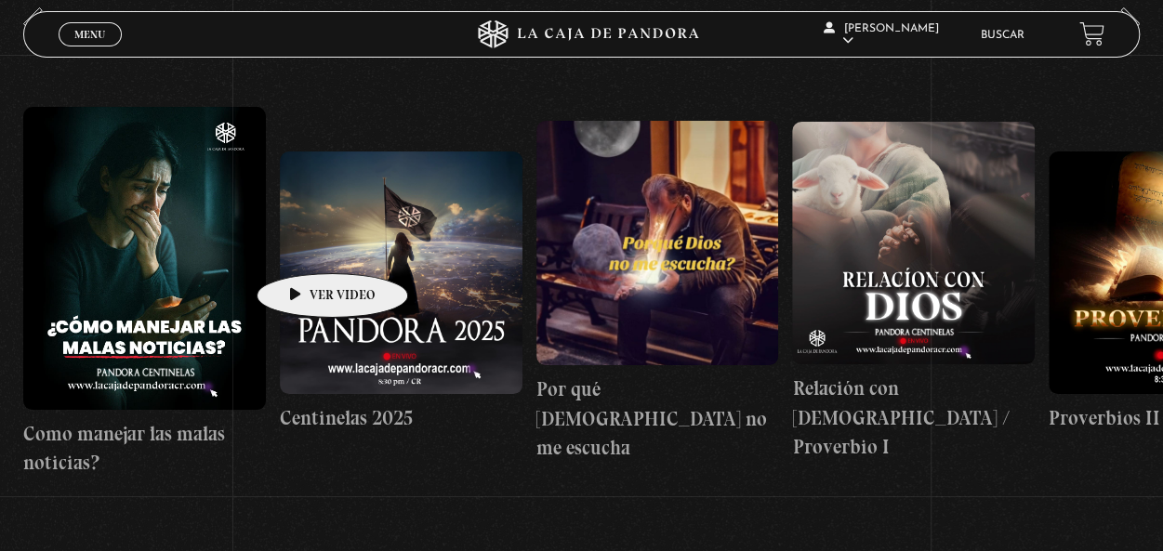
scroll to position [0, 28801]
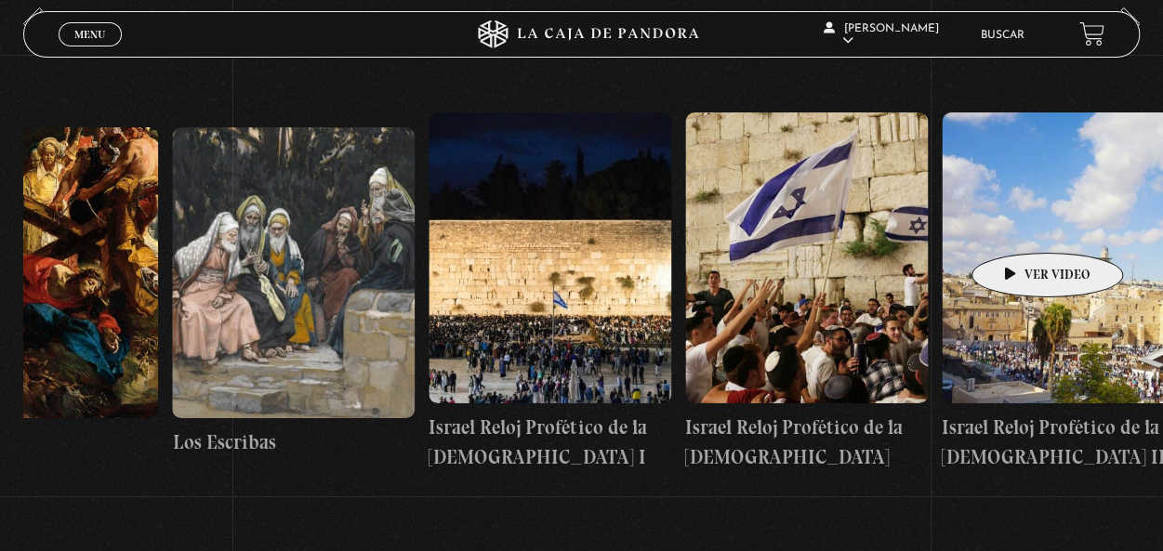
scroll to position [0, 28851]
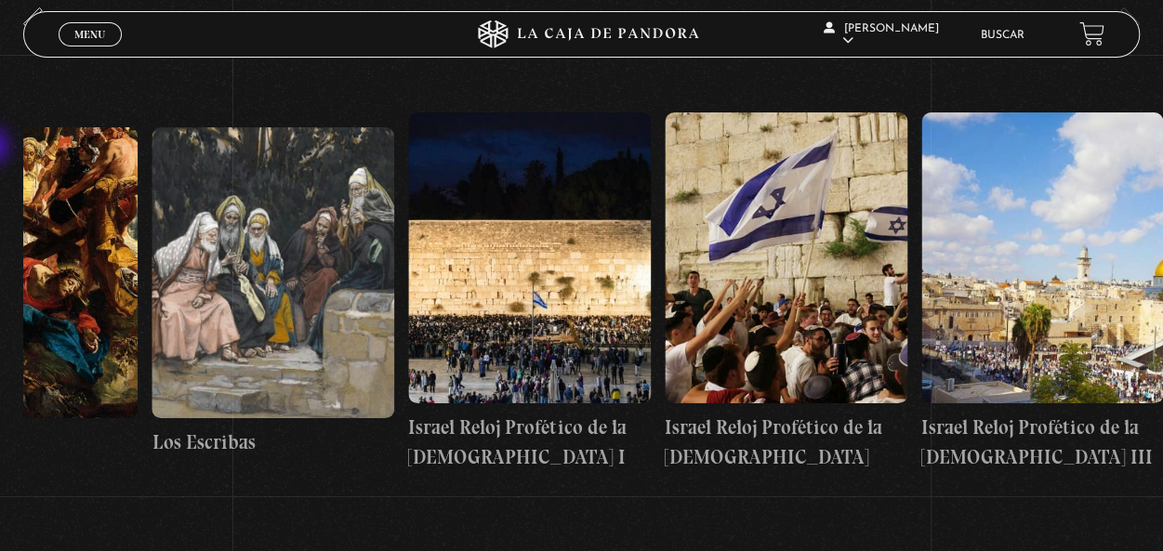
drag, startPoint x: 1018, startPoint y: 225, endPoint x: -7, endPoint y: 148, distance: 1028.6
click at [0, 148] on html "ingresar al sitio Ver Video Más Información Solicitar Por favor coloque su disp…" at bounding box center [581, 361] width 1163 height 1280
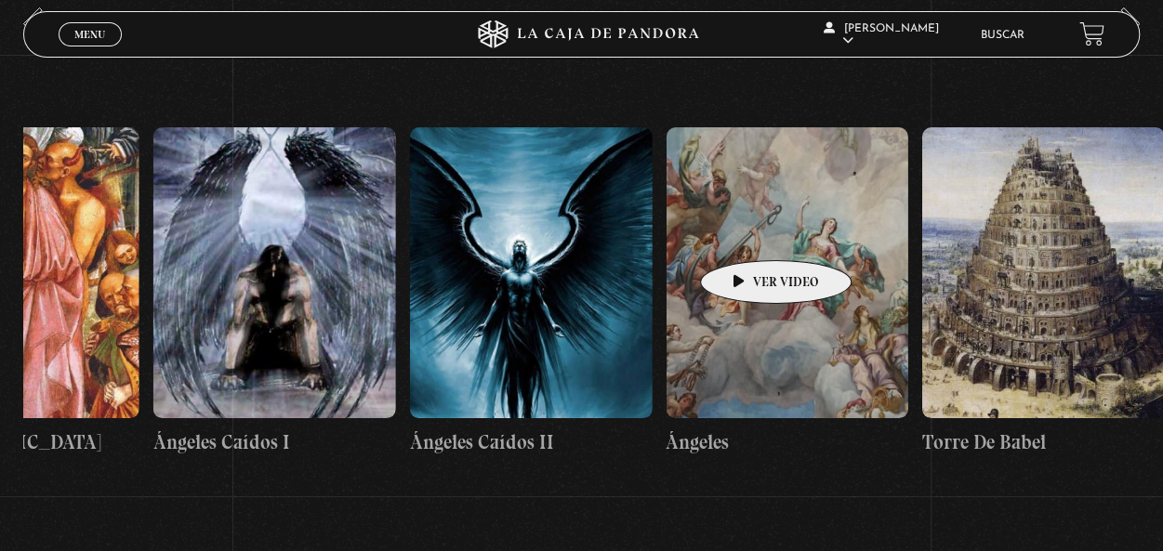
scroll to position [0, 26761]
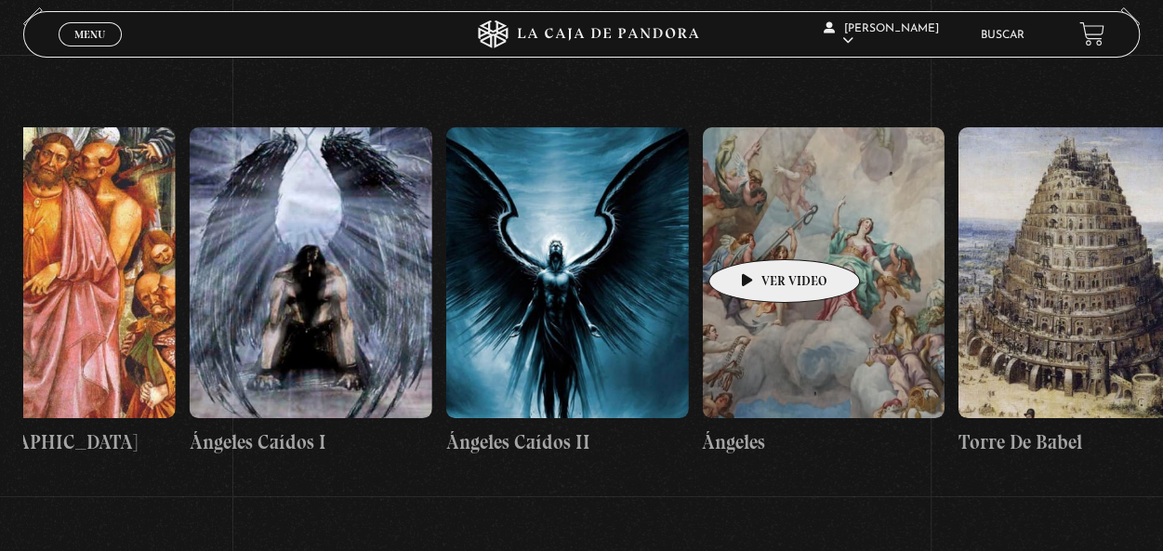
drag, startPoint x: 336, startPoint y: 194, endPoint x: 755, endPoint y: 232, distance: 421.0
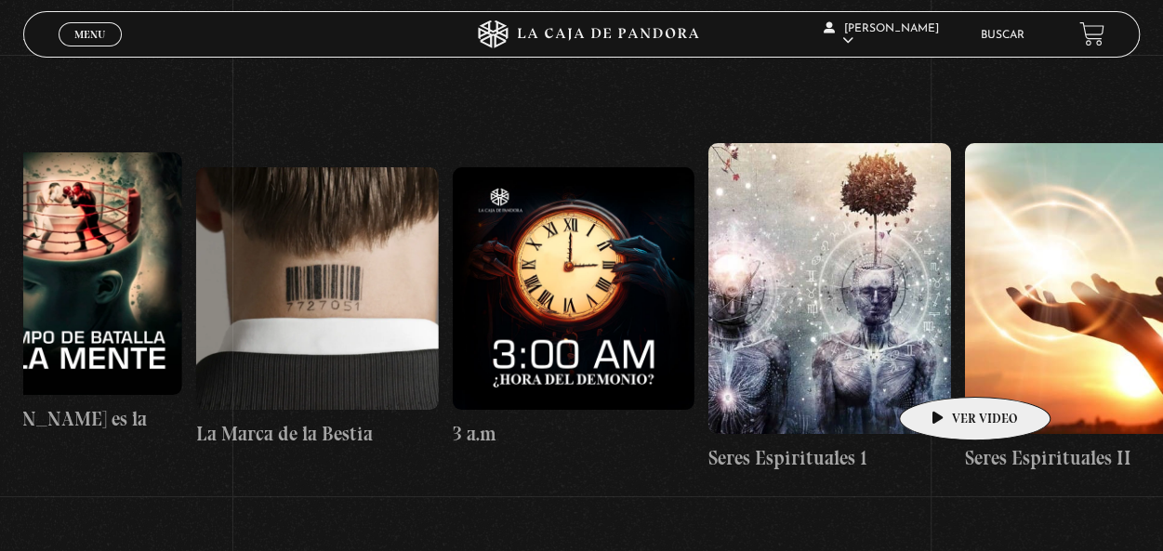
scroll to position [0, 23416]
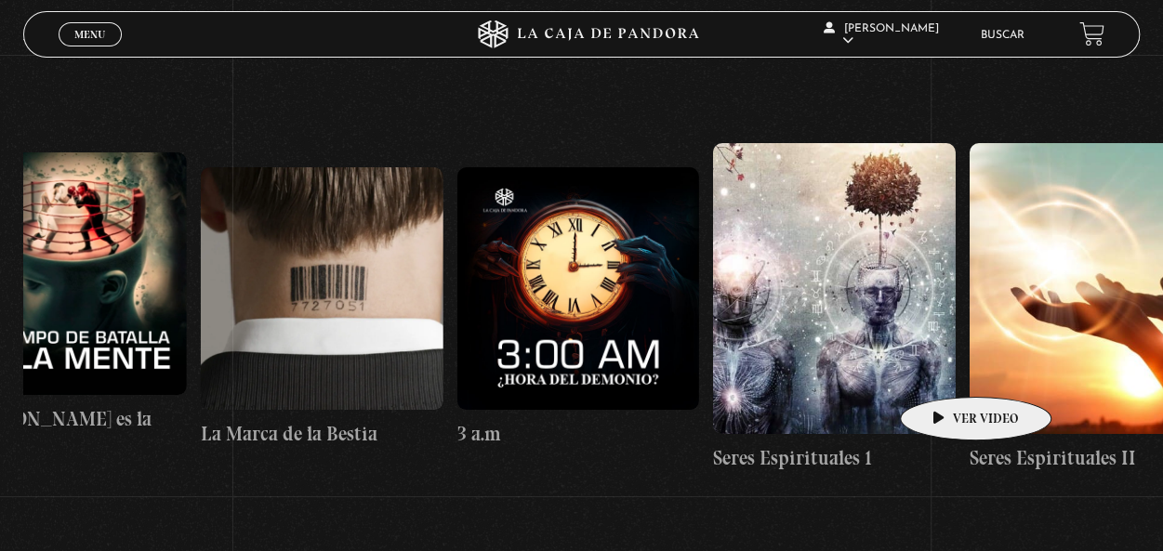
drag, startPoint x: 268, startPoint y: 280, endPoint x: 947, endPoint y: 369, distance: 684.7
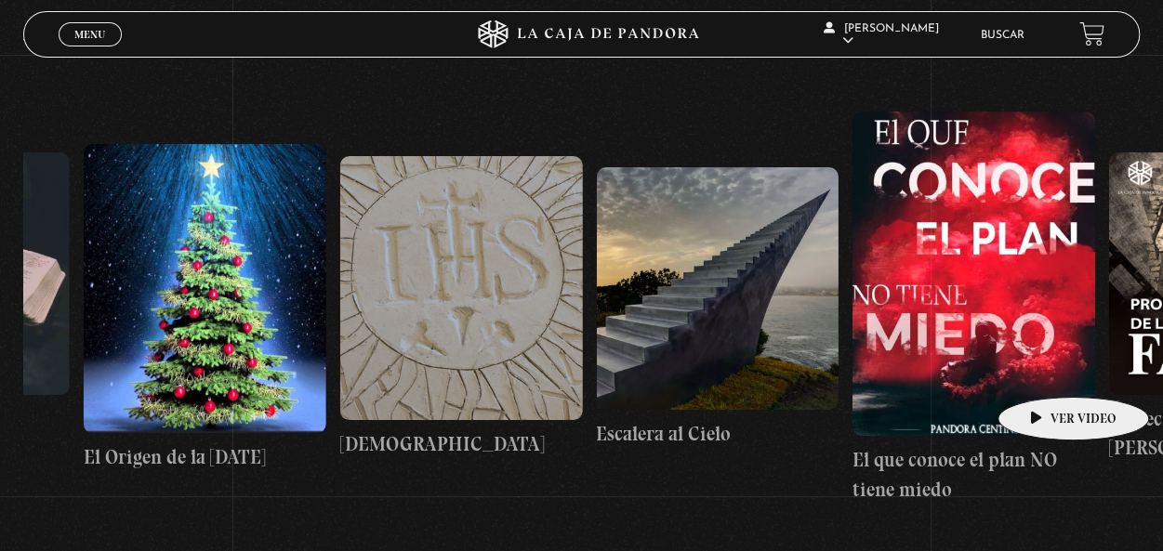
scroll to position [0, 19939]
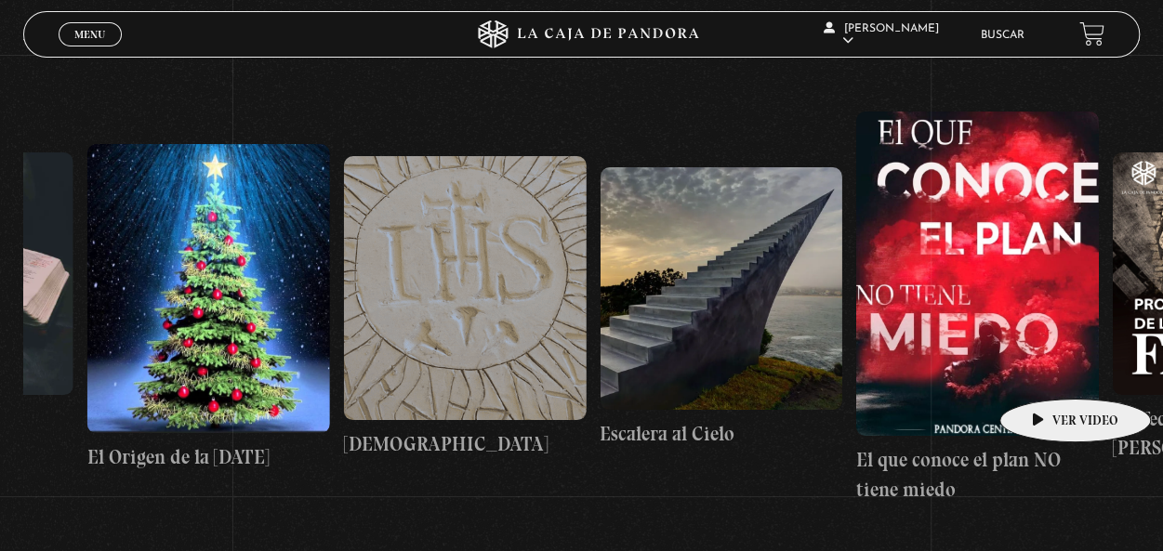
drag, startPoint x: 343, startPoint y: 338, endPoint x: 1046, endPoint y: 371, distance: 703.8
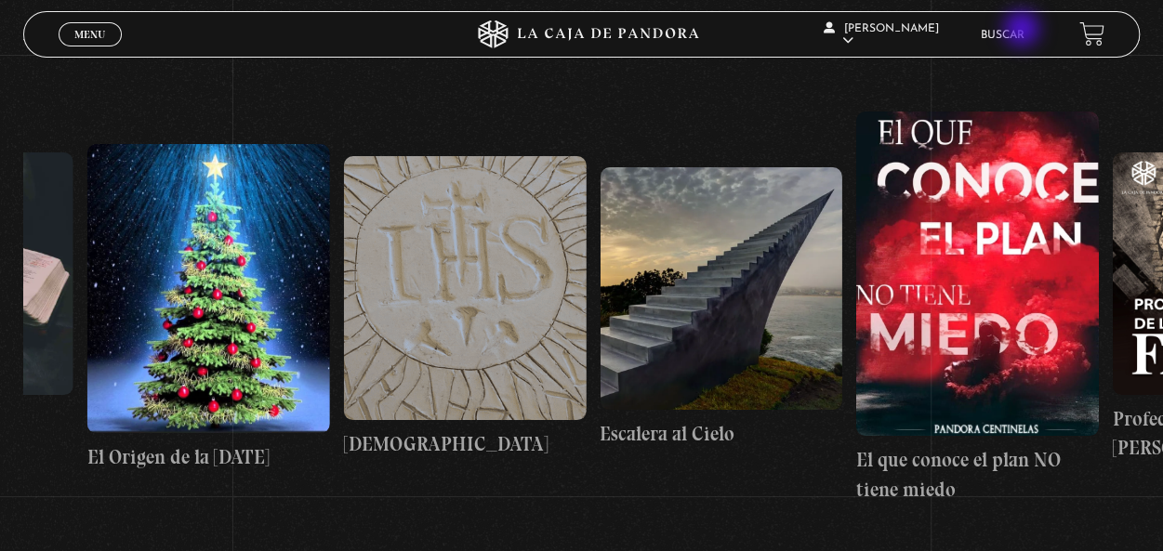
click at [1024, 31] on link "Buscar" at bounding box center [1002, 35] width 44 height 11
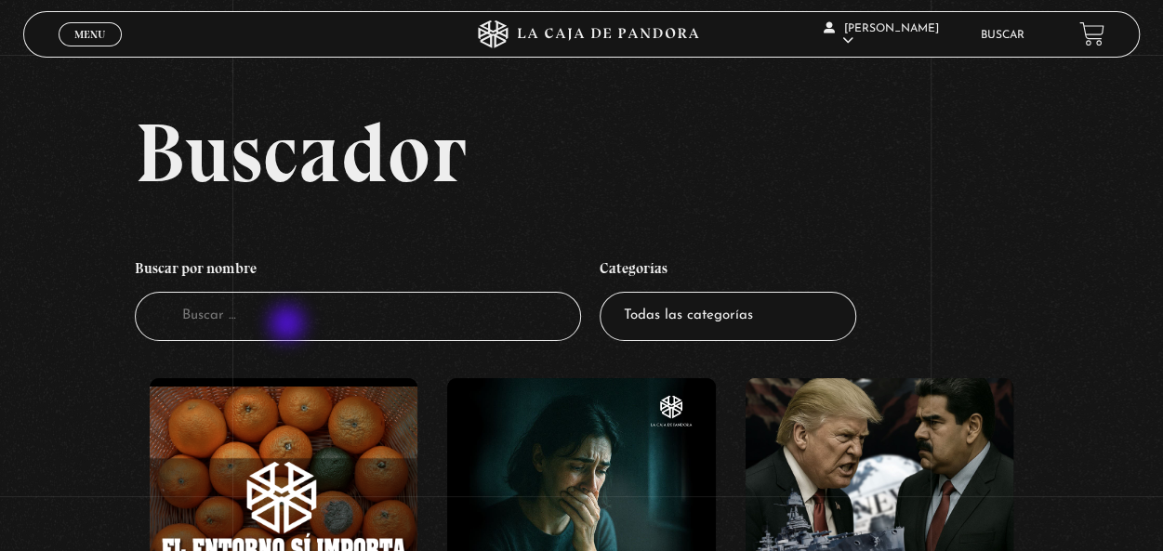
click at [289, 325] on input "Buscador" at bounding box center [358, 316] width 446 height 49
type input "como leer la biblia"
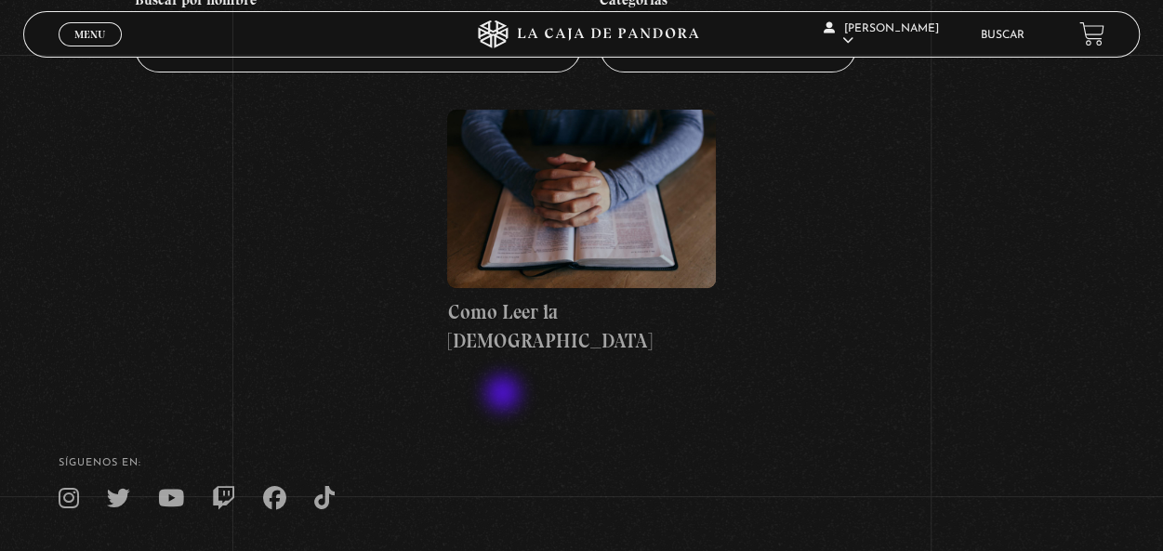
scroll to position [279, 0]
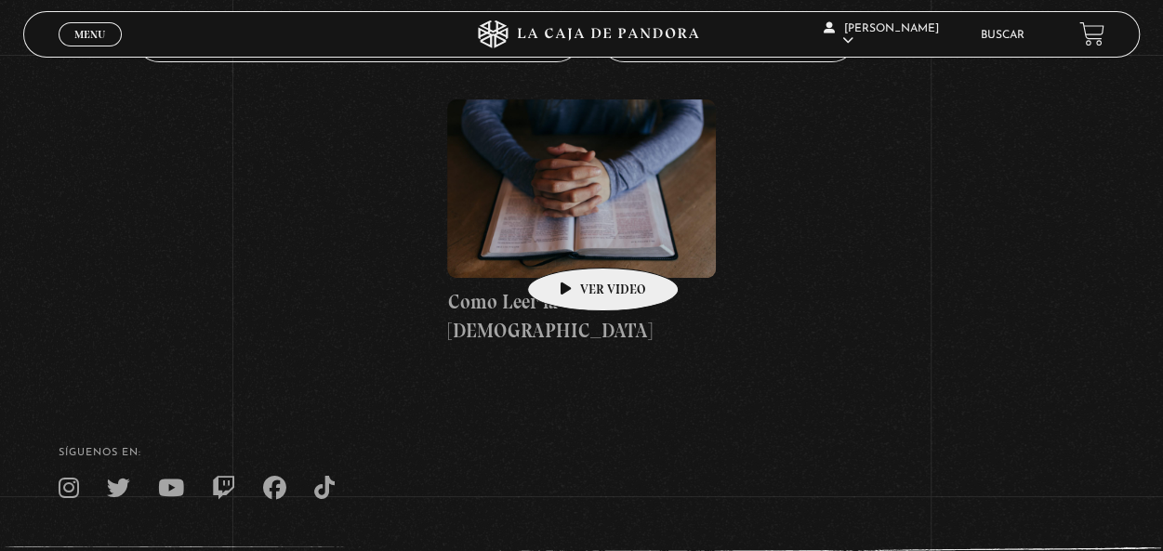
click at [575, 236] on figure at bounding box center [581, 189] width 268 height 179
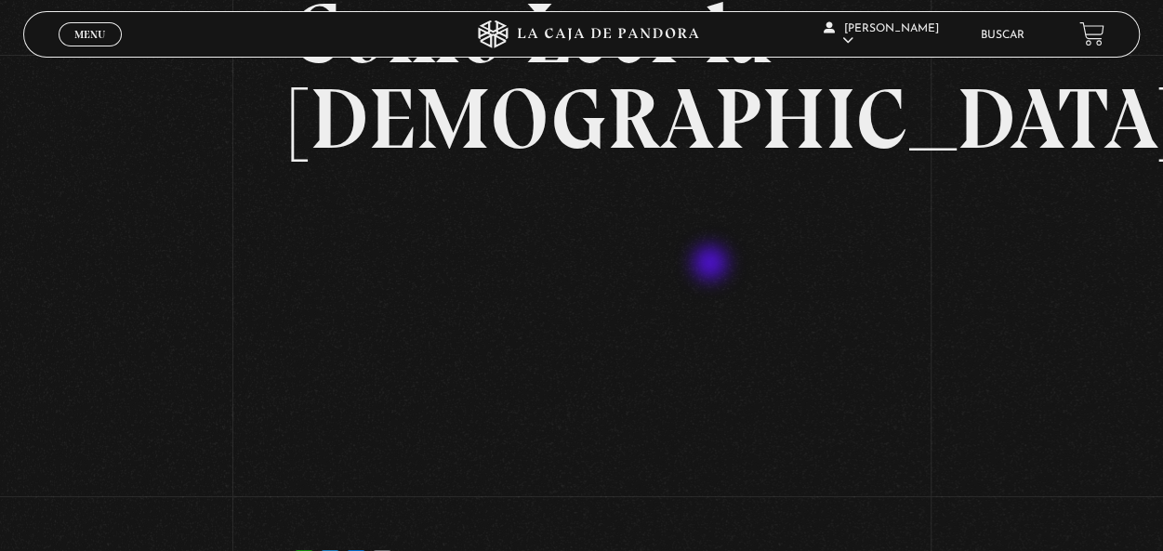
scroll to position [186, 0]
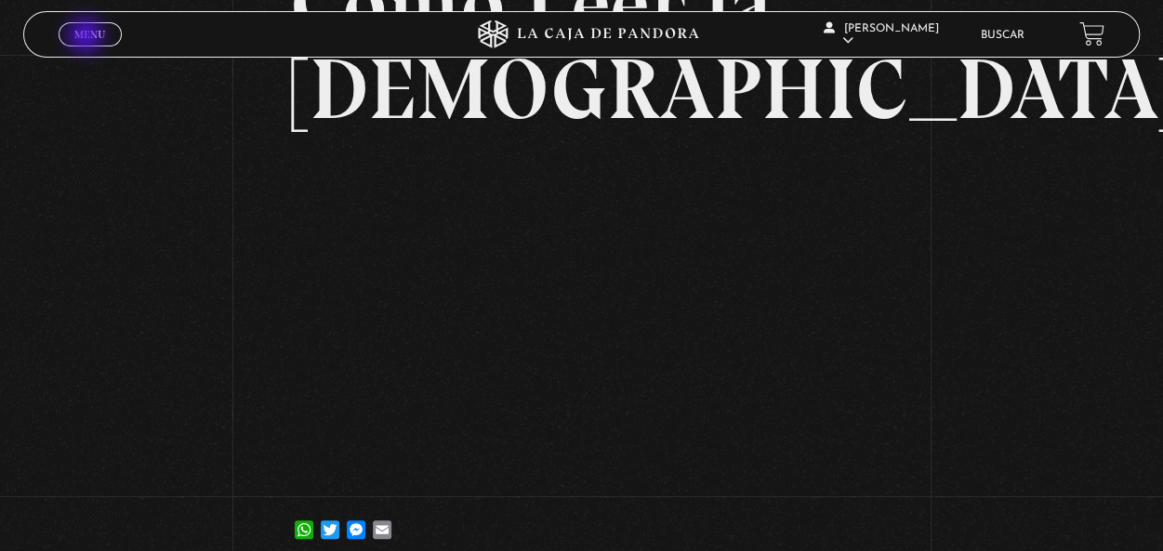
click at [86, 38] on span "Menu" at bounding box center [89, 34] width 31 height 11
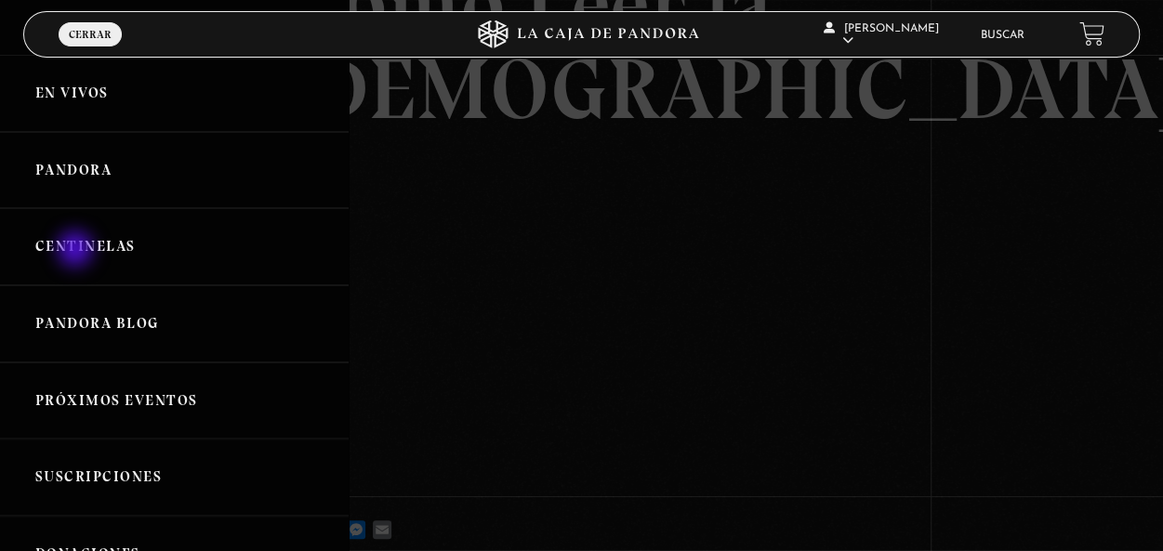
click at [76, 246] on link "Centinelas" at bounding box center [174, 246] width 349 height 77
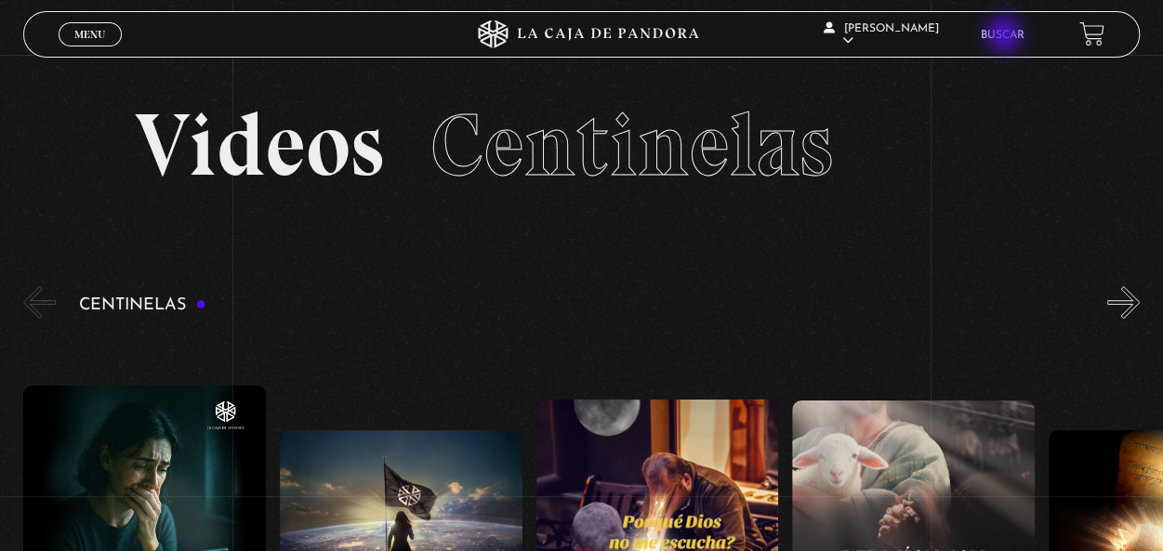
click at [1006, 36] on link "Buscar" at bounding box center [1002, 35] width 44 height 11
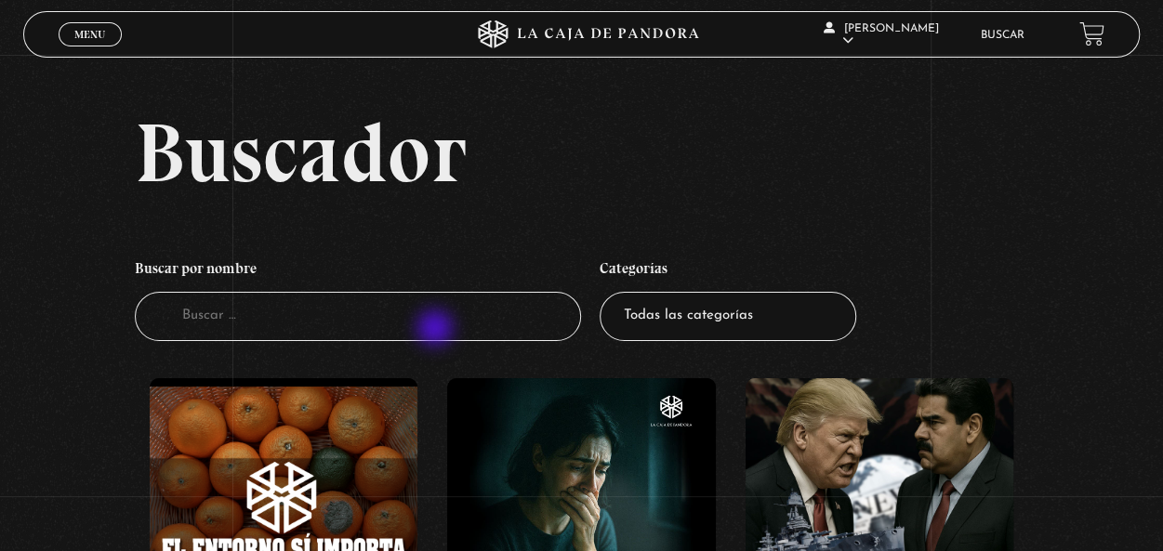
click at [437, 330] on input "Buscador" at bounding box center [358, 316] width 446 height 49
type input "jacon"
drag, startPoint x: 204, startPoint y: 315, endPoint x: 247, endPoint y: 336, distance: 48.3
click at [205, 315] on input "jacon" at bounding box center [358, 316] width 446 height 49
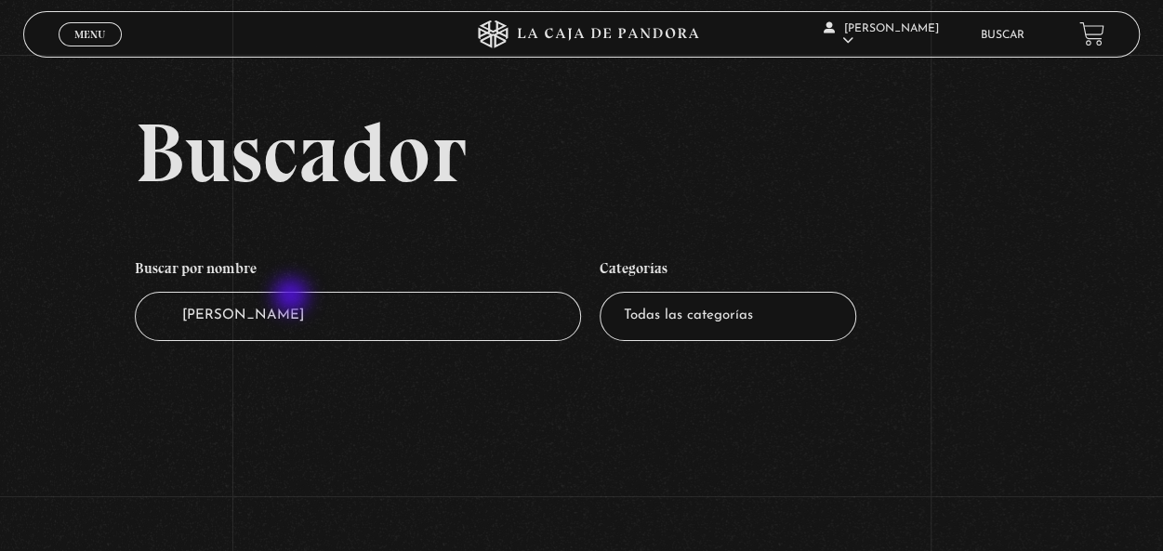
click at [276, 307] on input "jacon" at bounding box center [358, 316] width 446 height 49
click at [260, 317] on input "jacon" at bounding box center [358, 316] width 446 height 49
click at [259, 318] on input "jacon" at bounding box center [358, 316] width 446 height 49
type input "jac"
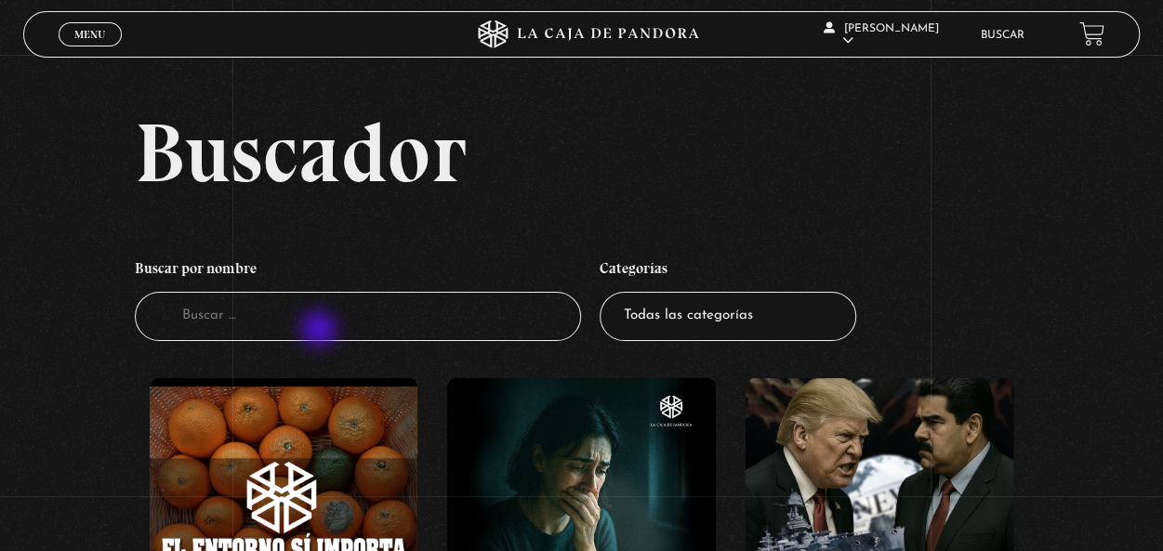
click at [322, 320] on input "Buscador" at bounding box center [358, 316] width 446 height 49
type input "[PERSON_NAME]"
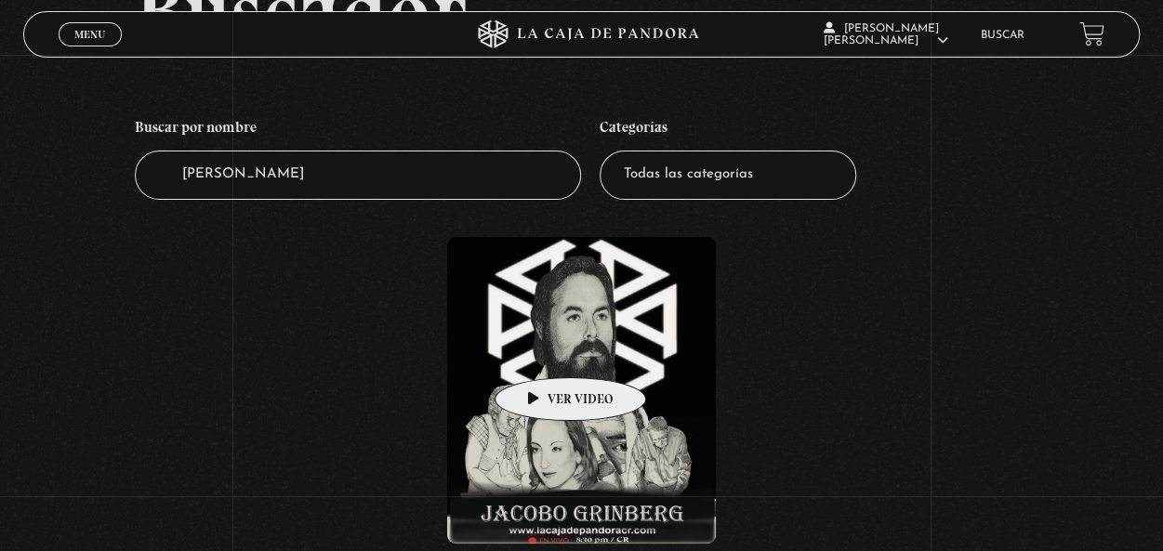
scroll to position [186, 0]
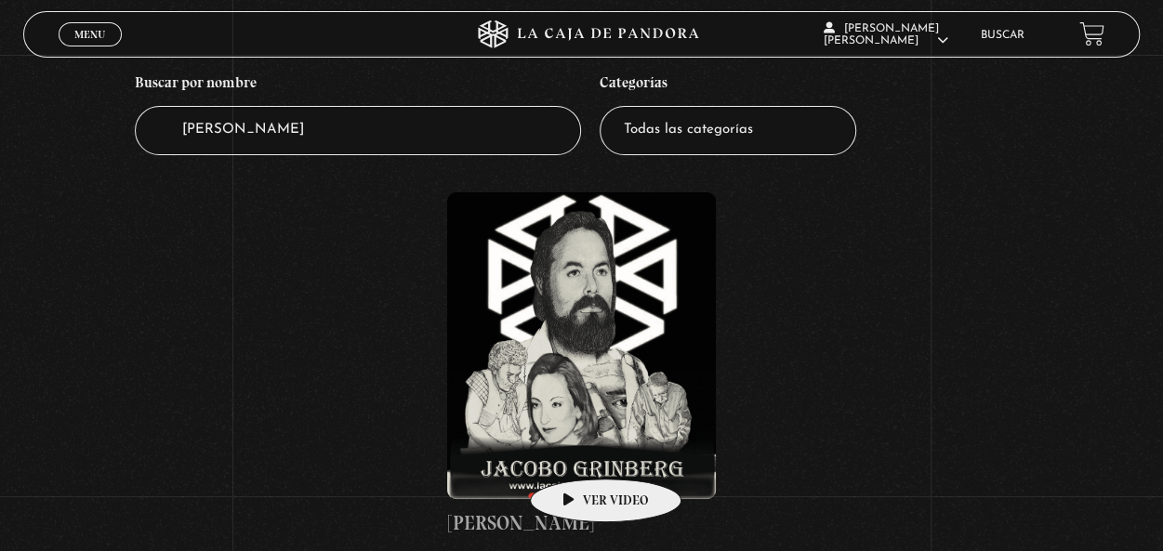
click at [589, 432] on figure at bounding box center [581, 345] width 268 height 307
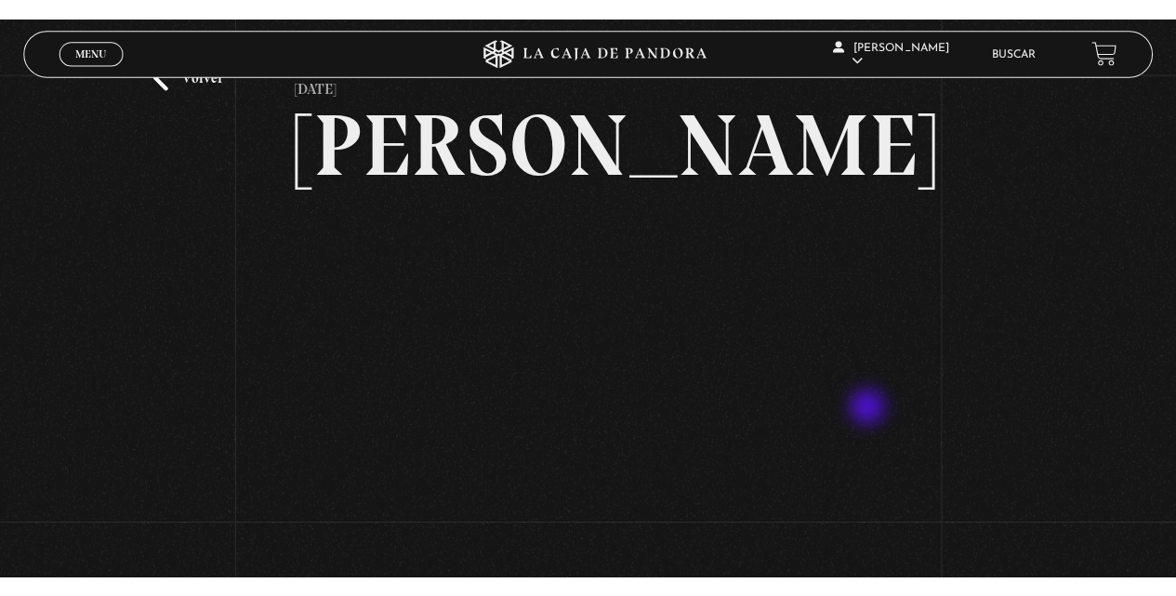
scroll to position [186, 0]
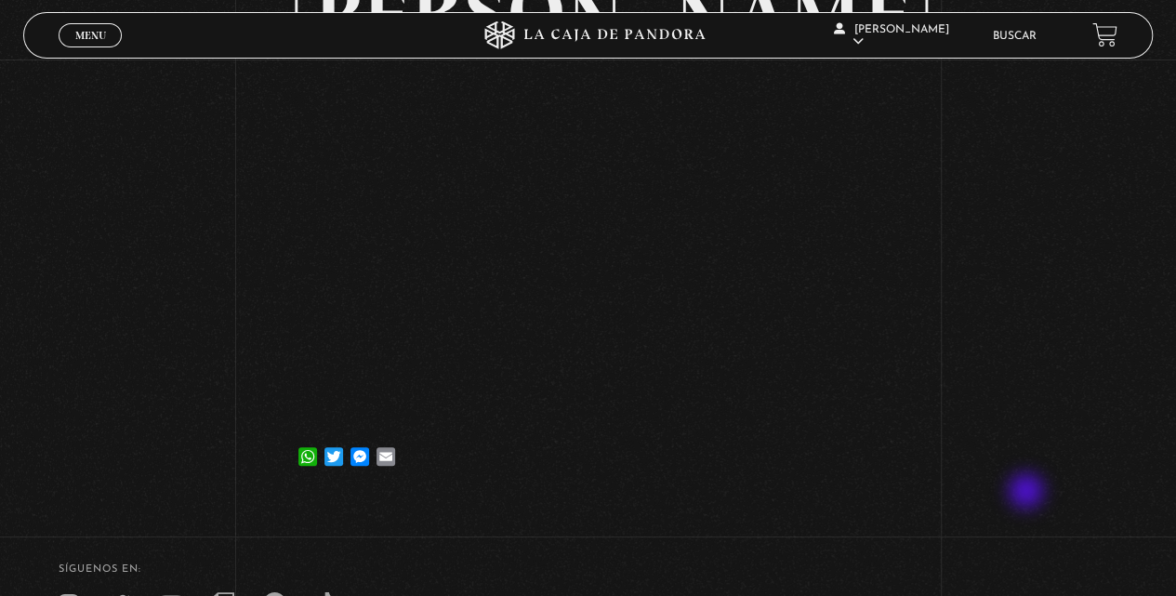
click at [1028, 493] on div "Volver [DATE] [PERSON_NAME] WhatsApp Twitter Messenger Email" at bounding box center [588, 187] width 1176 height 626
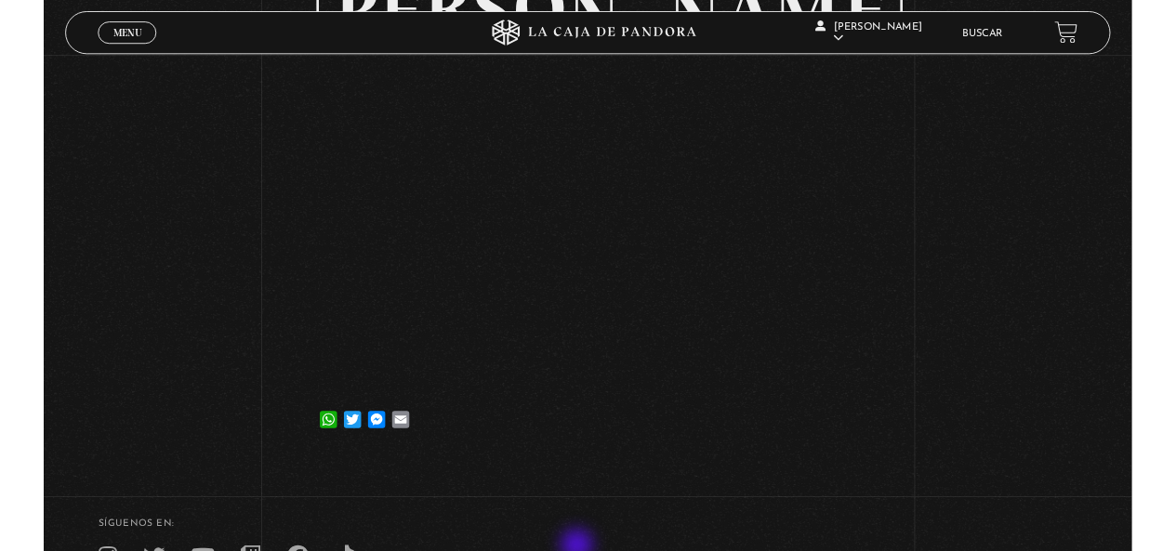
scroll to position [184, 0]
